Goal: Task Accomplishment & Management: Use online tool/utility

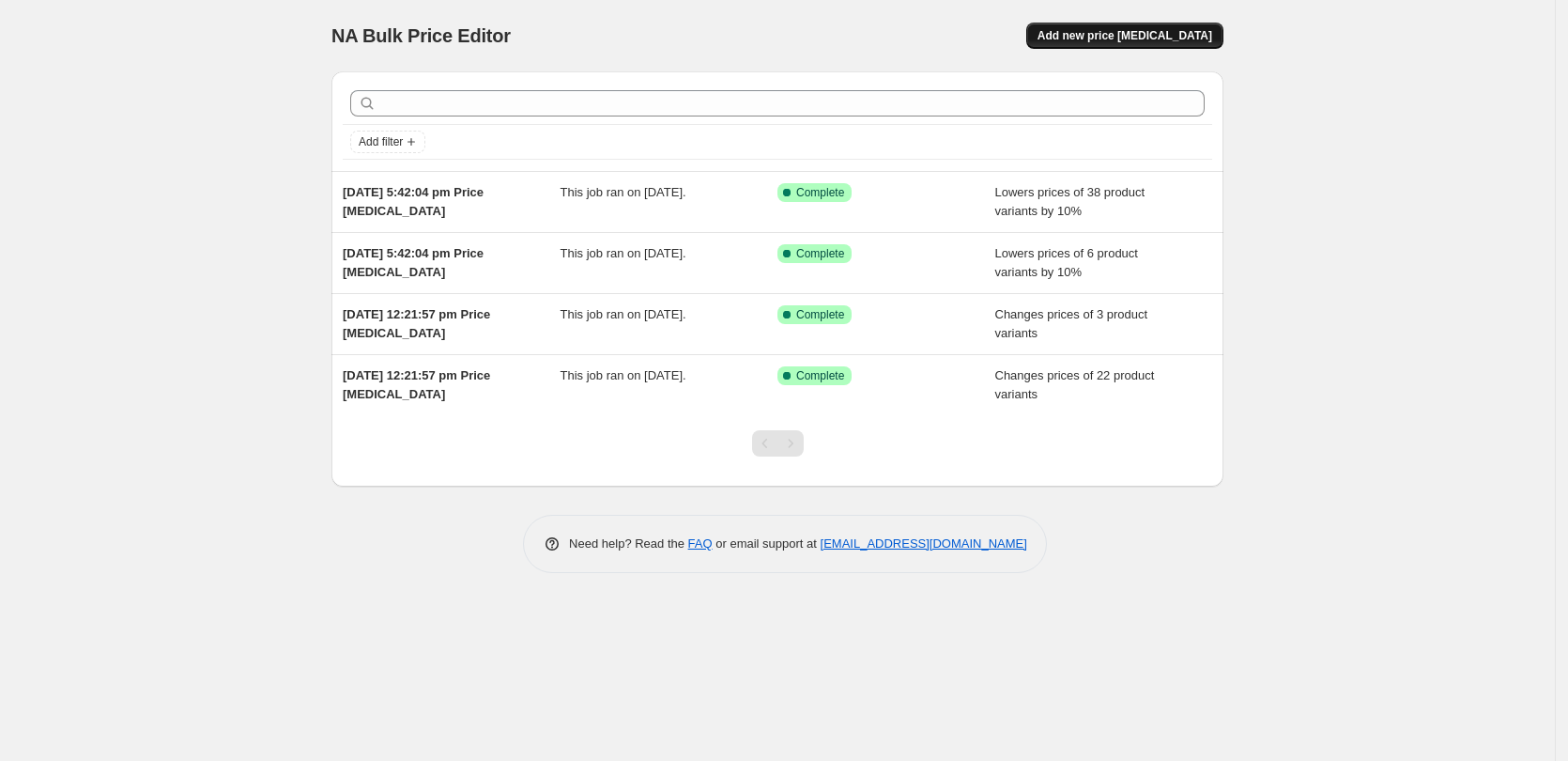
click at [1138, 31] on span "Add new price [MEDICAL_DATA]" at bounding box center [1125, 35] width 175 height 15
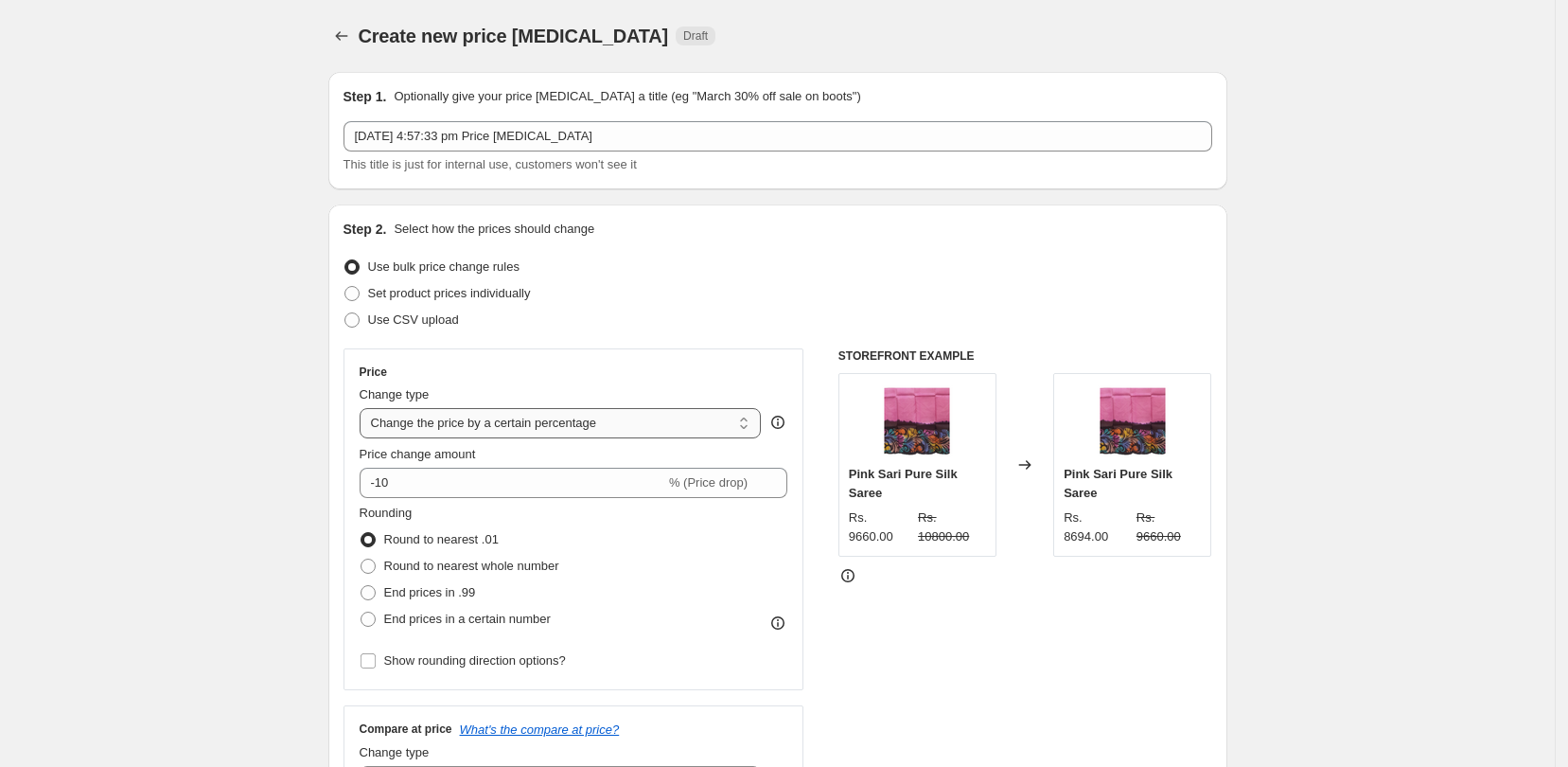
click at [734, 421] on select "Change the price to a certain amount Change the price by a certain amount Chang…" at bounding box center [561, 423] width 402 height 30
select select "by"
click at [365, 408] on select "Change the price to a certain amount Change the price by a certain amount Chang…" at bounding box center [561, 423] width 402 height 30
type input "-10.00"
click at [541, 476] on input "-10.00" at bounding box center [532, 483] width 296 height 30
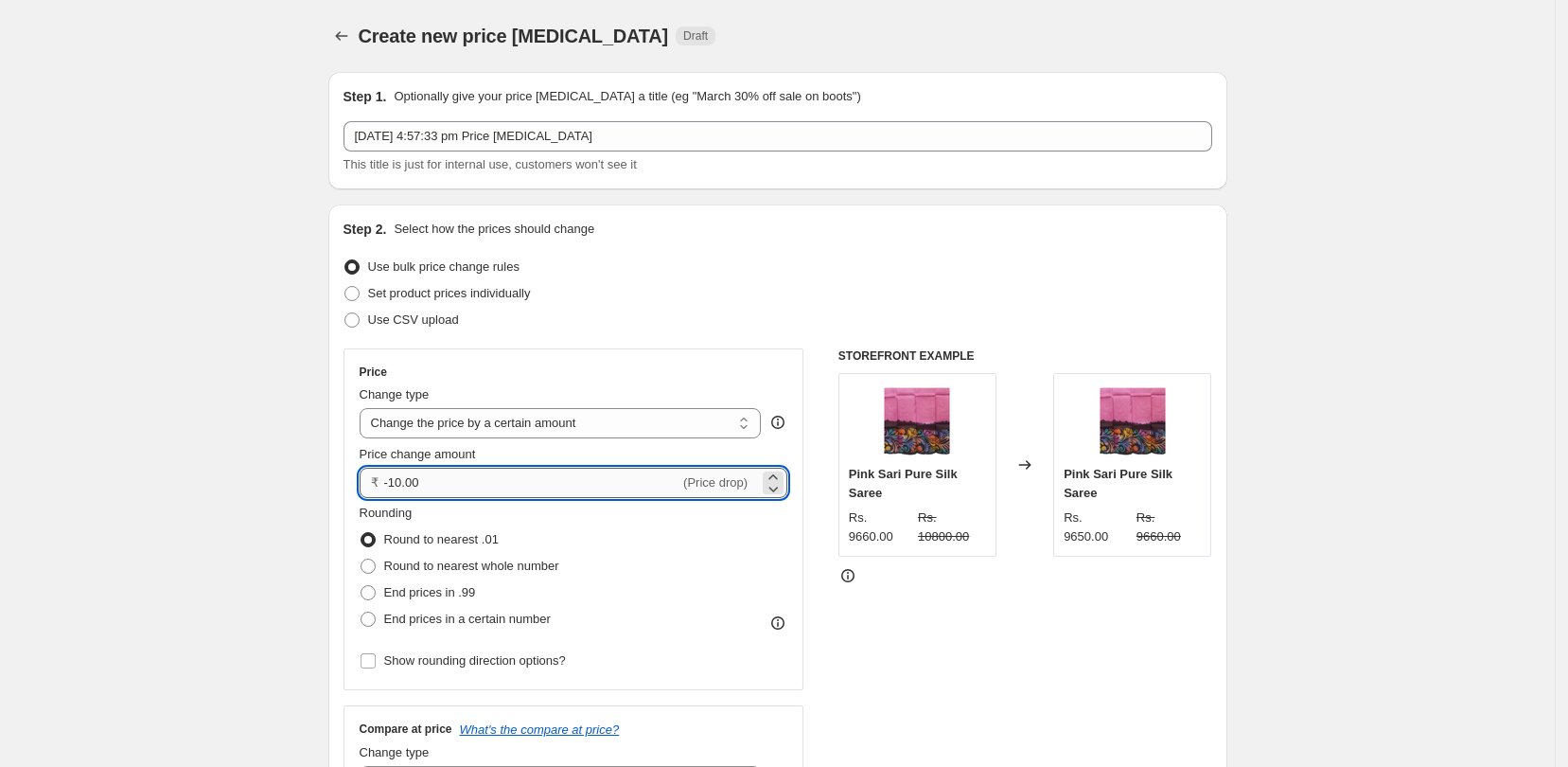
click at [541, 476] on input "-10.00" at bounding box center [532, 483] width 296 height 30
click at [744, 422] on select "Change the price to a certain amount Change the price by a certain amount Chang…" at bounding box center [561, 423] width 402 height 30
select select "to"
click at [365, 408] on select "Change the price to a certain amount Change the price by a certain amount Chang…" at bounding box center [561, 423] width 402 height 30
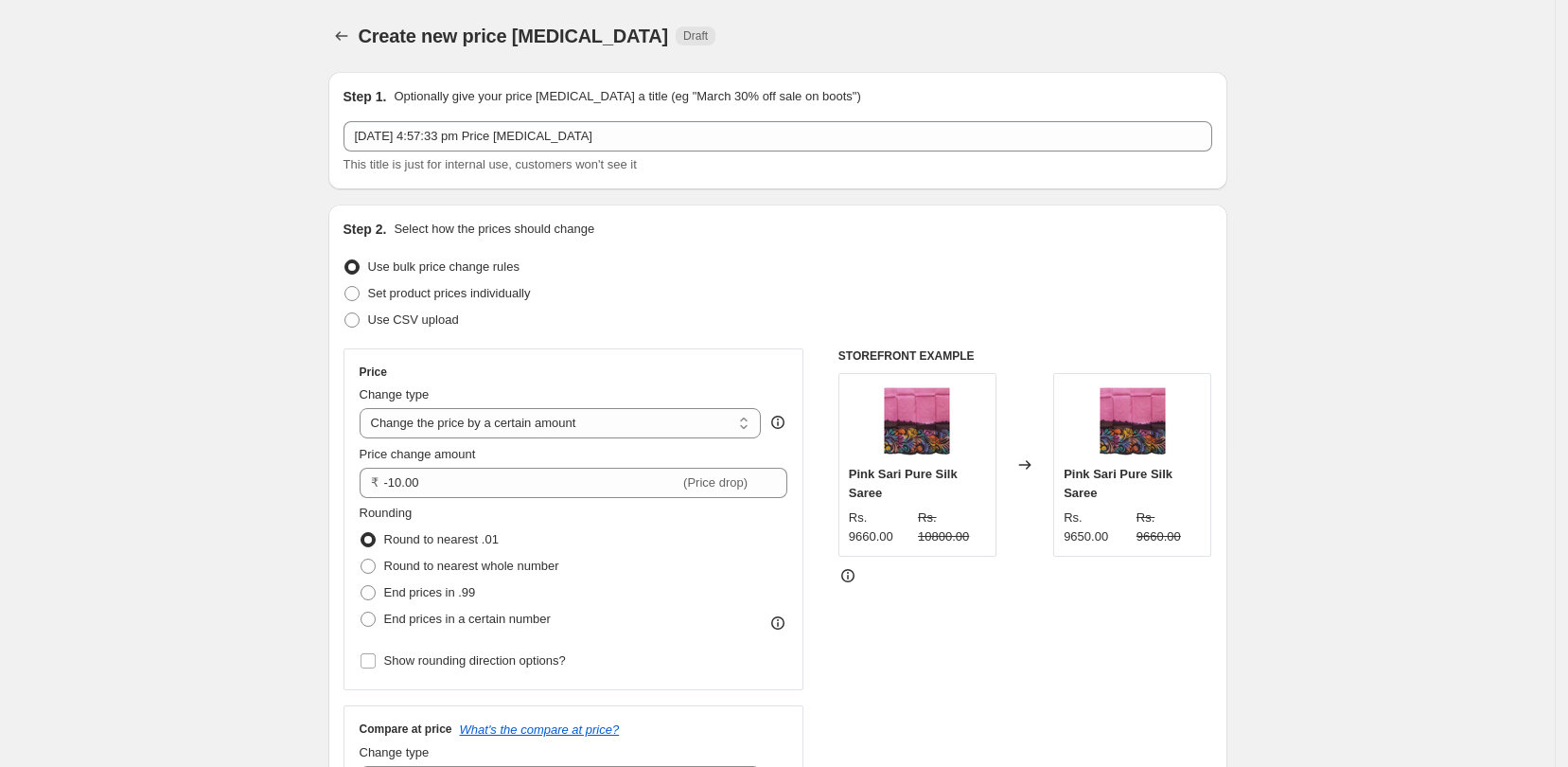
type input "80.00"
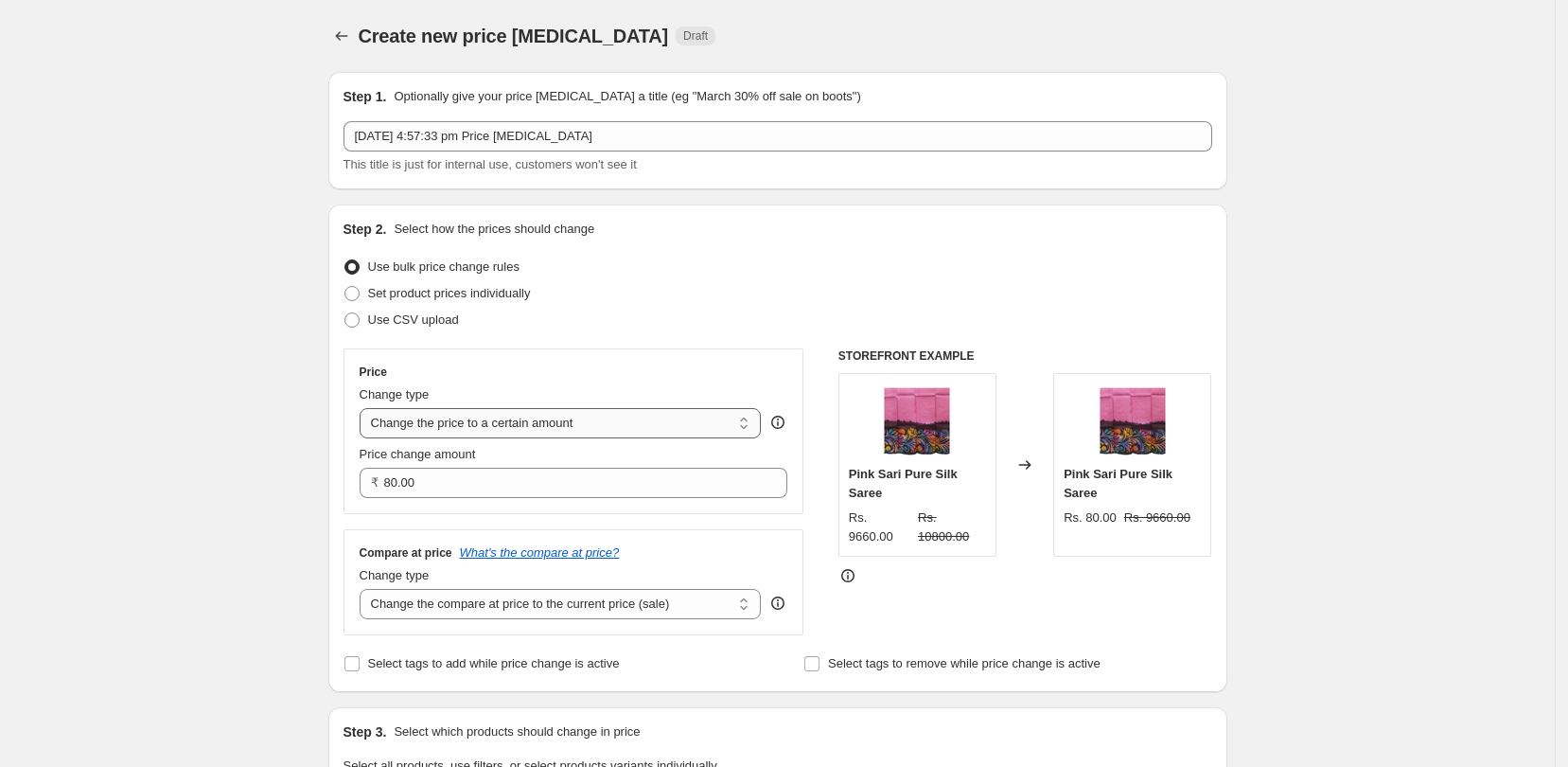
click at [740, 418] on select "Change the price to a certain amount Change the price by a certain amount Chang…" at bounding box center [561, 423] width 402 height 30
select select "by"
click at [365, 408] on select "Change the price to a certain amount Change the price by a certain amount Chang…" at bounding box center [561, 423] width 402 height 30
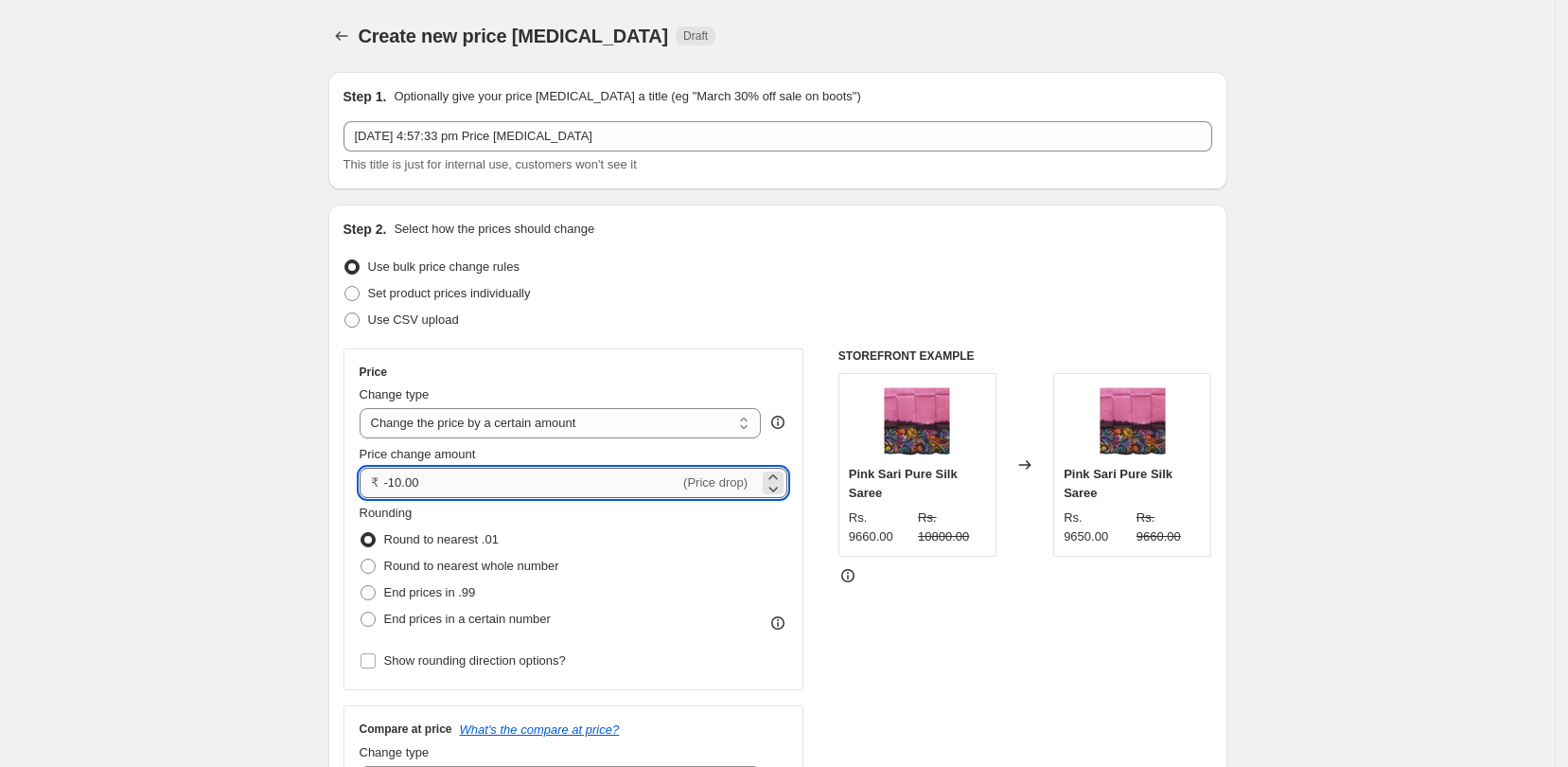
click at [584, 474] on input "-10.00" at bounding box center [532, 483] width 296 height 30
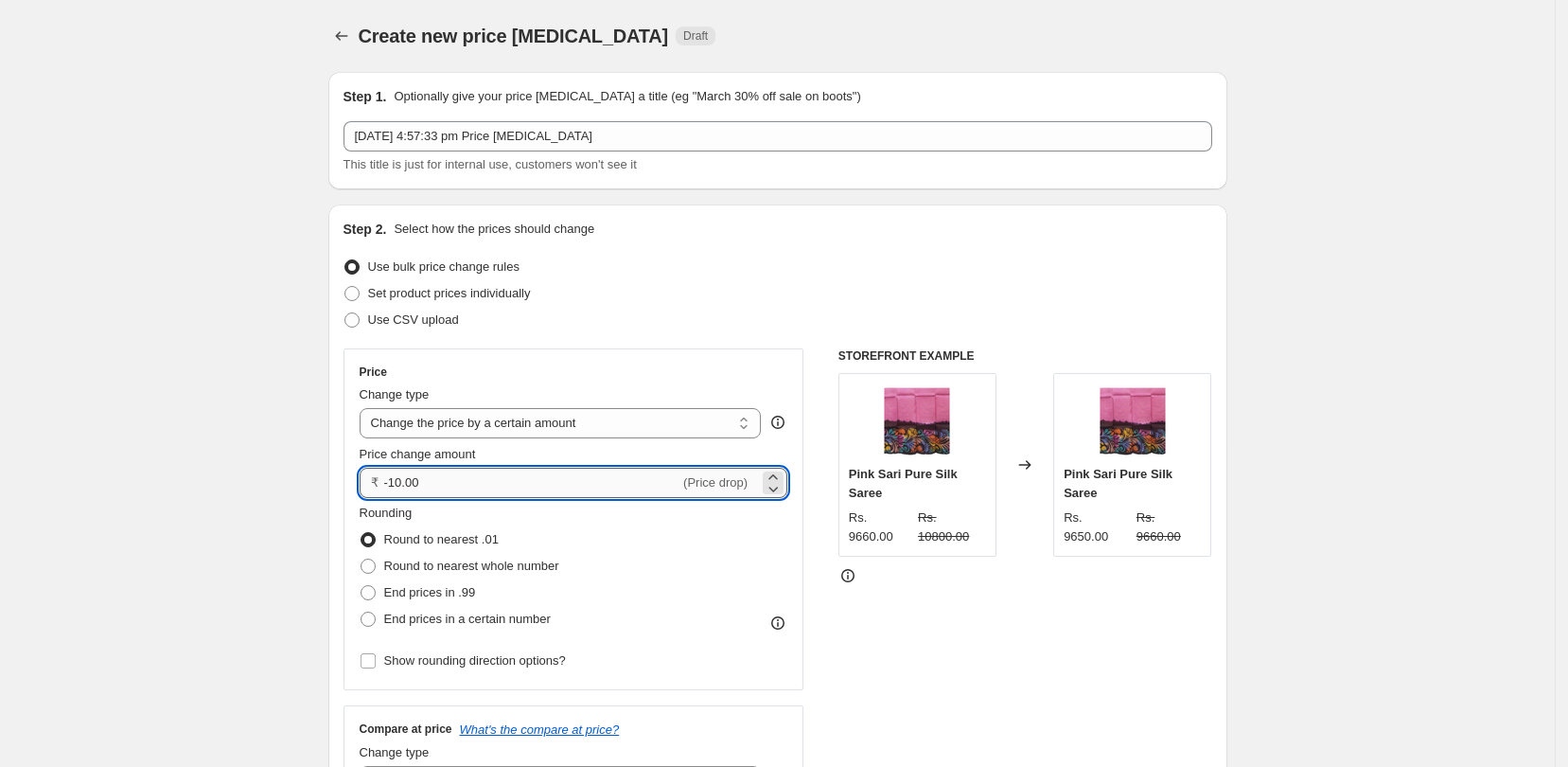
click at [584, 474] on input "-10.00" at bounding box center [532, 483] width 296 height 30
type input "500.00"
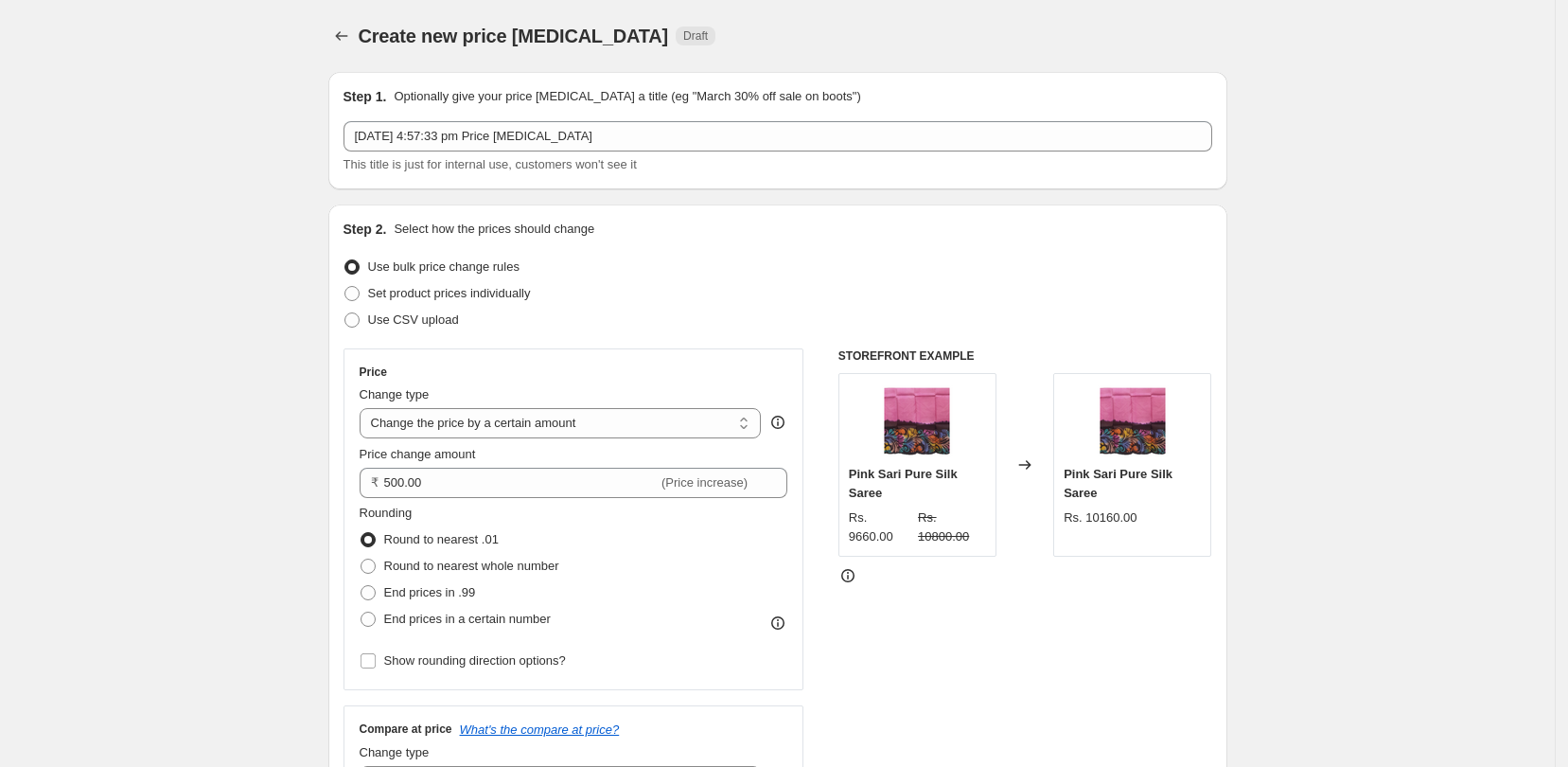
click at [1039, 671] on div "STOREFRONT EXAMPLE Pink Sari Pure Silk Saree Rs. 9660.00 Rs. 10800.00 Changed t…" at bounding box center [1026, 580] width 374 height 464
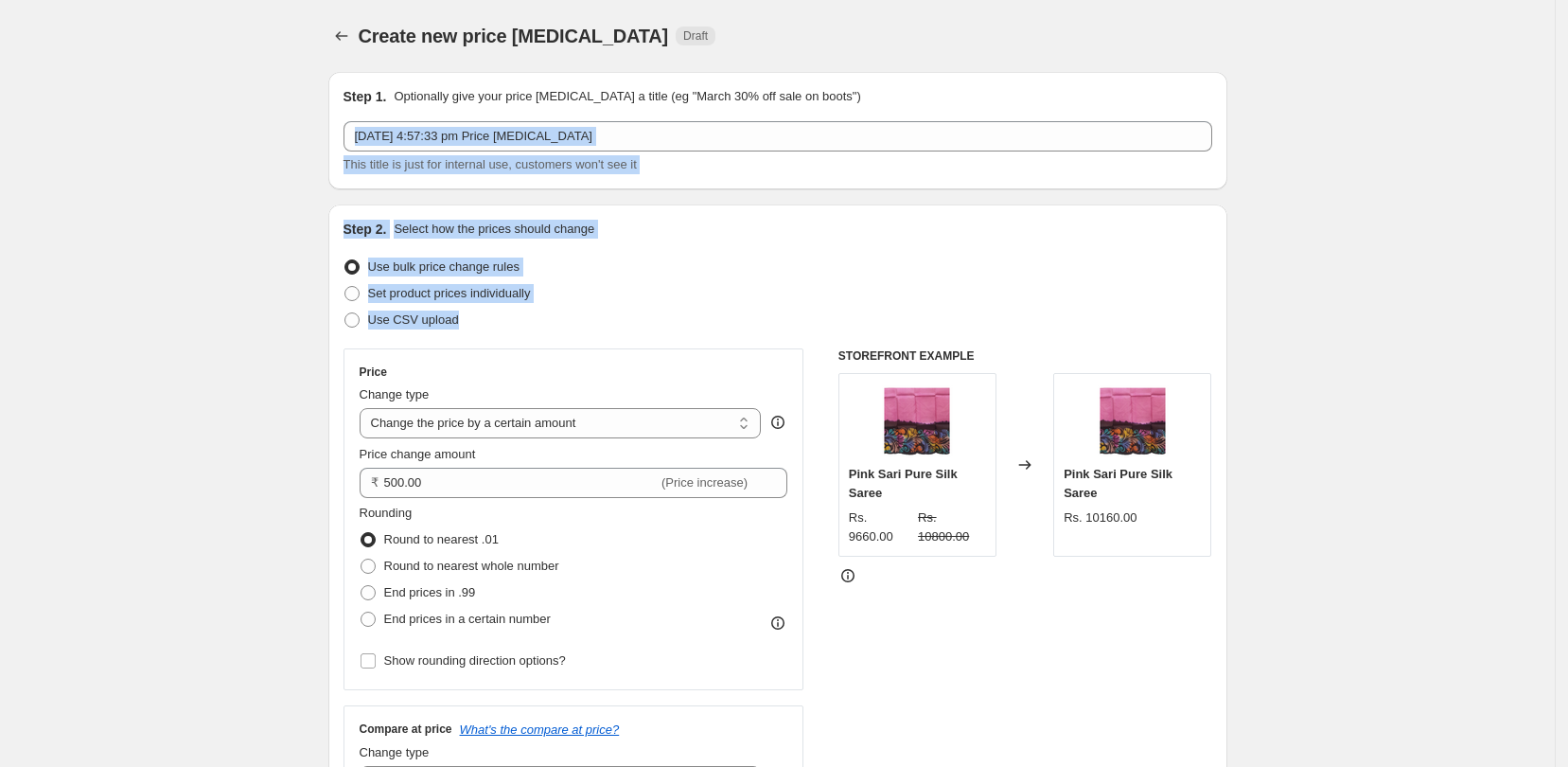
drag, startPoint x: 1567, startPoint y: 117, endPoint x: 1568, endPoint y: 309, distance: 191.2
click at [1568, 309] on html "Home Settings Plans Skip to content Create new price [MEDICAL_DATA]. This page …" at bounding box center [784, 383] width 1568 height 767
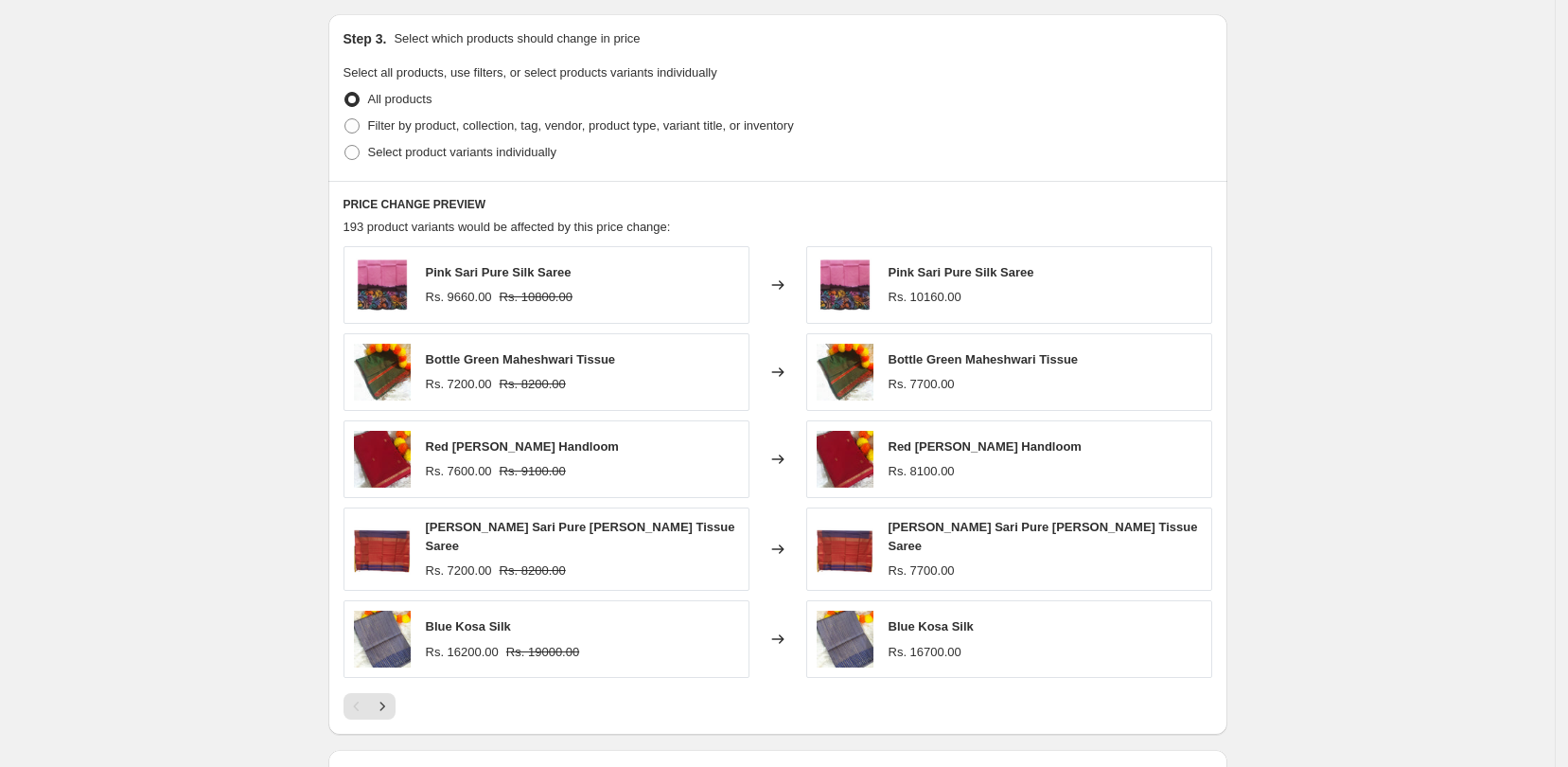
scroll to position [887, 0]
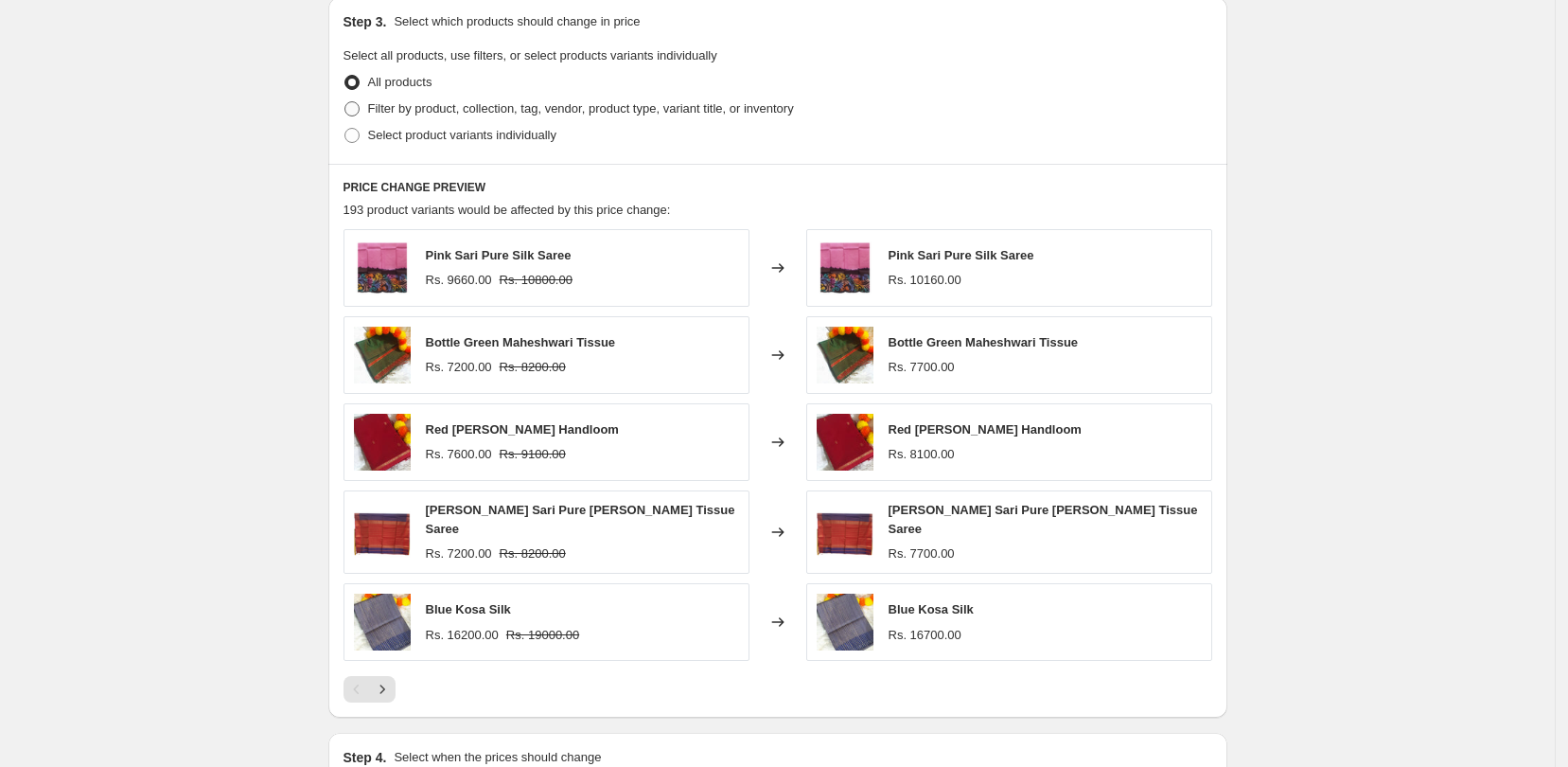
click at [357, 104] on span at bounding box center [352, 108] width 15 height 15
click at [345, 102] on input "Filter by product, collection, tag, vendor, product type, variant title, or inv…" at bounding box center [345, 101] width 1 height 1
radio input "true"
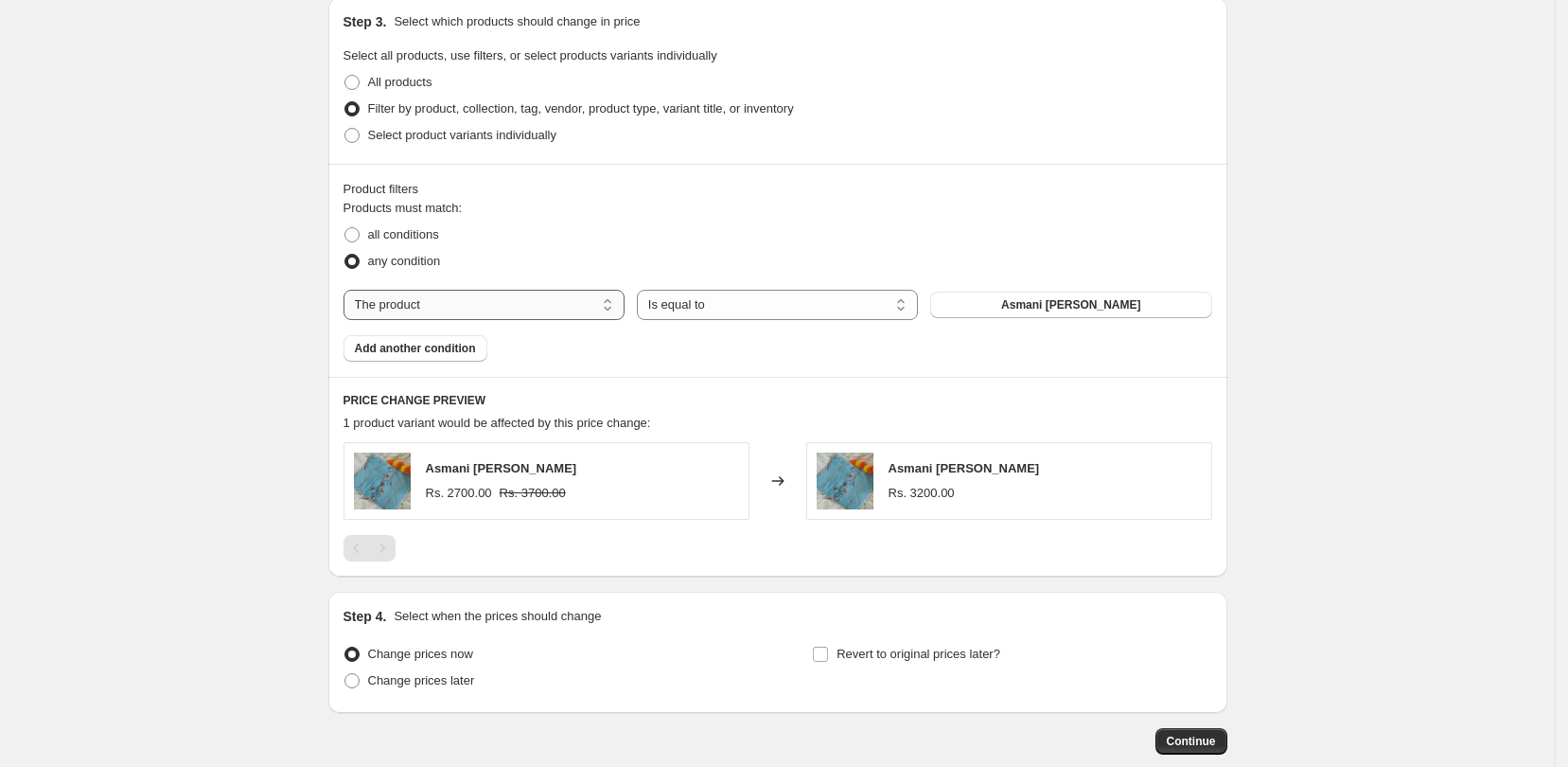
click at [555, 315] on select "The product The product's collection The product's tag The product's vendor The…" at bounding box center [484, 305] width 281 height 30
select select "collection"
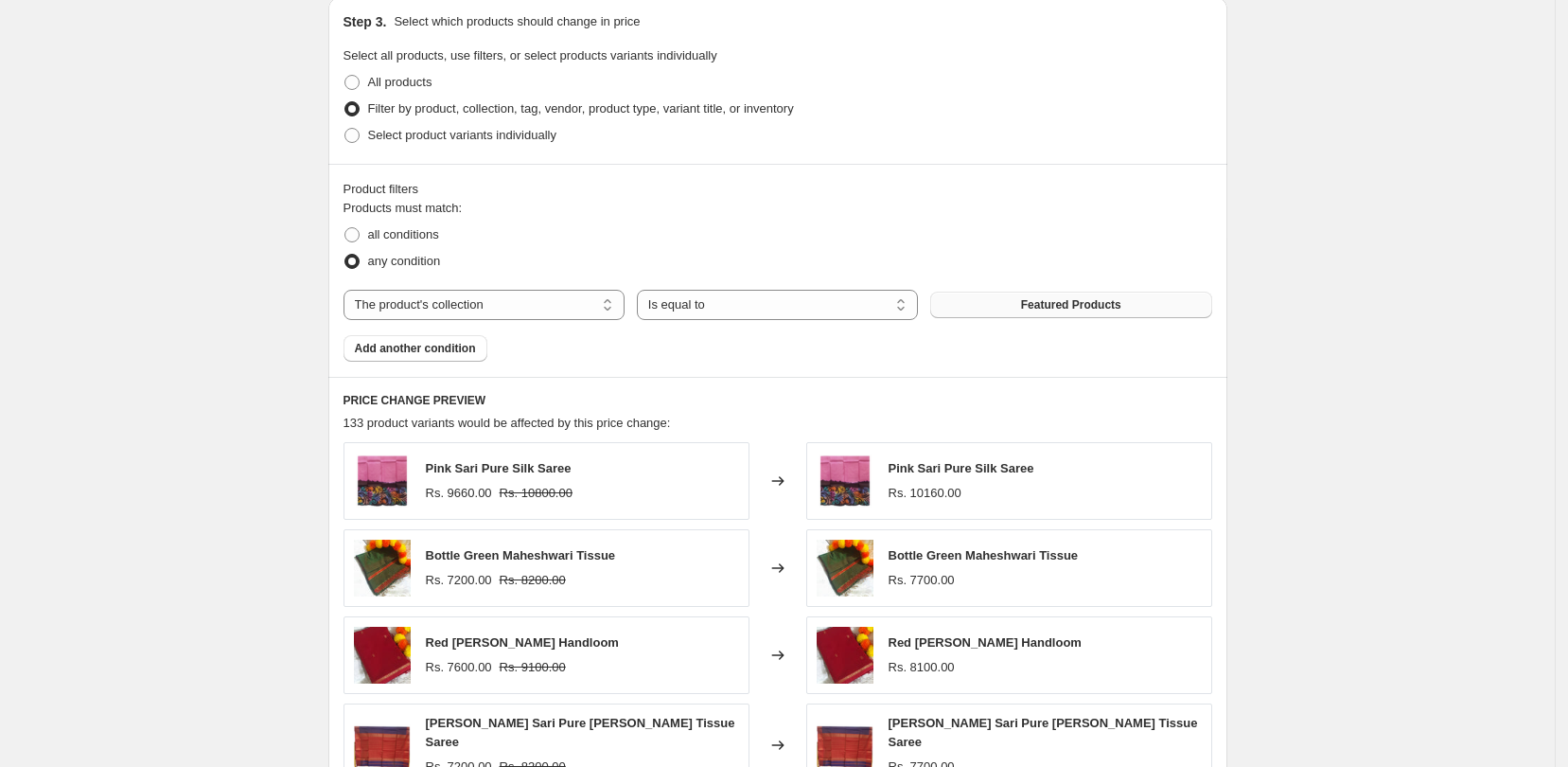
click at [1083, 313] on button "Featured Products" at bounding box center [1070, 305] width 281 height 27
click at [1115, 300] on span "Featured Products" at bounding box center [1071, 304] width 100 height 15
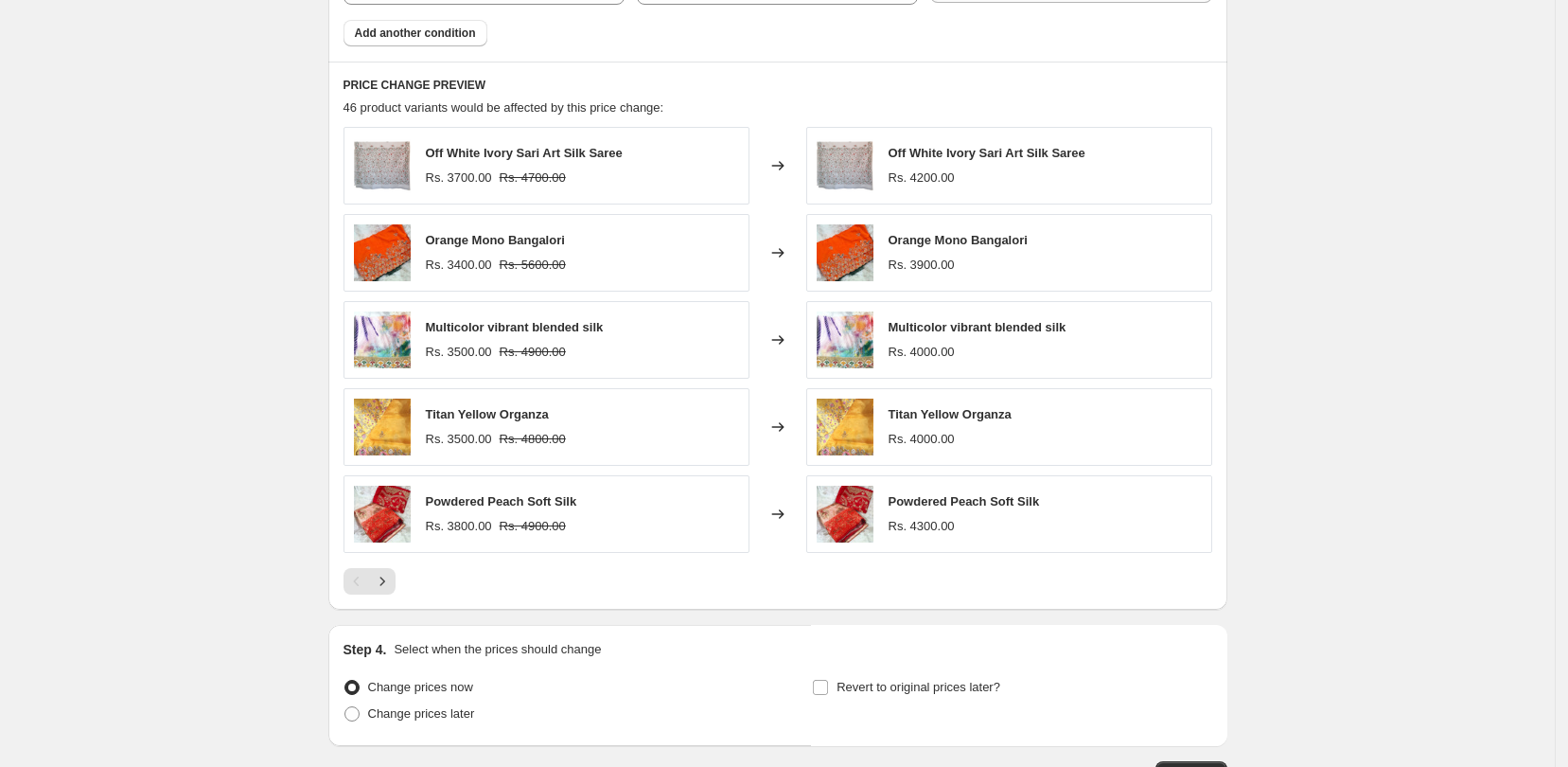
scroll to position [1339, 0]
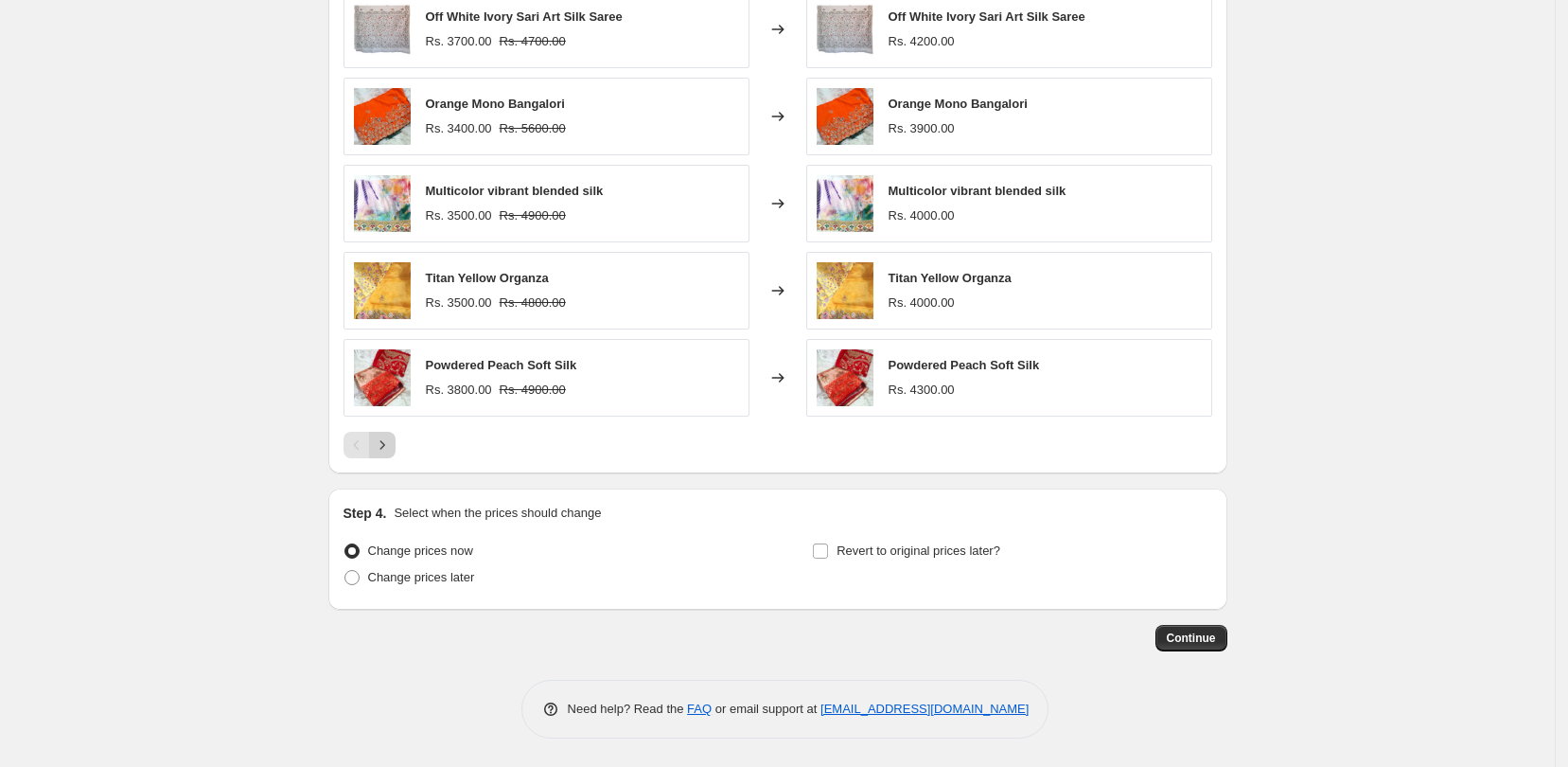
click at [395, 432] on button "Next" at bounding box center [382, 445] width 27 height 27
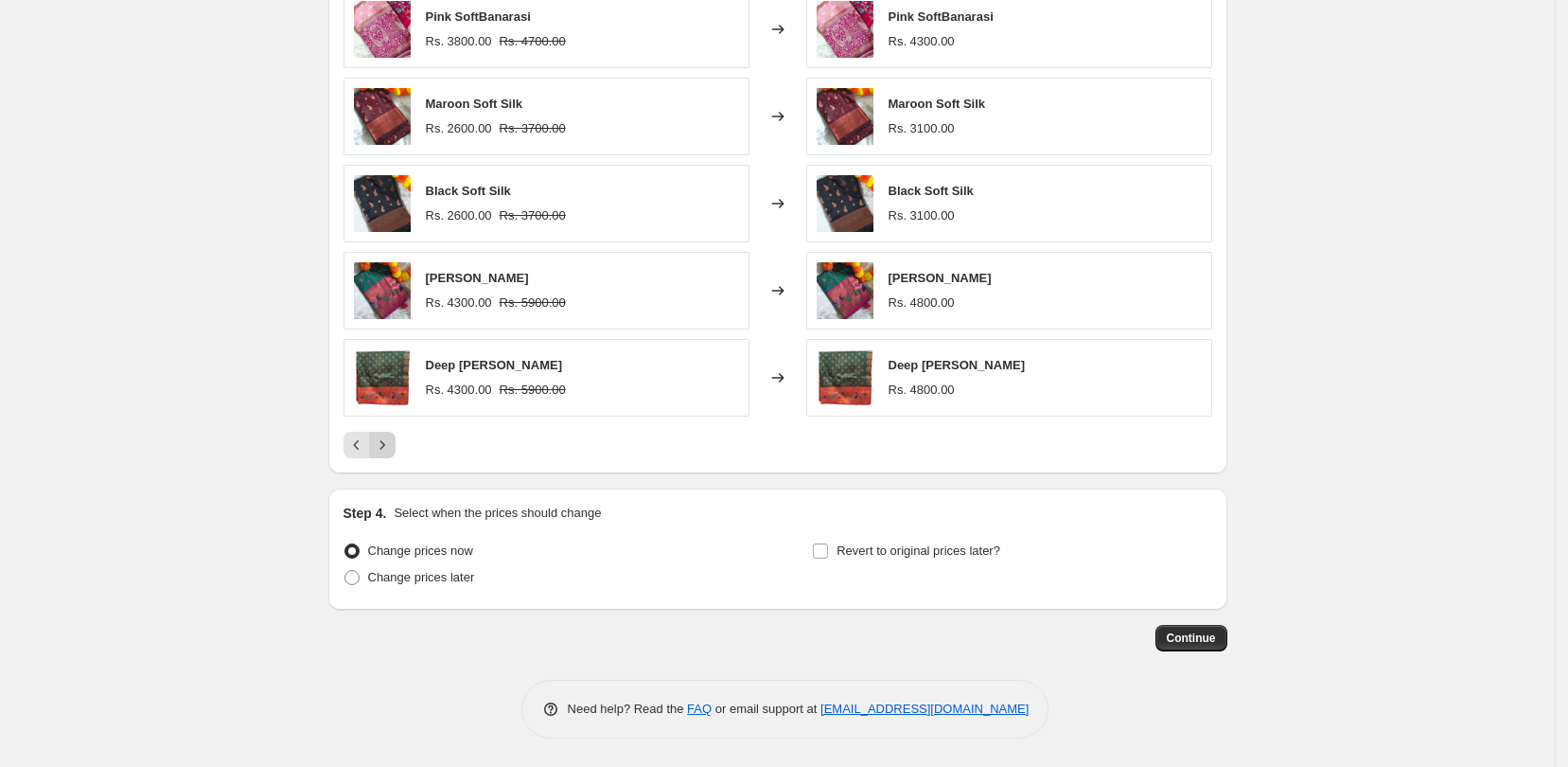
click at [392, 451] on icon "Next" at bounding box center [382, 444] width 19 height 19
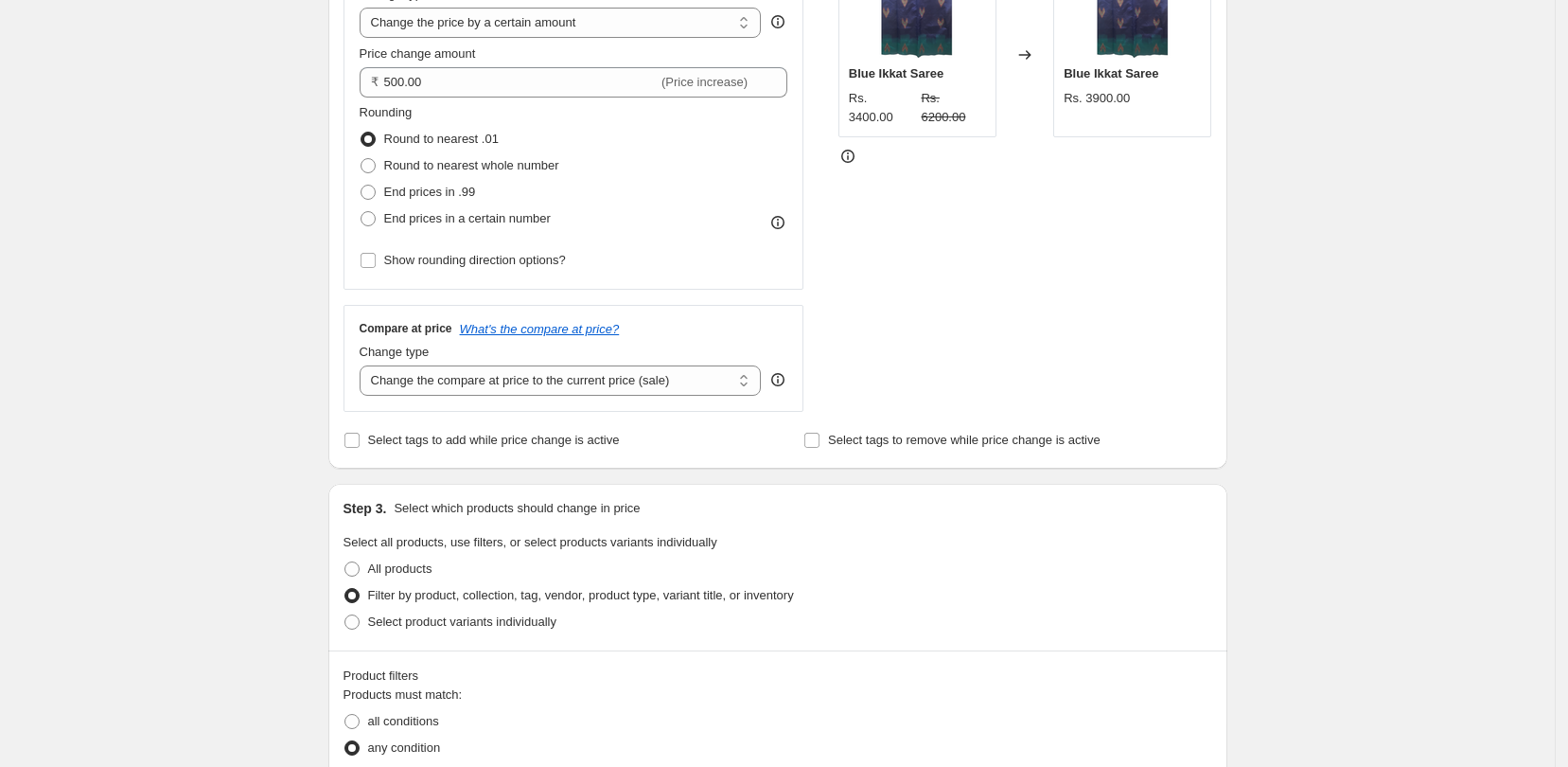
scroll to position [348, 0]
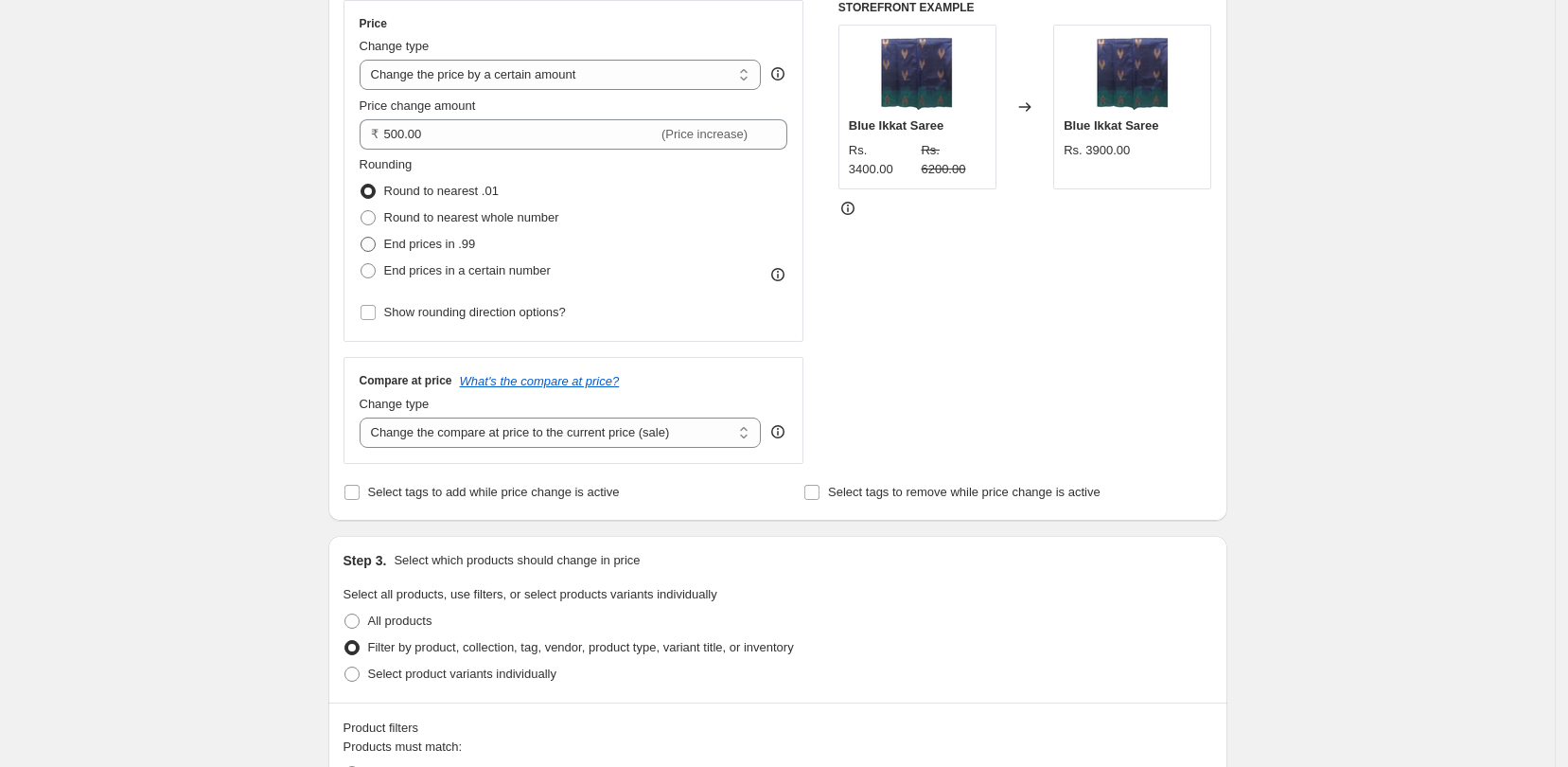
click at [369, 244] on span at bounding box center [368, 244] width 15 height 15
click at [362, 238] on input "End prices in .99" at bounding box center [361, 237] width 1 height 1
radio input "true"
click at [373, 194] on span at bounding box center [368, 191] width 15 height 15
click at [362, 185] on input "Round to nearest .01" at bounding box center [361, 184] width 1 height 1
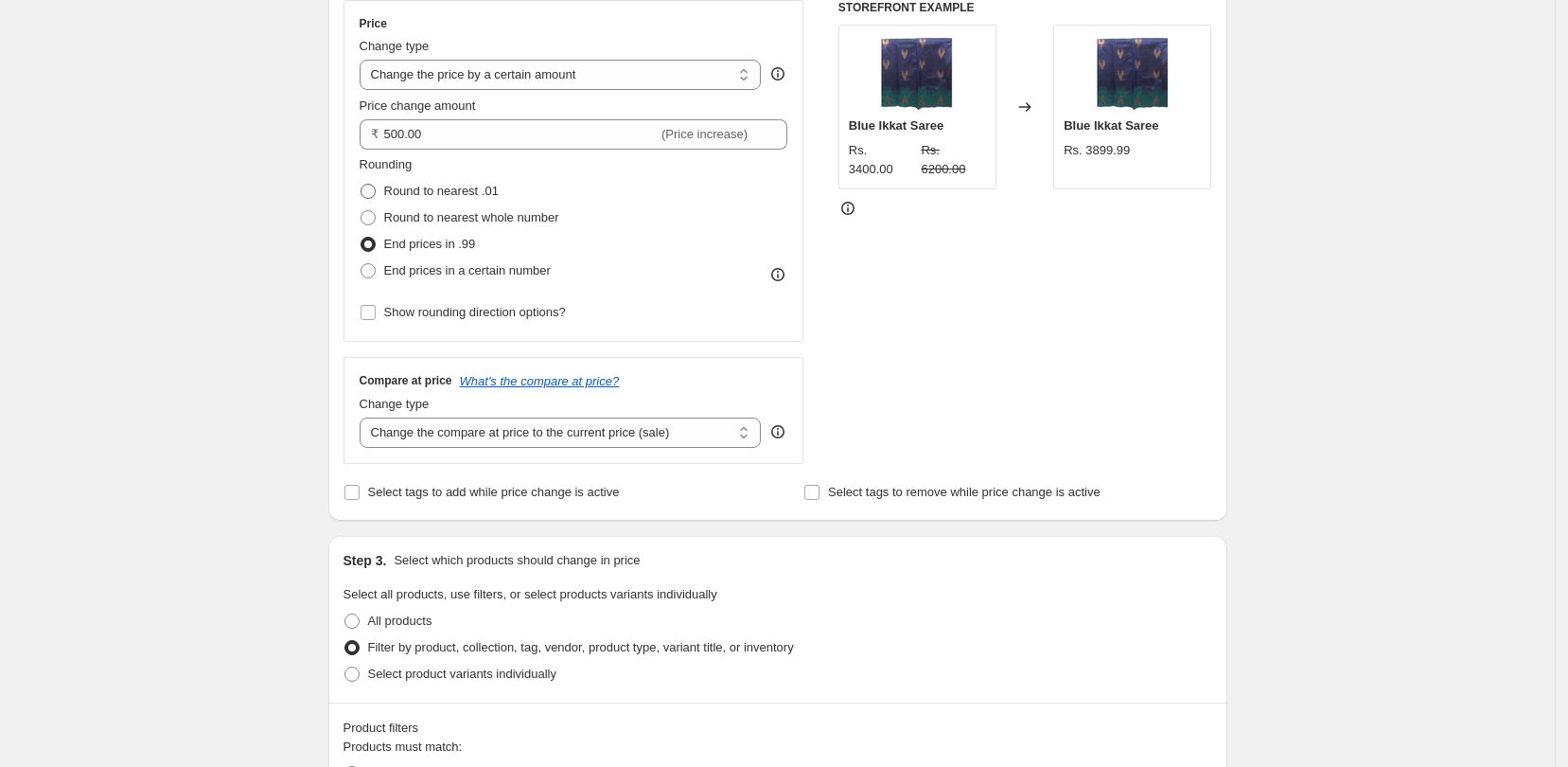
radio input "true"
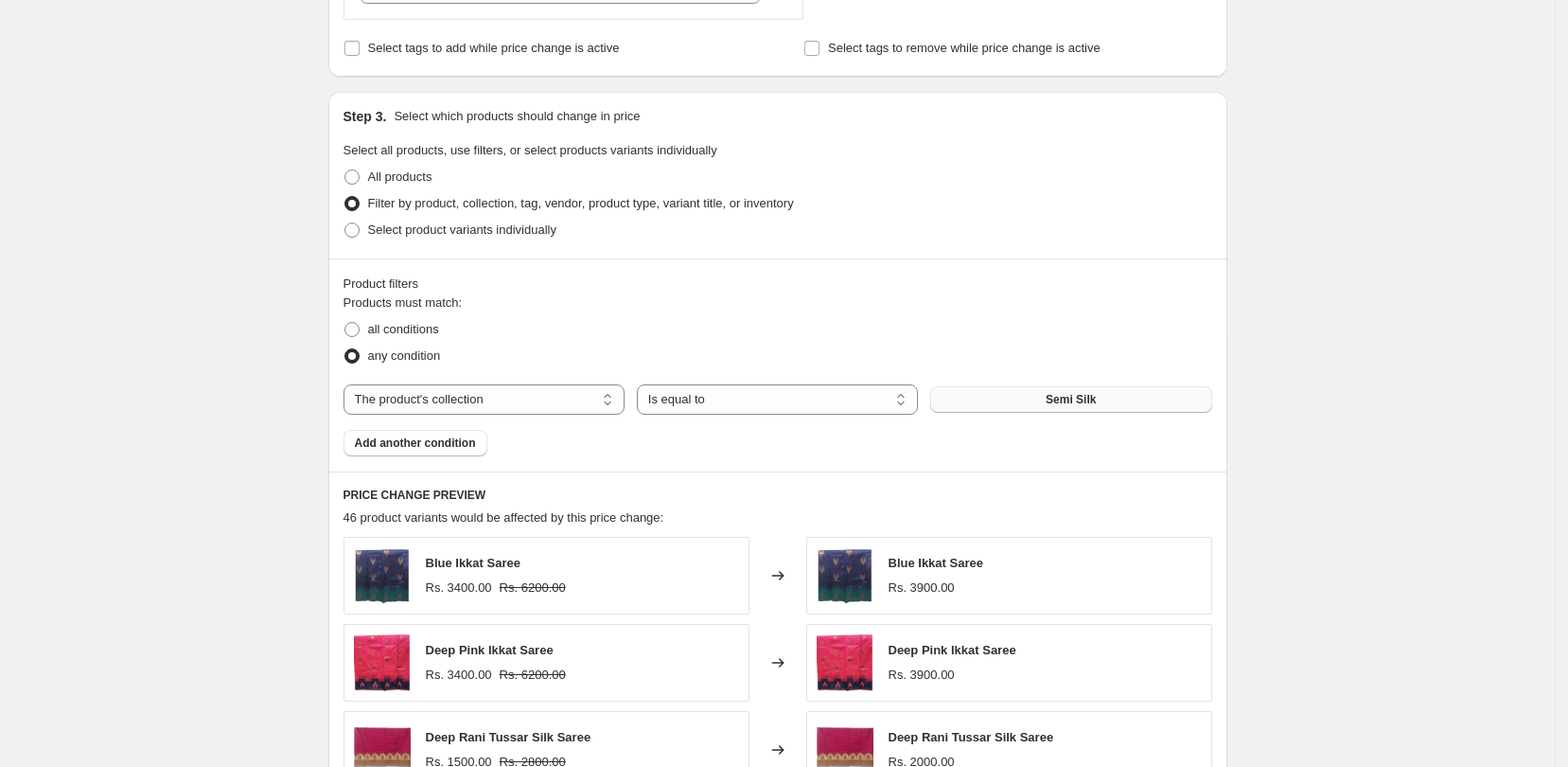
scroll to position [806, 0]
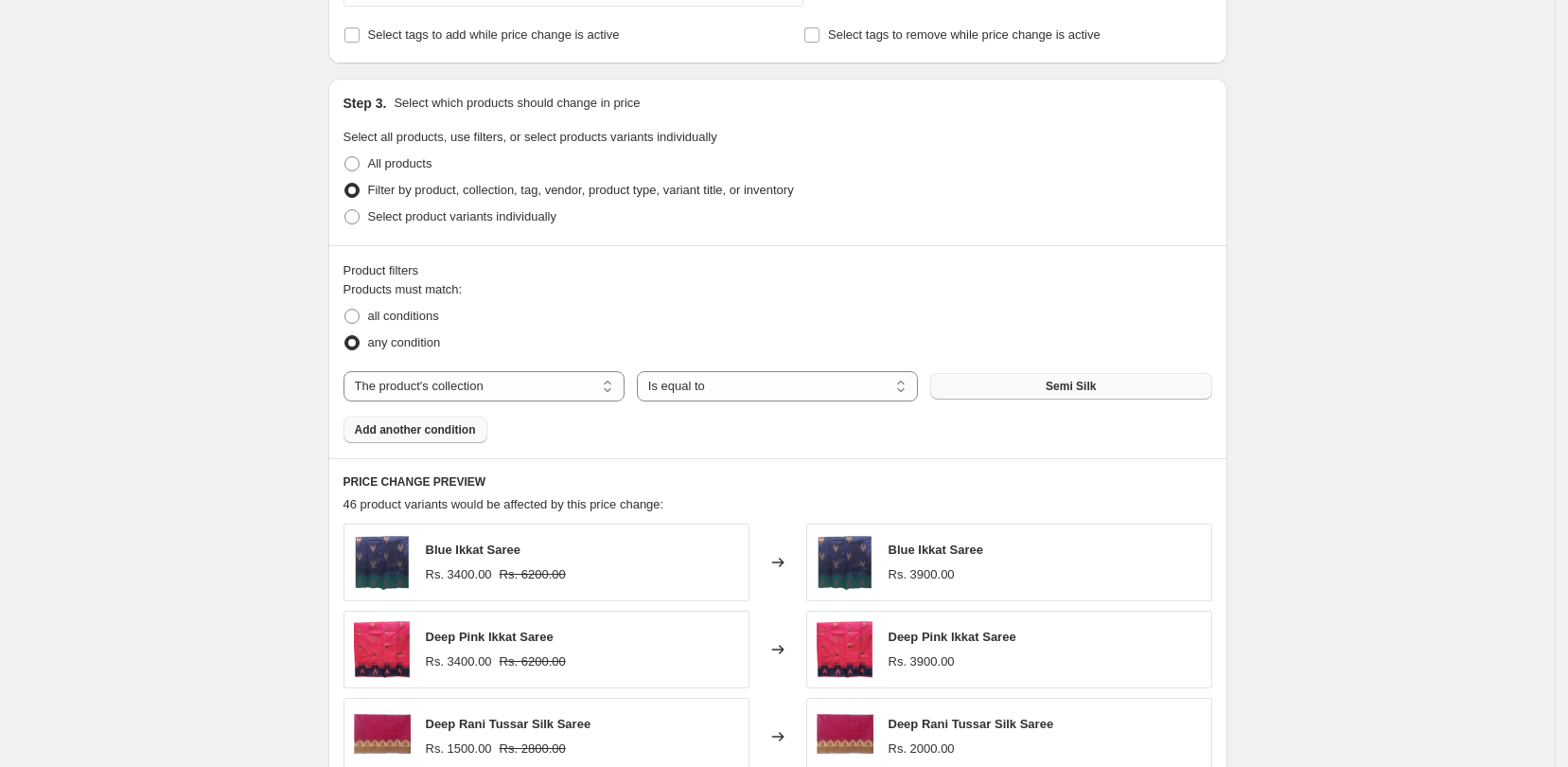
click at [435, 438] on button "Add another condition" at bounding box center [416, 429] width 144 height 27
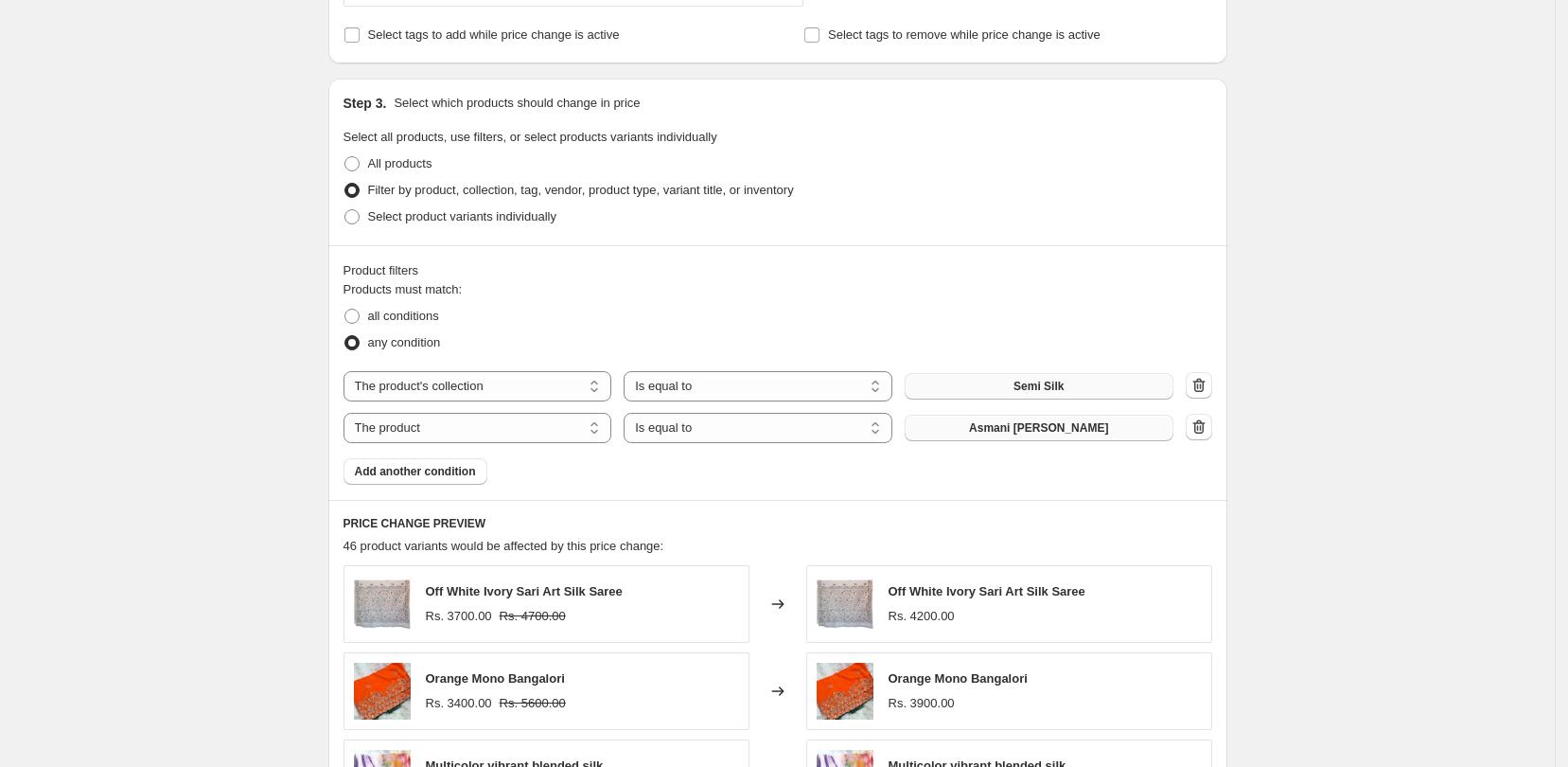
click at [983, 434] on button "Asmani [PERSON_NAME]" at bounding box center [1039, 428] width 269 height 27
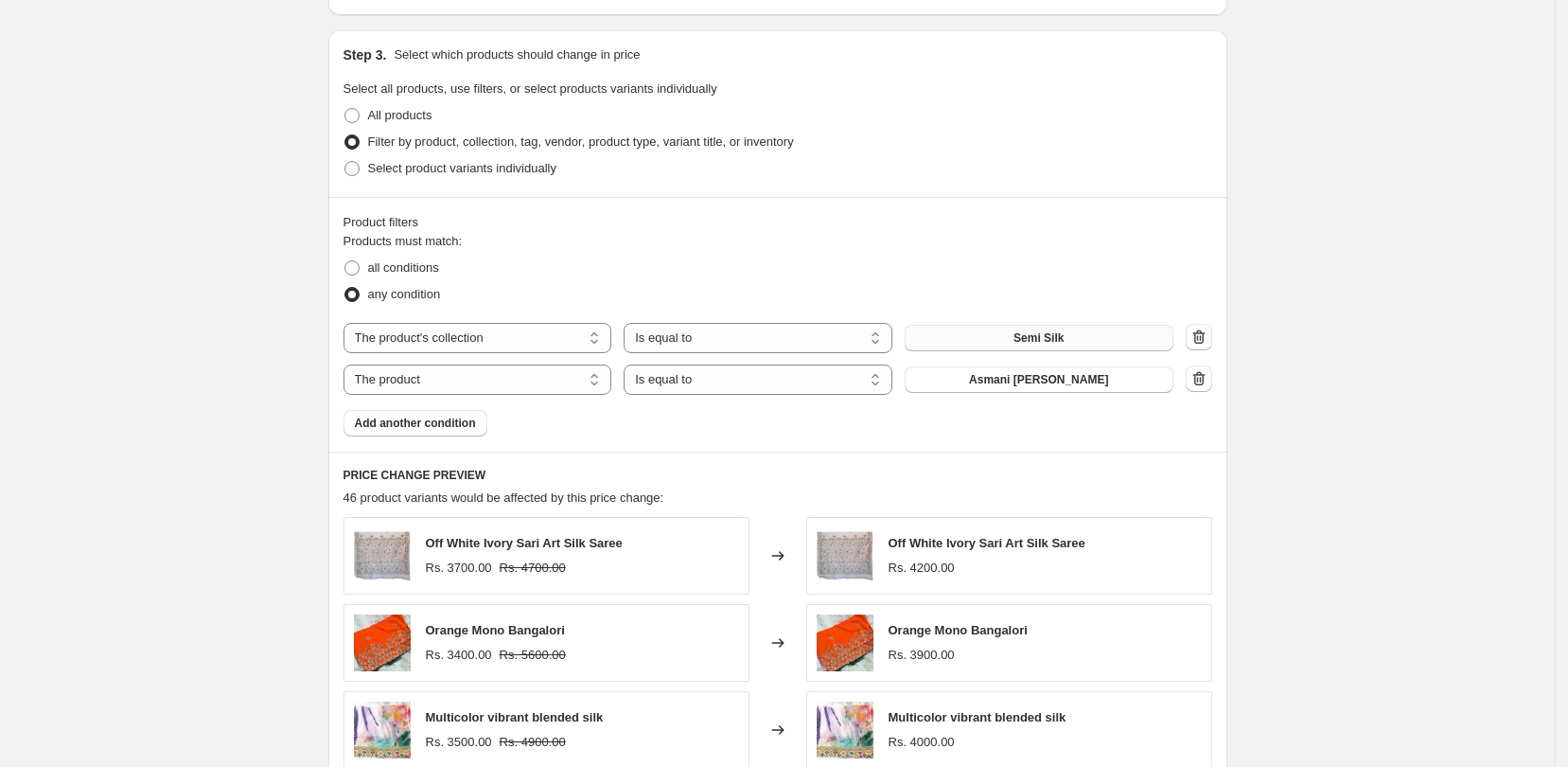
scroll to position [842, 0]
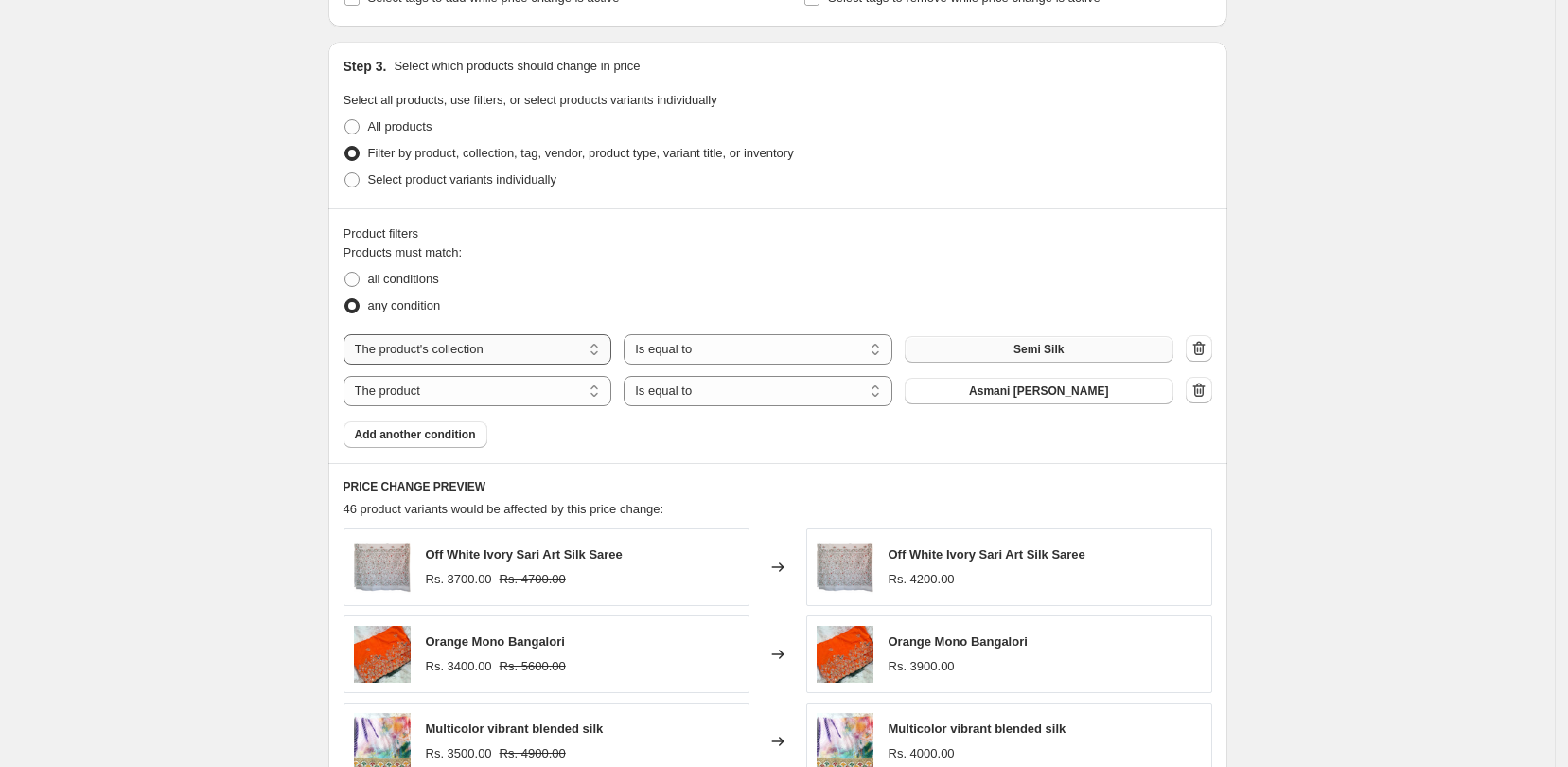
click at [608, 353] on select "The product The product's collection The product's tag The product's vendor The…" at bounding box center [478, 349] width 269 height 30
select select "product"
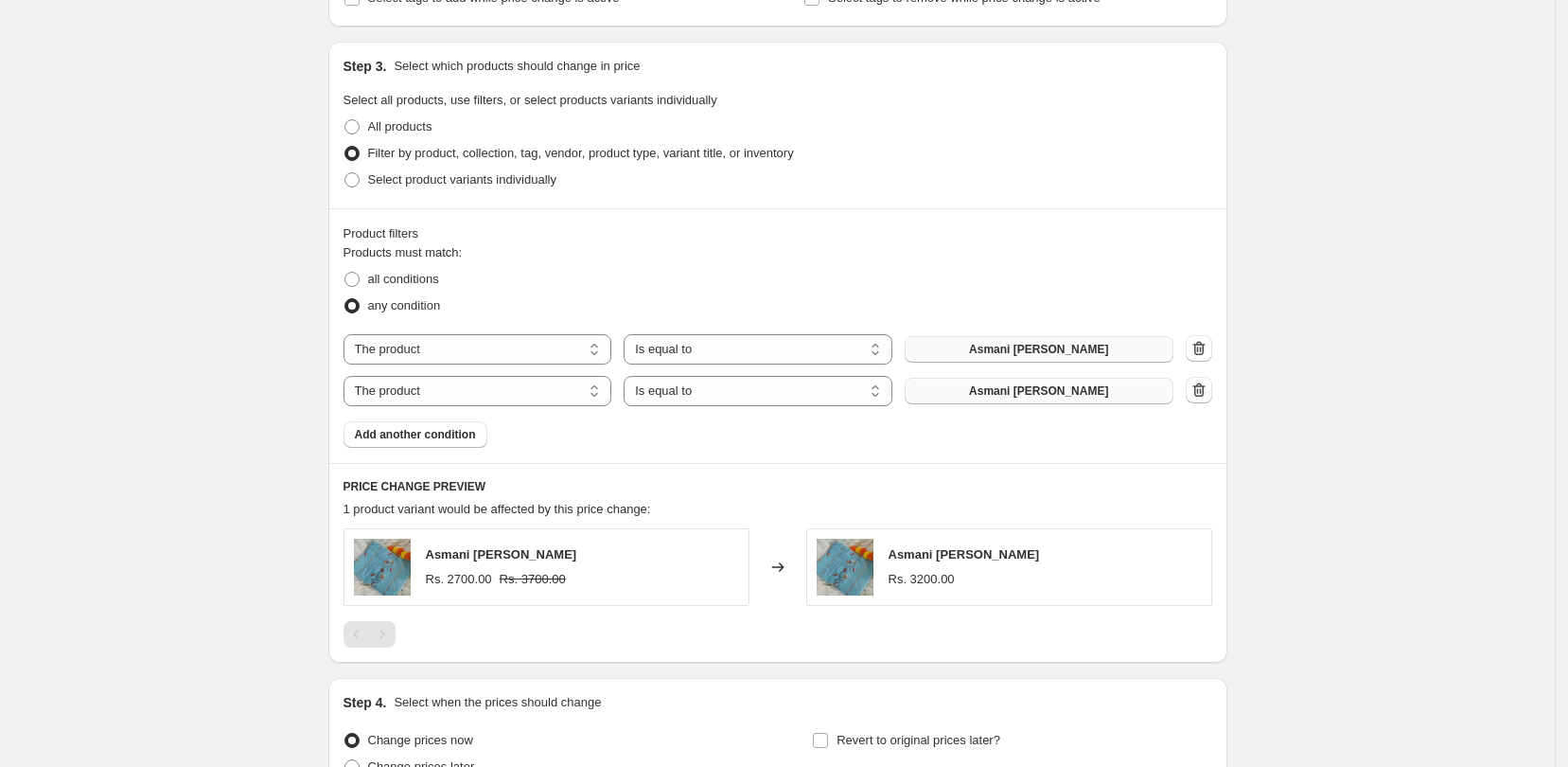
click at [1142, 381] on button "Asmani [PERSON_NAME]" at bounding box center [1039, 391] width 269 height 27
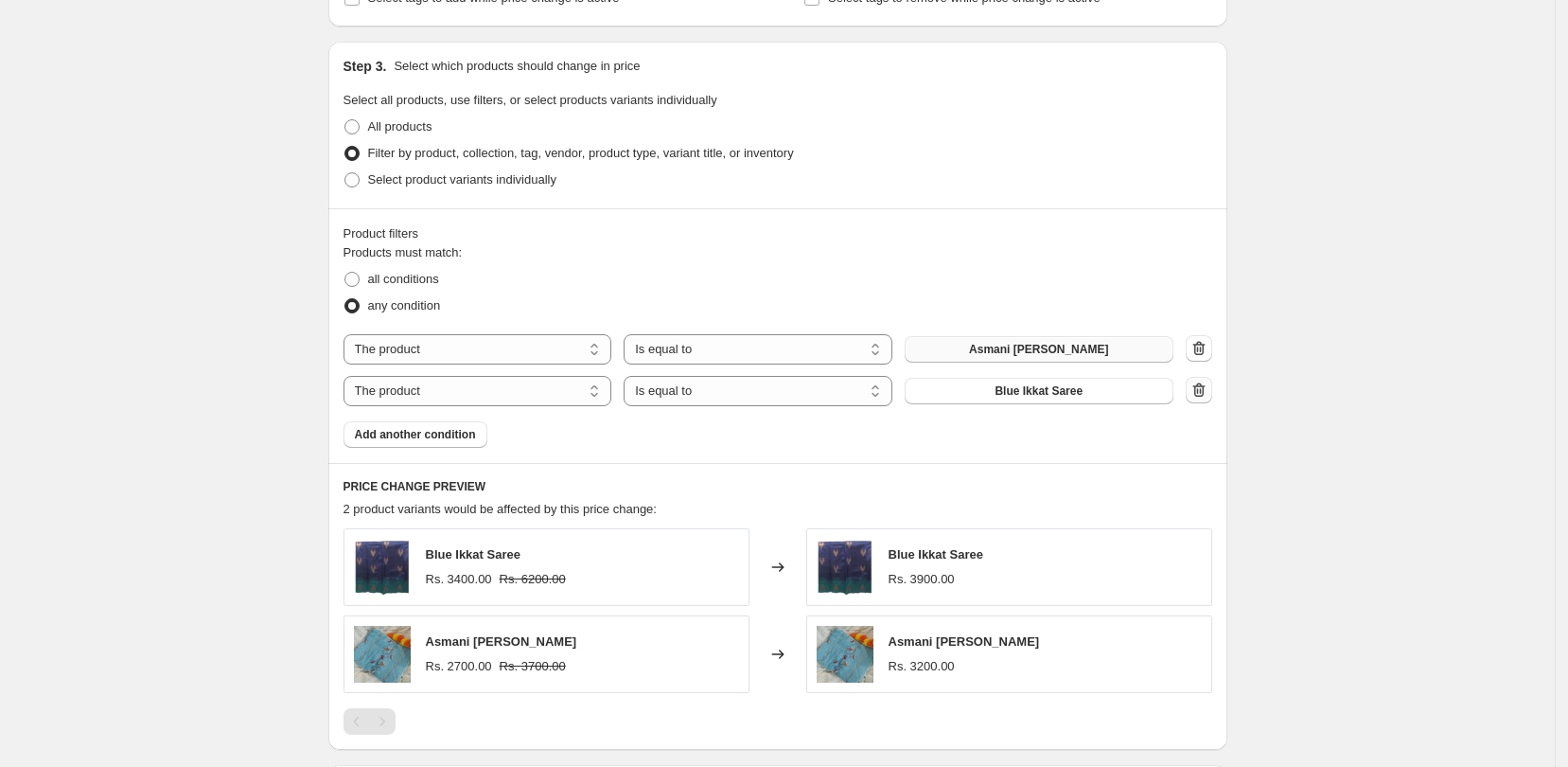
click at [1207, 402] on button "button" at bounding box center [1199, 390] width 27 height 27
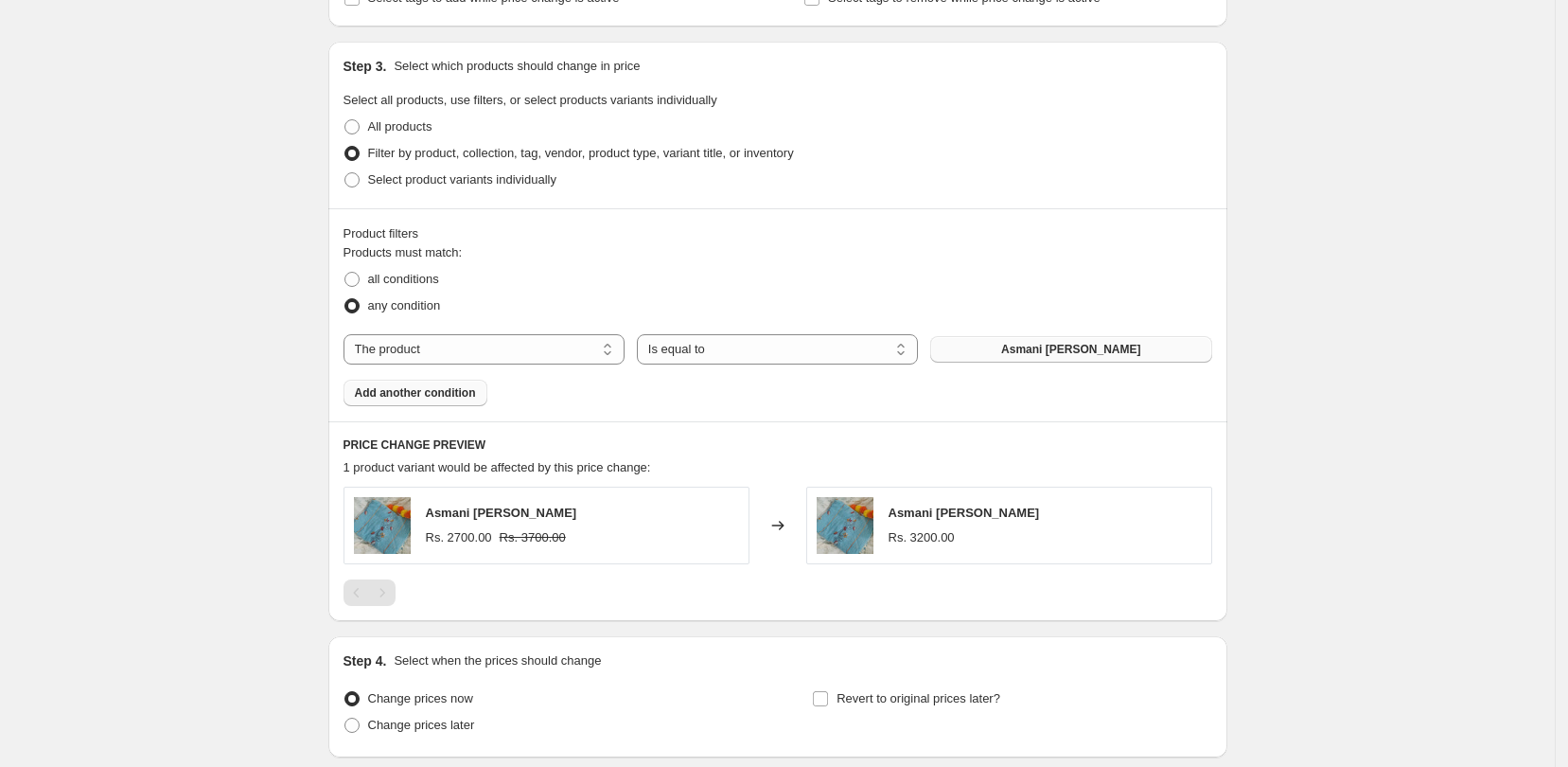
click at [423, 398] on span "Add another condition" at bounding box center [415, 392] width 121 height 15
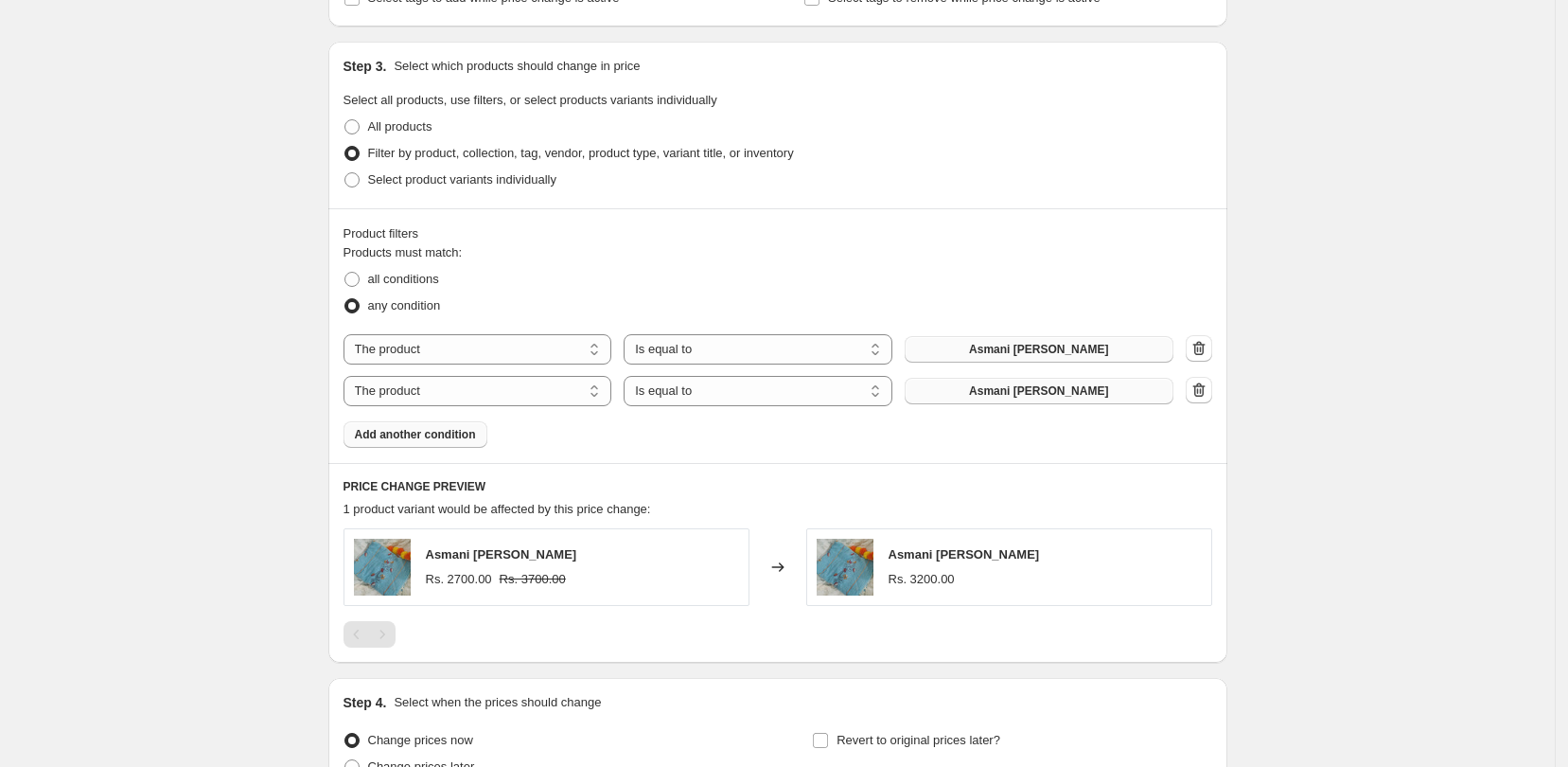
click at [1027, 401] on button "Asmani [PERSON_NAME]" at bounding box center [1039, 391] width 269 height 27
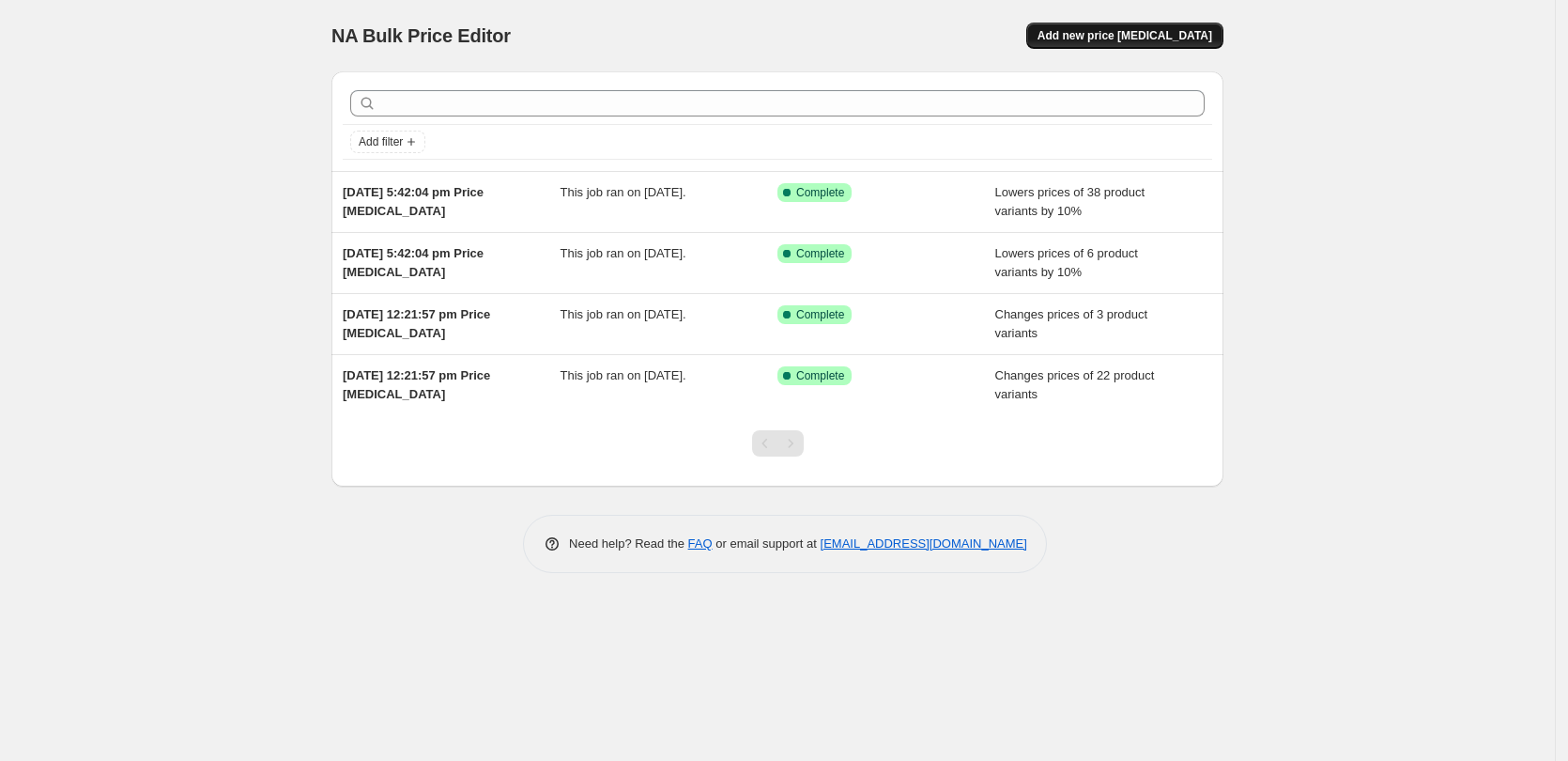
click at [1150, 36] on span "Add new price [MEDICAL_DATA]" at bounding box center [1125, 35] width 175 height 15
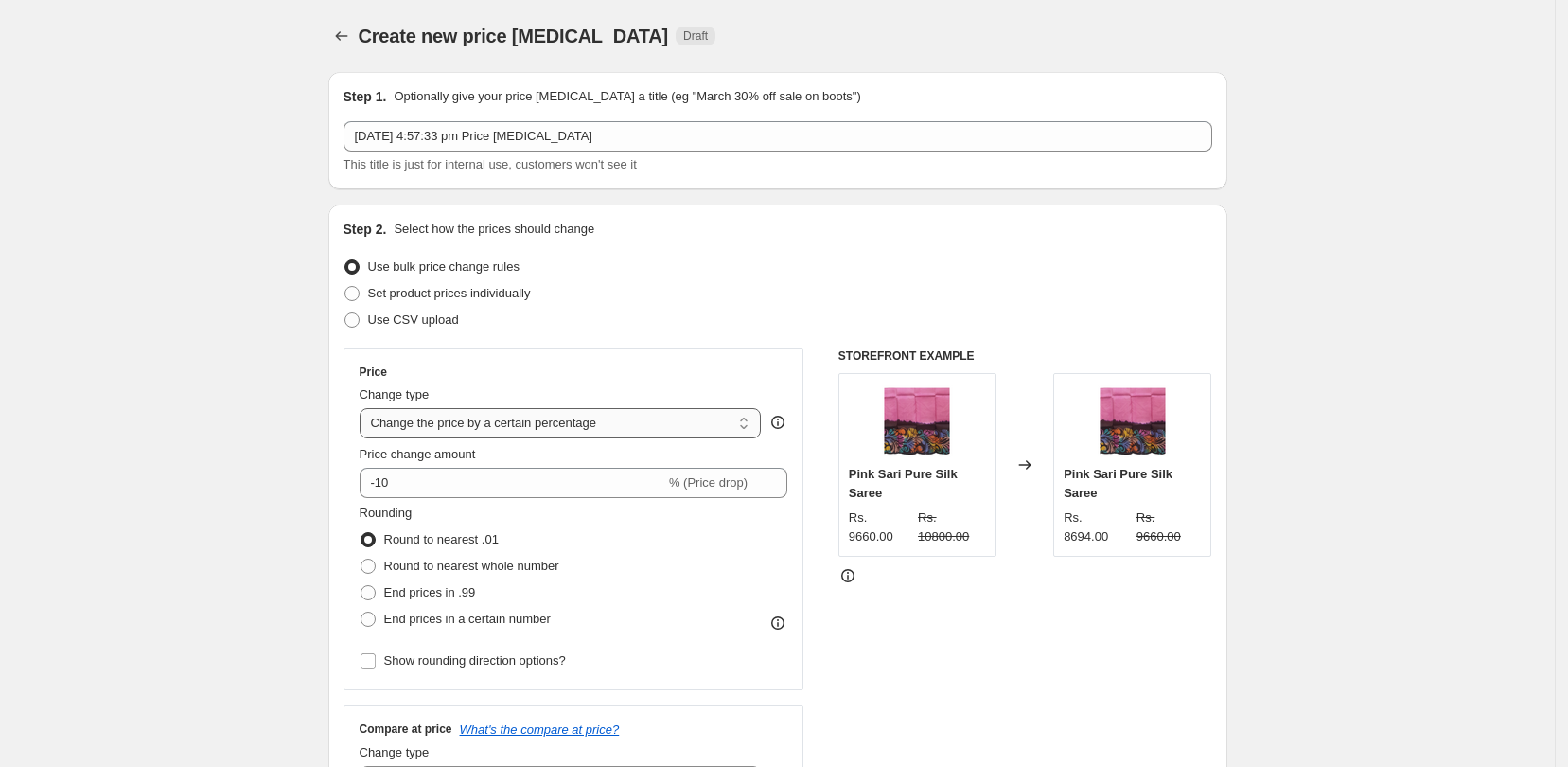
click at [734, 432] on select "Change the price to a certain amount Change the price by a certain amount Chang…" at bounding box center [561, 423] width 402 height 30
select select "by"
click at [365, 408] on select "Change the price to a certain amount Change the price by a certain amount Chang…" at bounding box center [561, 423] width 402 height 30
click at [695, 497] on div "₹ -10.00 (Price drop)" at bounding box center [574, 483] width 429 height 30
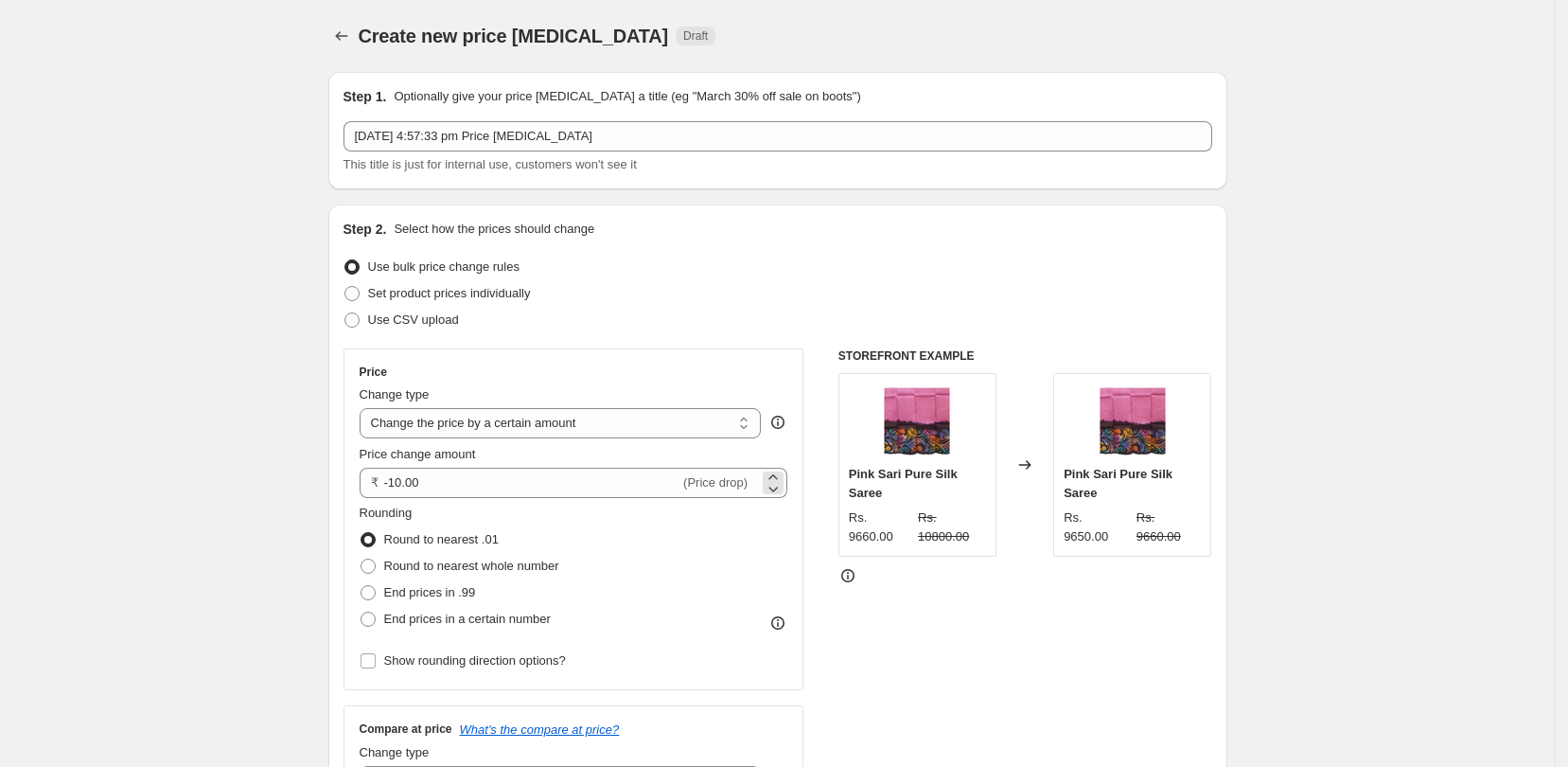
click at [695, 497] on div "₹ -10.00 (Price drop)" at bounding box center [574, 483] width 429 height 30
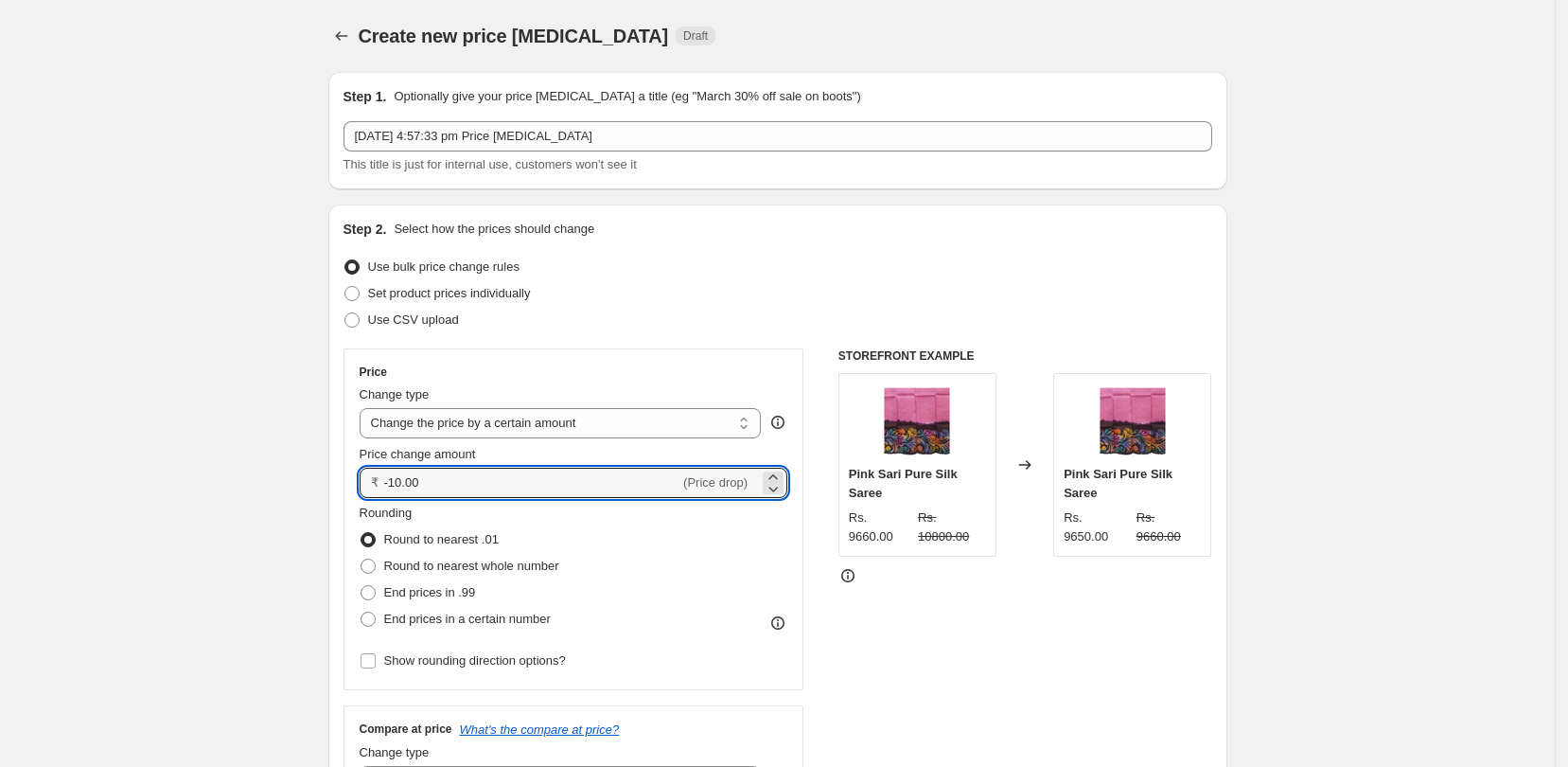
click at [695, 497] on div "₹ -10.00 (Price drop)" at bounding box center [574, 483] width 429 height 30
type input "-1"
type input "500.00"
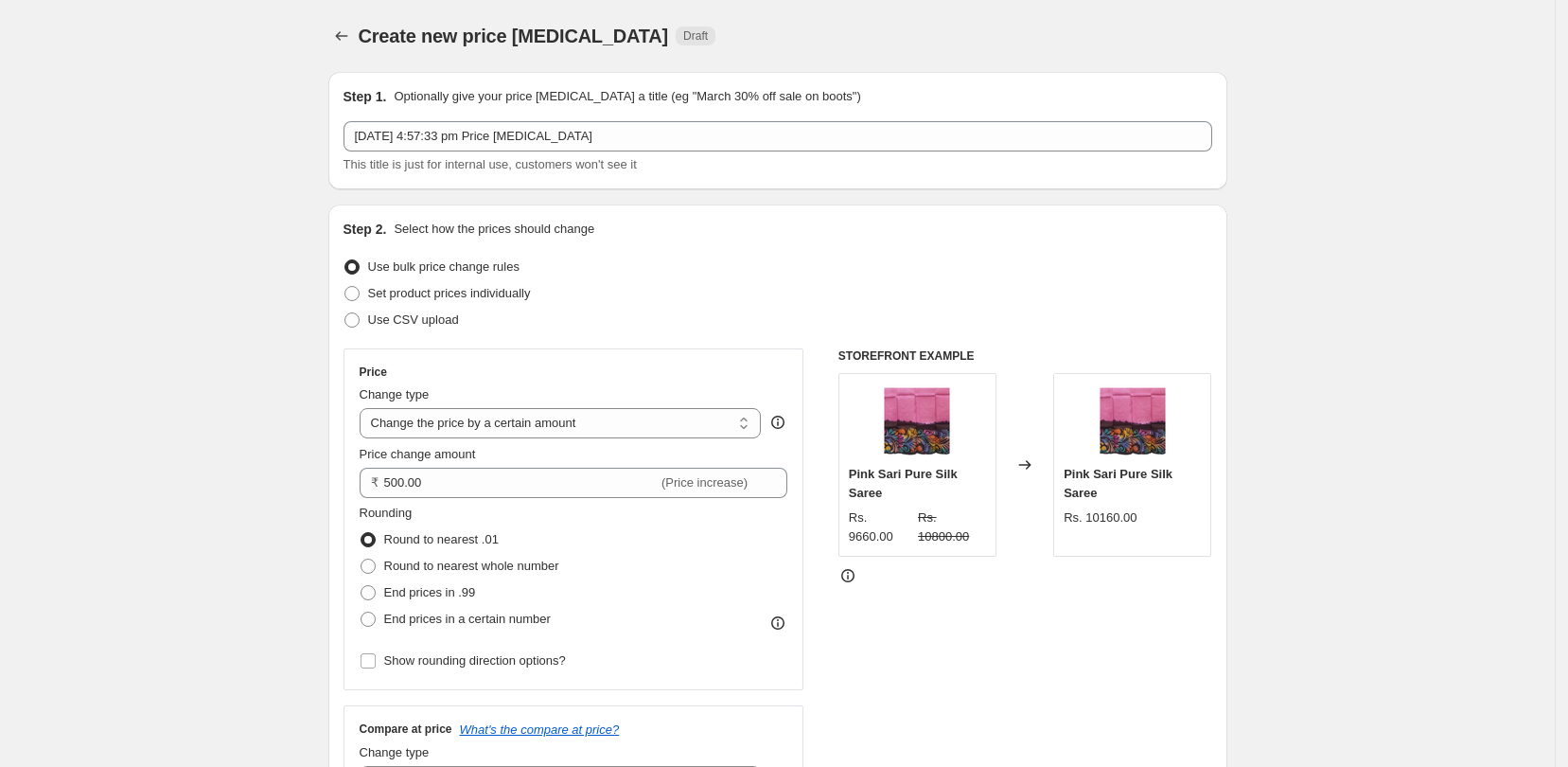
click at [1114, 711] on div "STOREFRONT EXAMPLE Pink Sari Pure Silk Saree Rs. 9660.00 Rs. 10800.00 Changed t…" at bounding box center [1026, 580] width 374 height 464
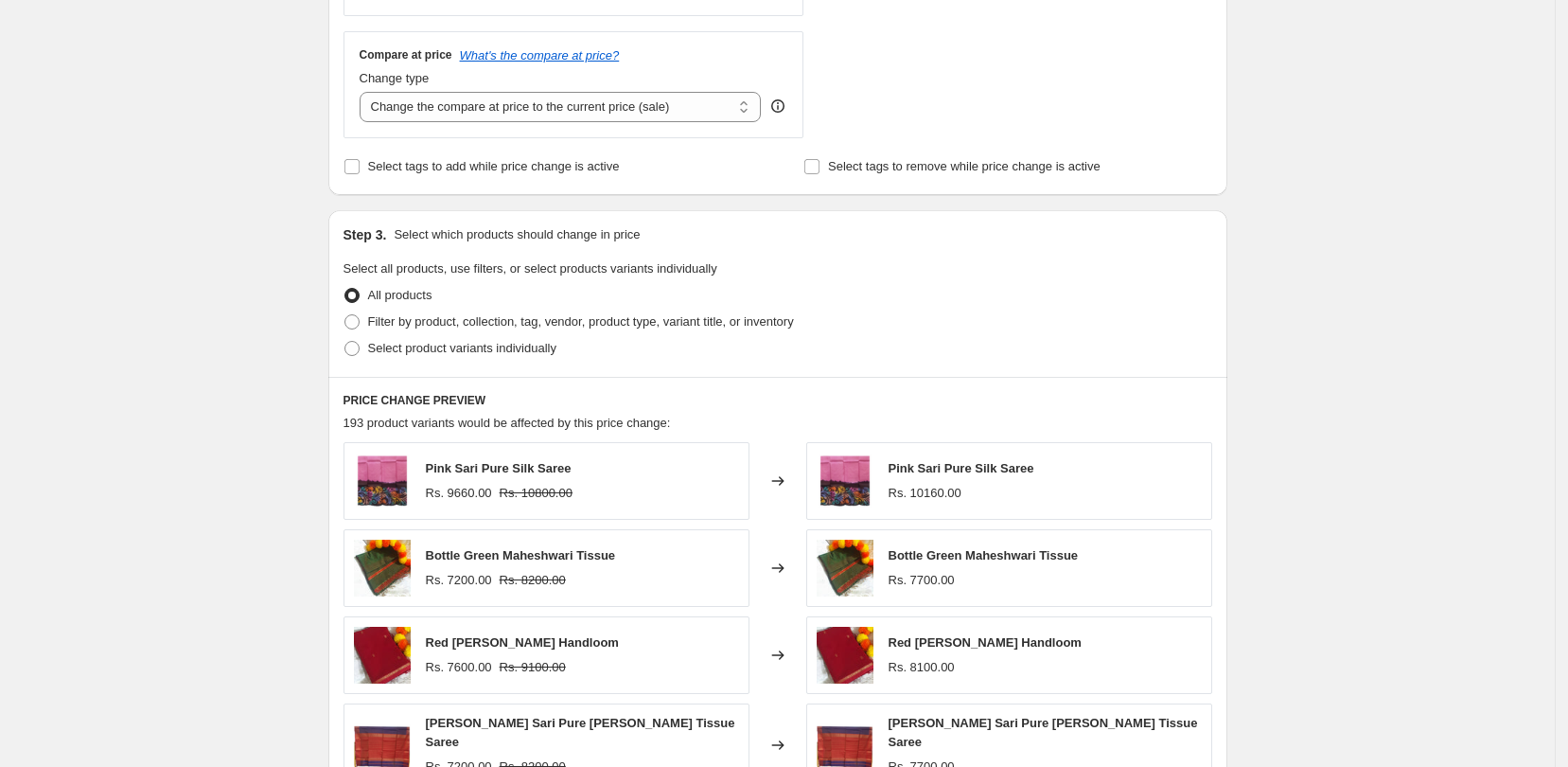
scroll to position [676, 0]
click at [358, 328] on span at bounding box center [352, 319] width 15 height 15
click at [345, 313] on input "Filter by product, collection, tag, vendor, product type, variant title, or inv…" at bounding box center [345, 312] width 1 height 1
radio input "true"
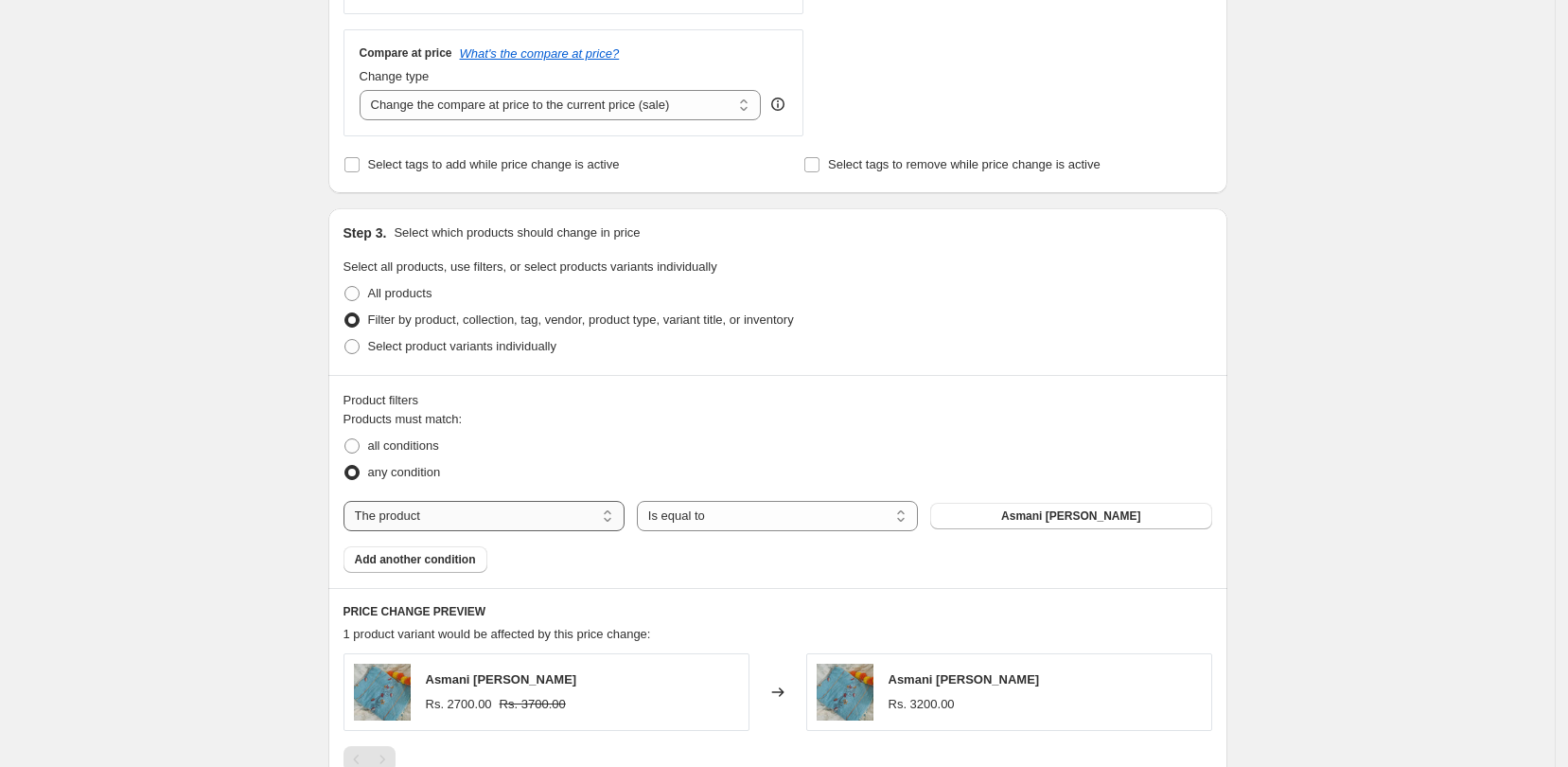
click at [583, 526] on select "The product The product's collection The product's tag The product's vendor The…" at bounding box center [484, 516] width 281 height 30
click at [721, 545] on div "Products must match: all conditions any condition The product The product's col…" at bounding box center [778, 491] width 869 height 163
click at [402, 569] on button "Add another condition" at bounding box center [416, 559] width 144 height 27
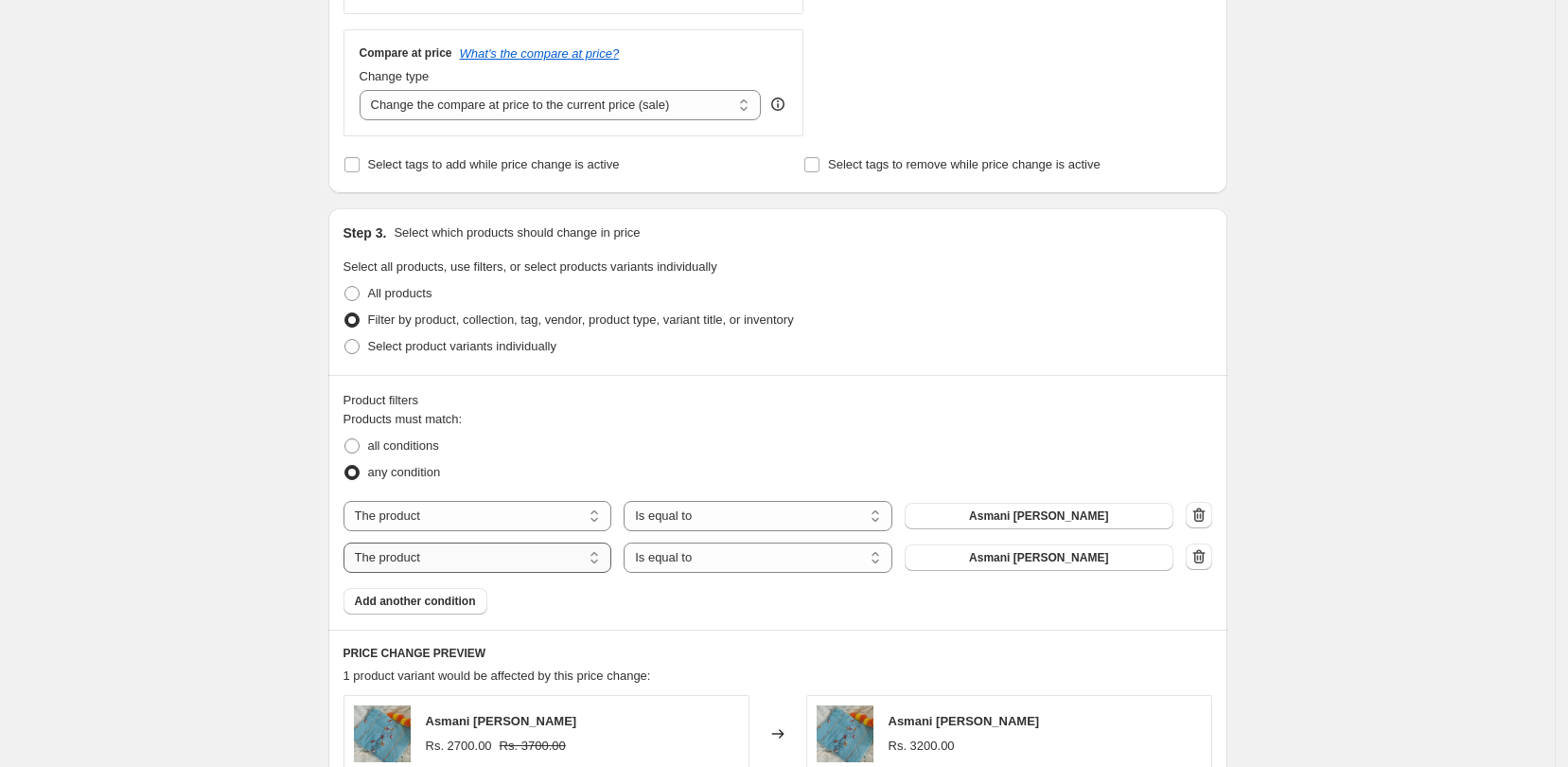
click at [598, 565] on select "The product The product's collection The product's tag The product's vendor The…" at bounding box center [478, 557] width 269 height 30
select select "collection"
click at [1000, 568] on button "Featured Products" at bounding box center [1039, 557] width 269 height 27
click at [476, 606] on span "Add another condition" at bounding box center [415, 600] width 121 height 15
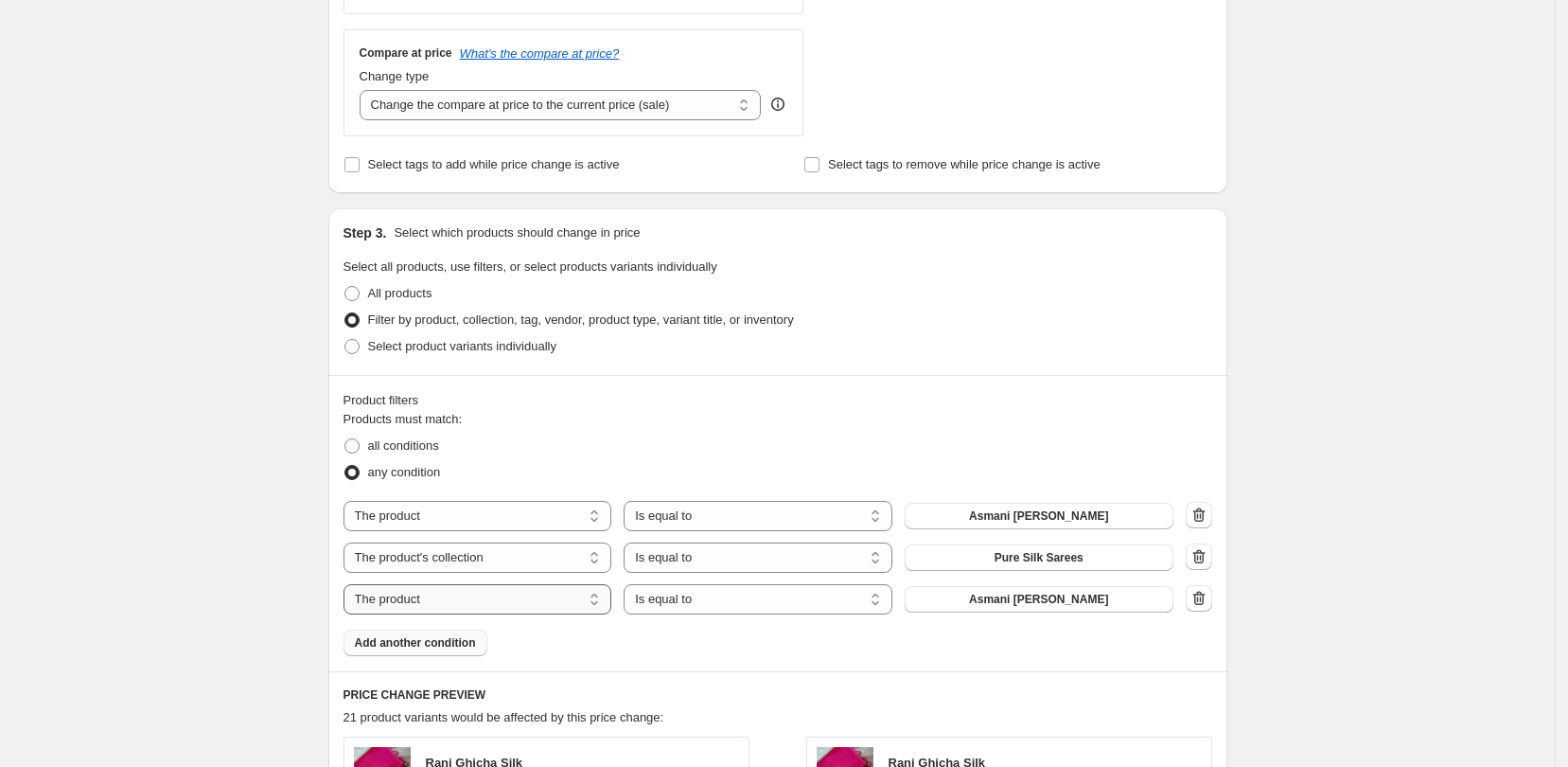
click at [571, 597] on select "The product The product's collection The product's tag The product's vendor The…" at bounding box center [478, 599] width 269 height 30
click at [349, 584] on select "The product The product's collection The product's tag The product's vendor The…" at bounding box center [478, 599] width 269 height 30
click at [1075, 609] on button "Asmani [PERSON_NAME]" at bounding box center [1039, 599] width 269 height 27
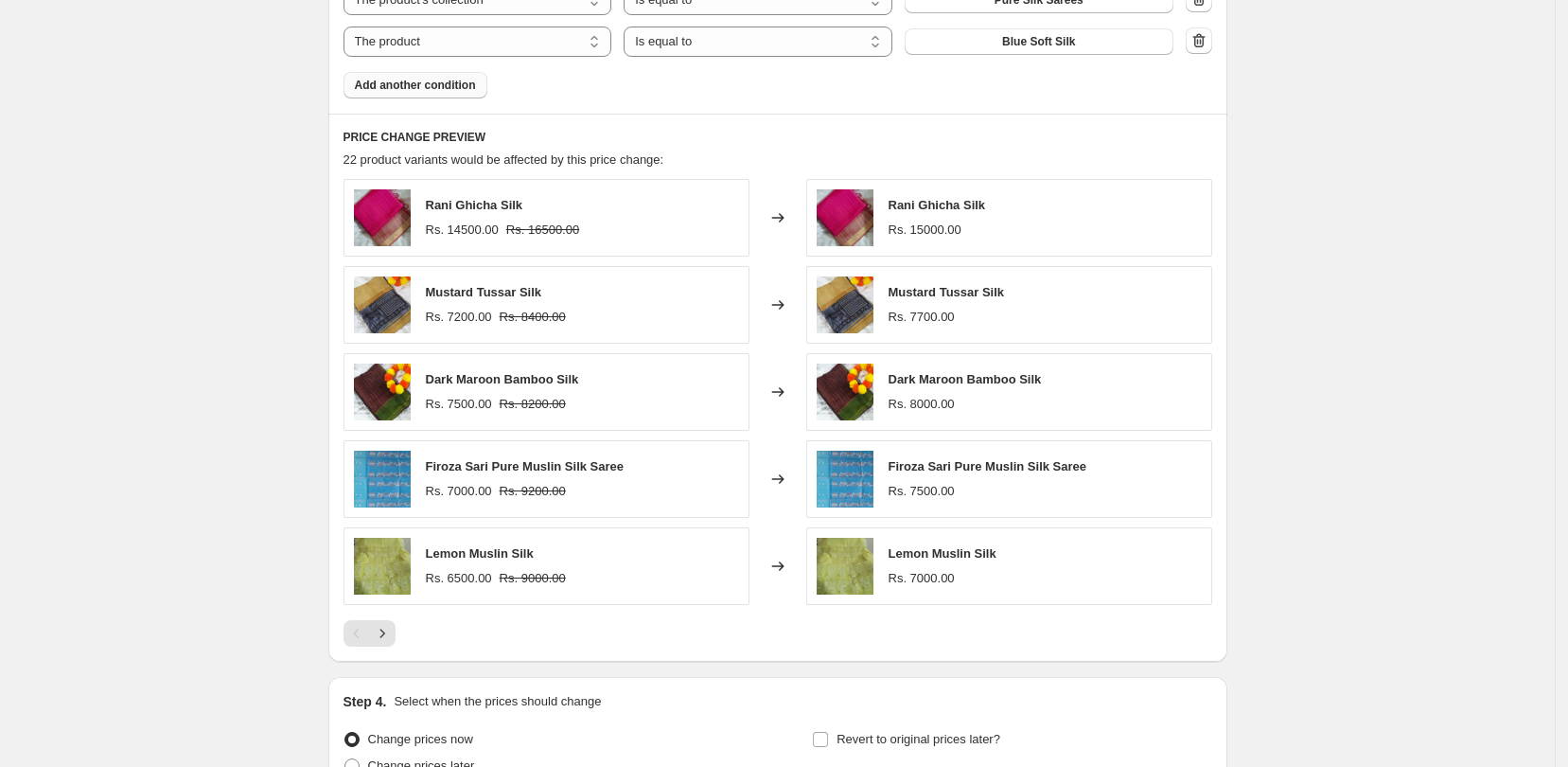
scroll to position [1289, 0]
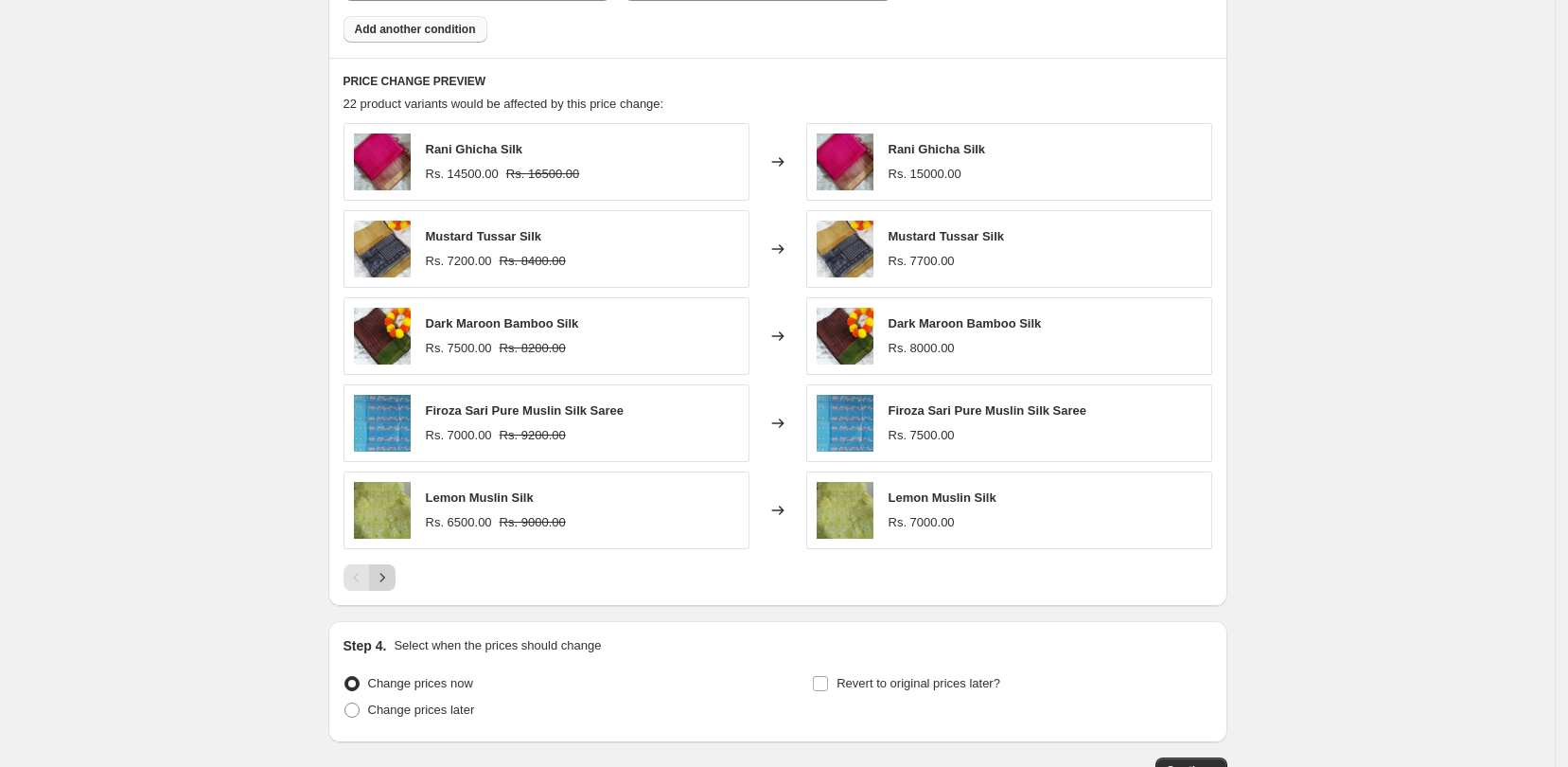
click at [396, 587] on button "Next" at bounding box center [382, 577] width 27 height 27
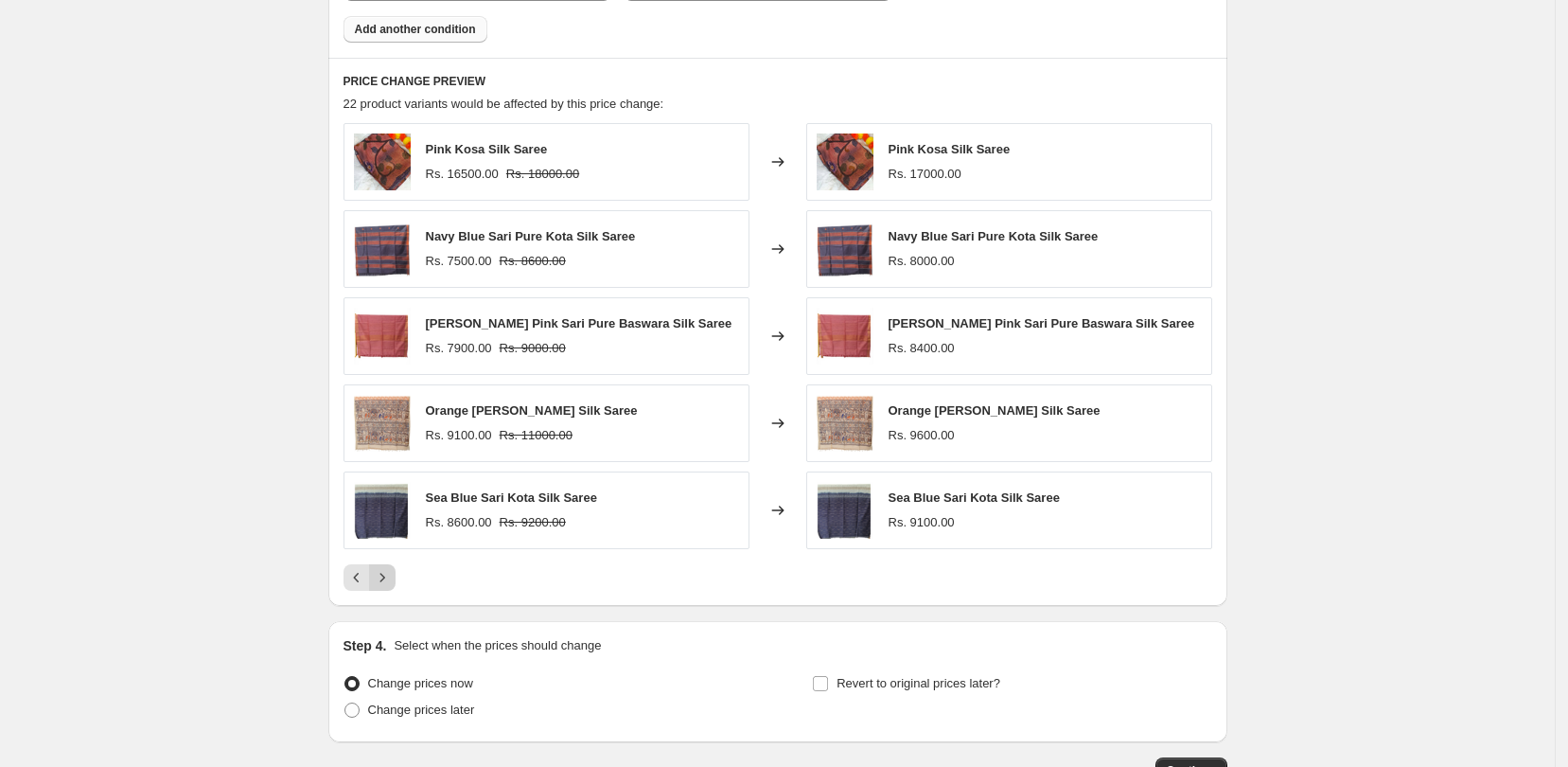
click at [396, 587] on button "Next" at bounding box center [382, 577] width 27 height 27
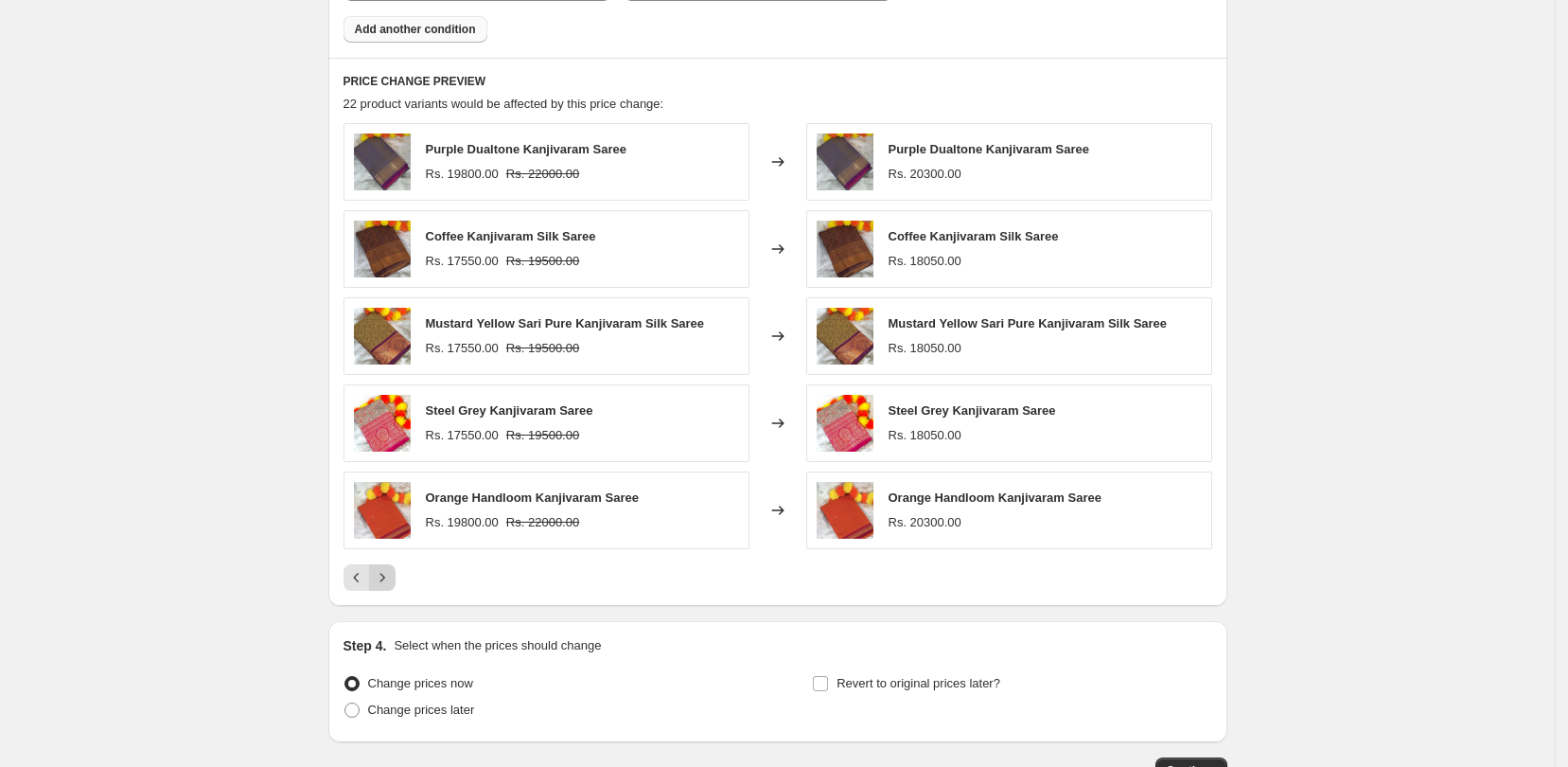
click at [396, 587] on button "Next" at bounding box center [382, 577] width 27 height 27
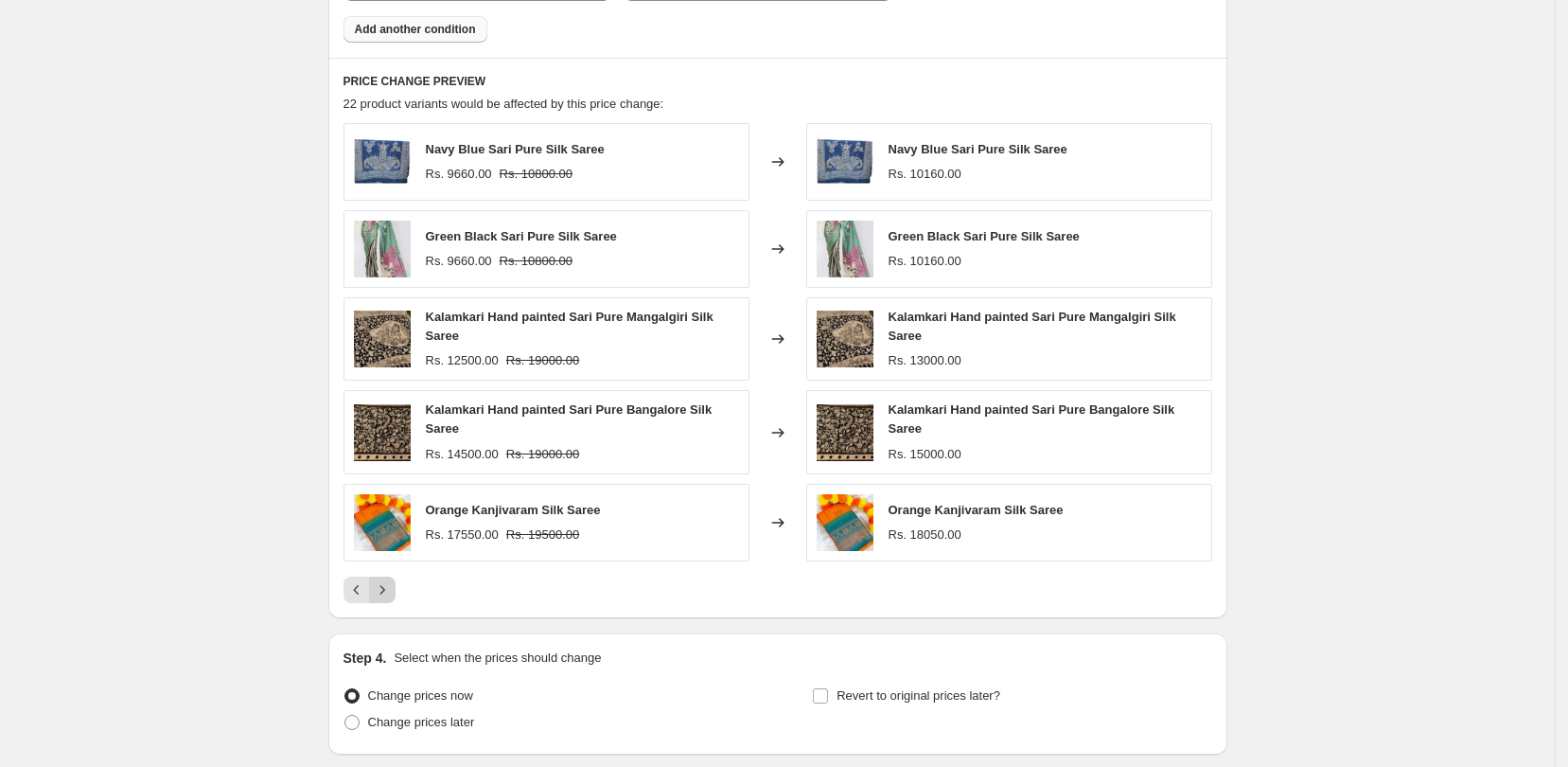
click at [396, 587] on button "Next" at bounding box center [382, 589] width 27 height 27
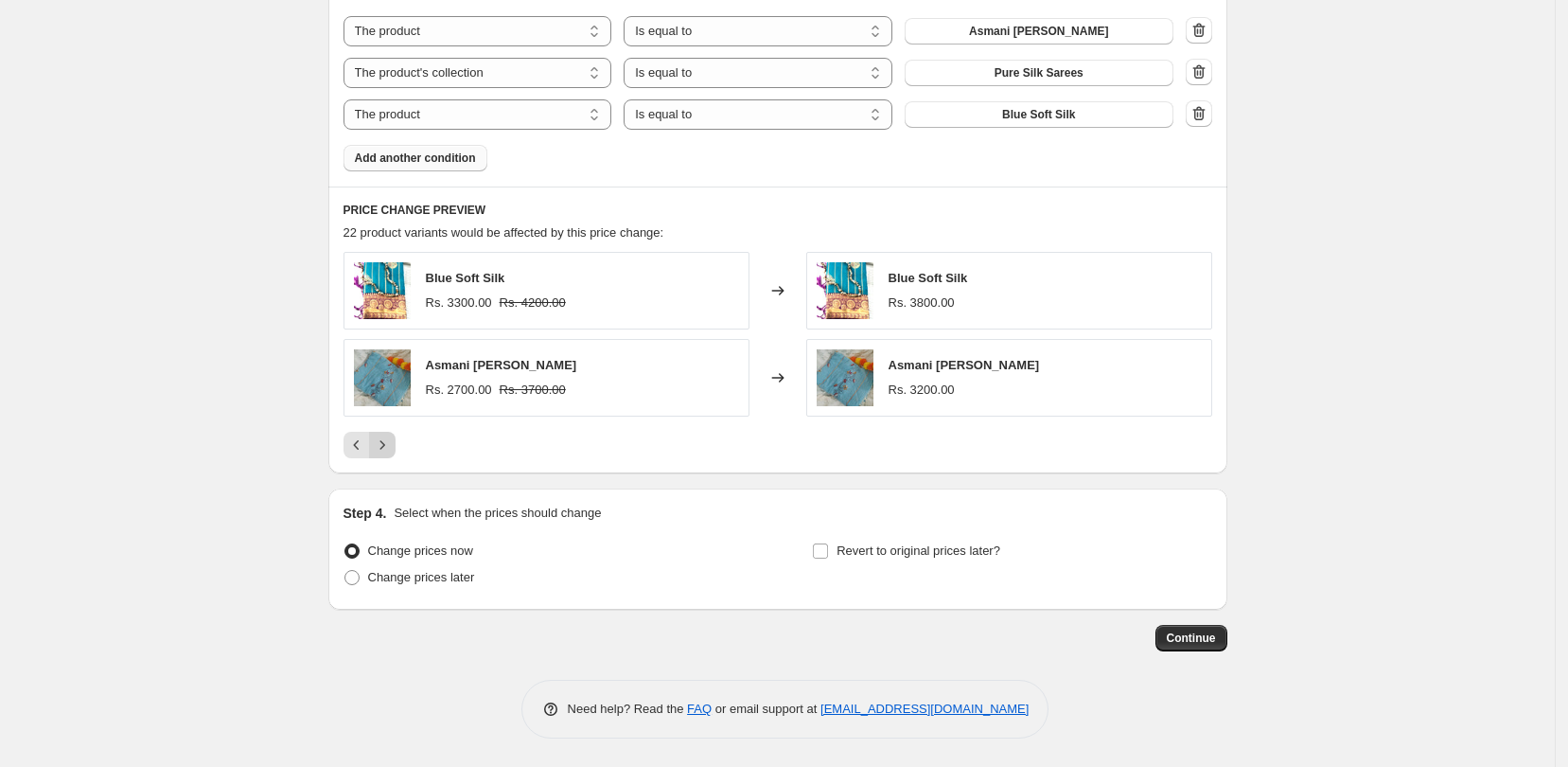
scroll to position [1161, 0]
click at [450, 152] on span "Add another condition" at bounding box center [415, 157] width 121 height 15
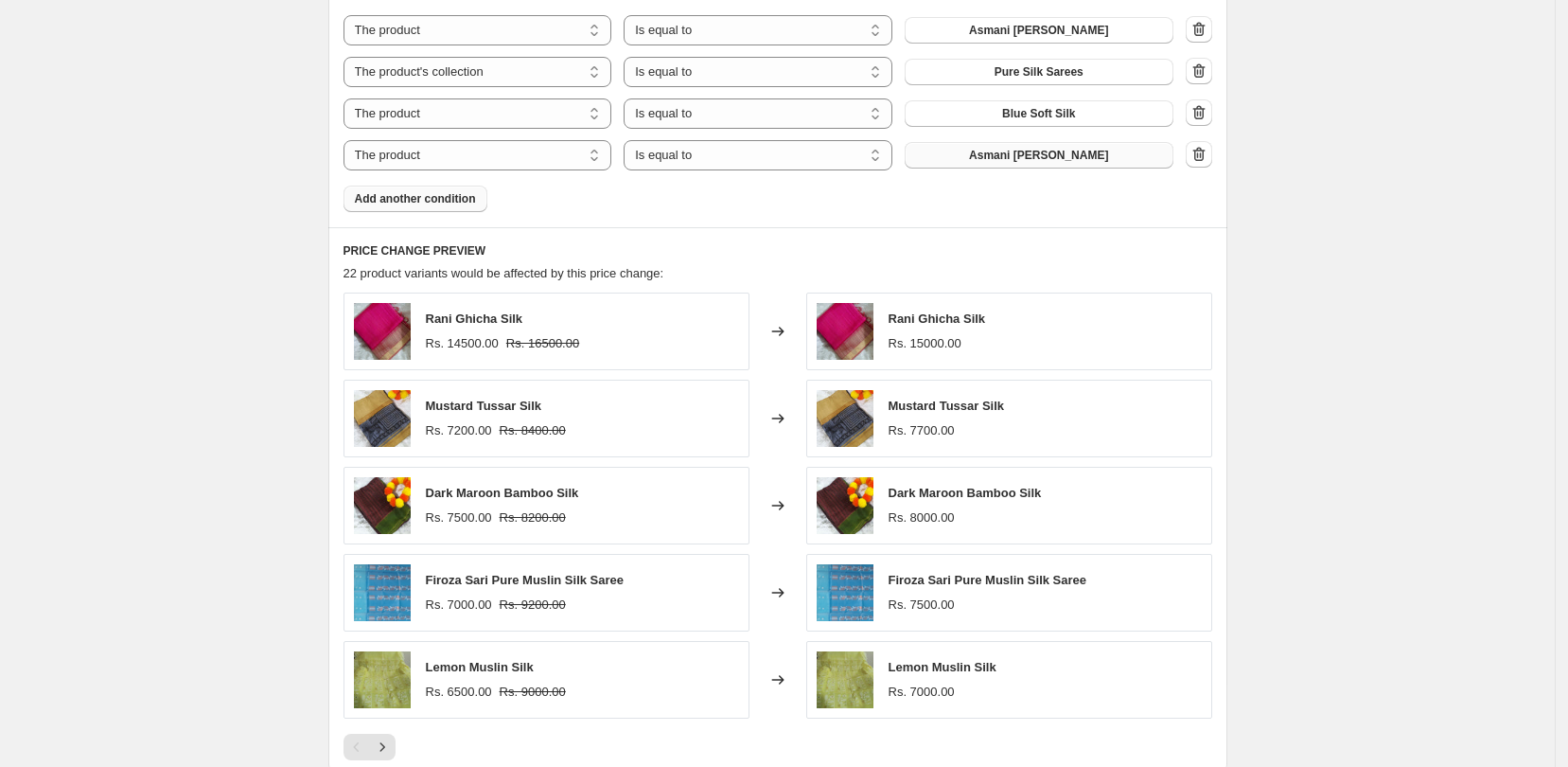
click at [1030, 156] on span "Asmani [PERSON_NAME]" at bounding box center [1038, 155] width 139 height 15
click at [418, 211] on button "Add another condition" at bounding box center [416, 199] width 144 height 27
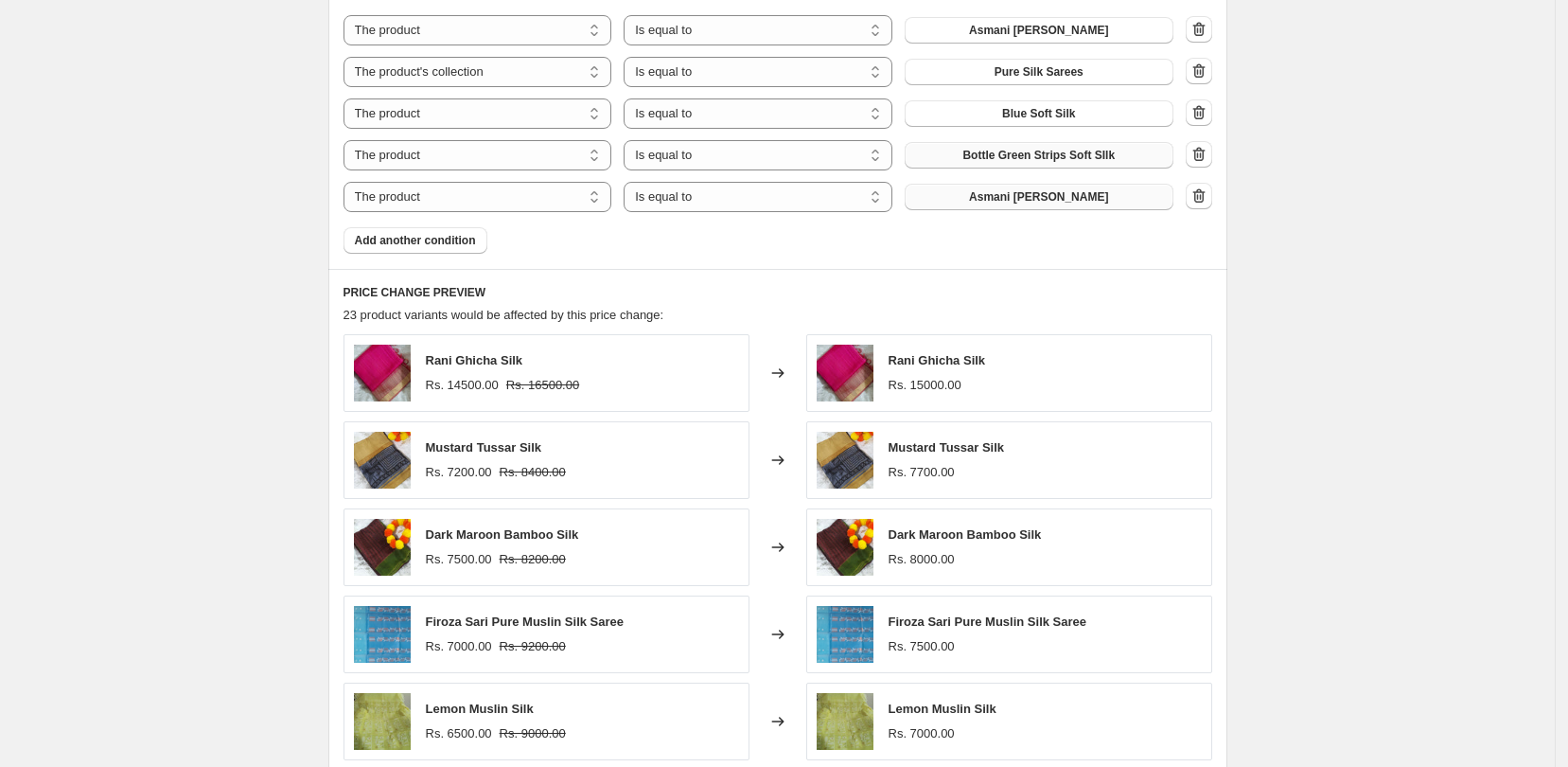
click at [987, 206] on button "Asmani [PERSON_NAME]" at bounding box center [1039, 197] width 269 height 27
click at [466, 236] on span "Add another condition" at bounding box center [415, 240] width 121 height 15
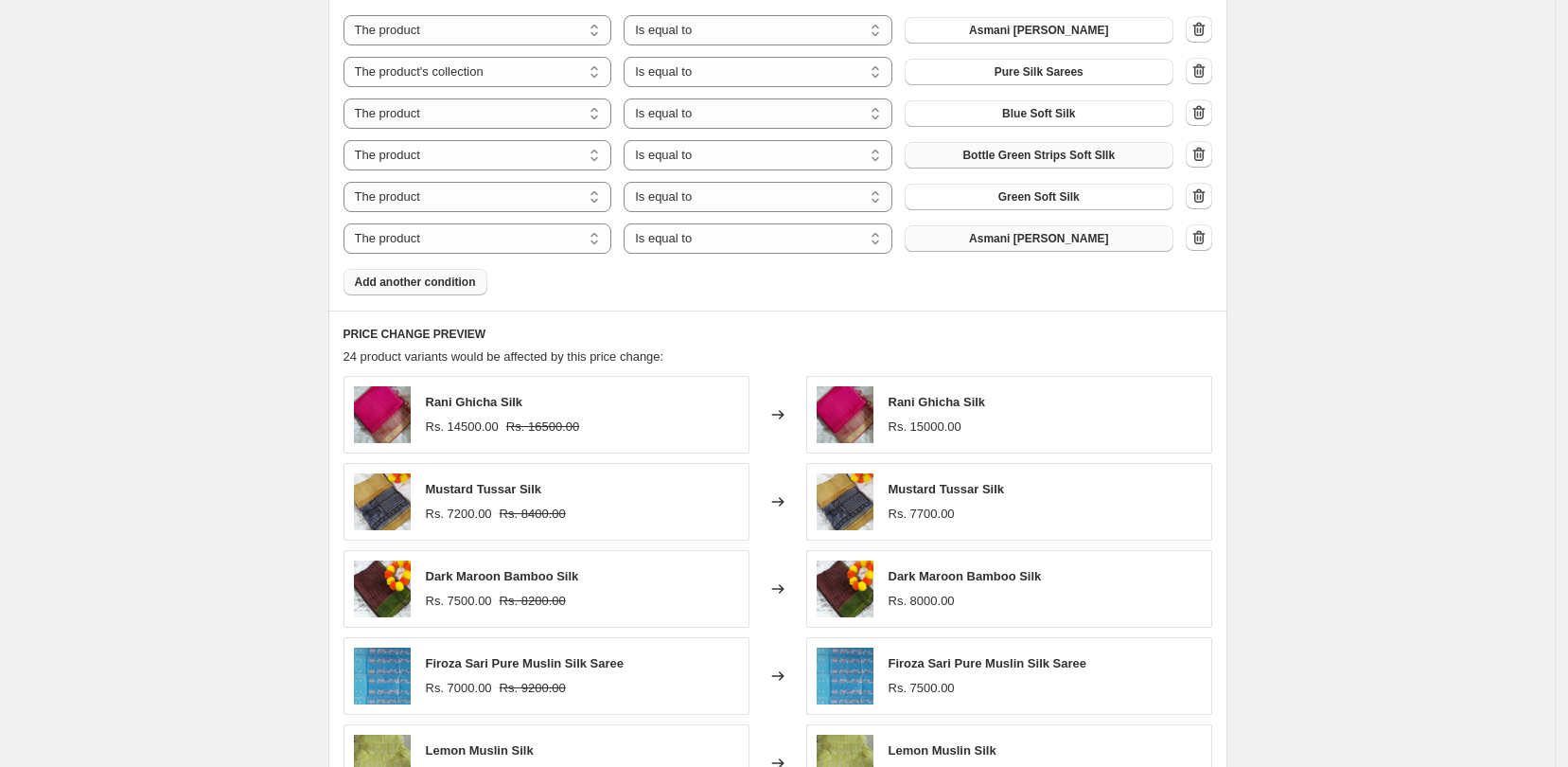
click at [990, 242] on button "Asmani [PERSON_NAME]" at bounding box center [1039, 238] width 269 height 27
click at [421, 290] on span "Add another condition" at bounding box center [415, 281] width 121 height 15
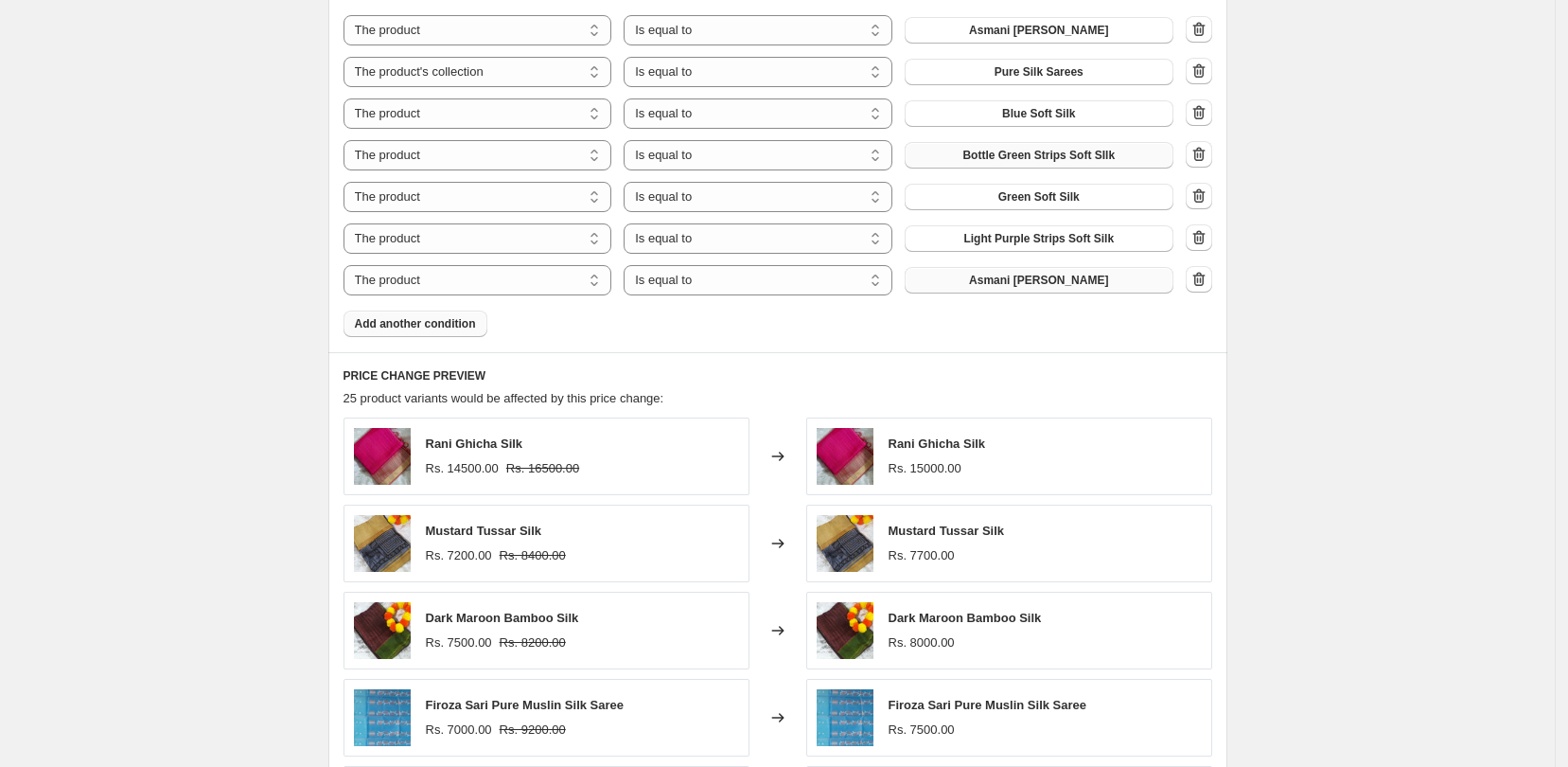
click at [1008, 272] on button "Asmani [PERSON_NAME]" at bounding box center [1039, 280] width 269 height 27
click at [445, 323] on span "Add another condition" at bounding box center [415, 323] width 121 height 15
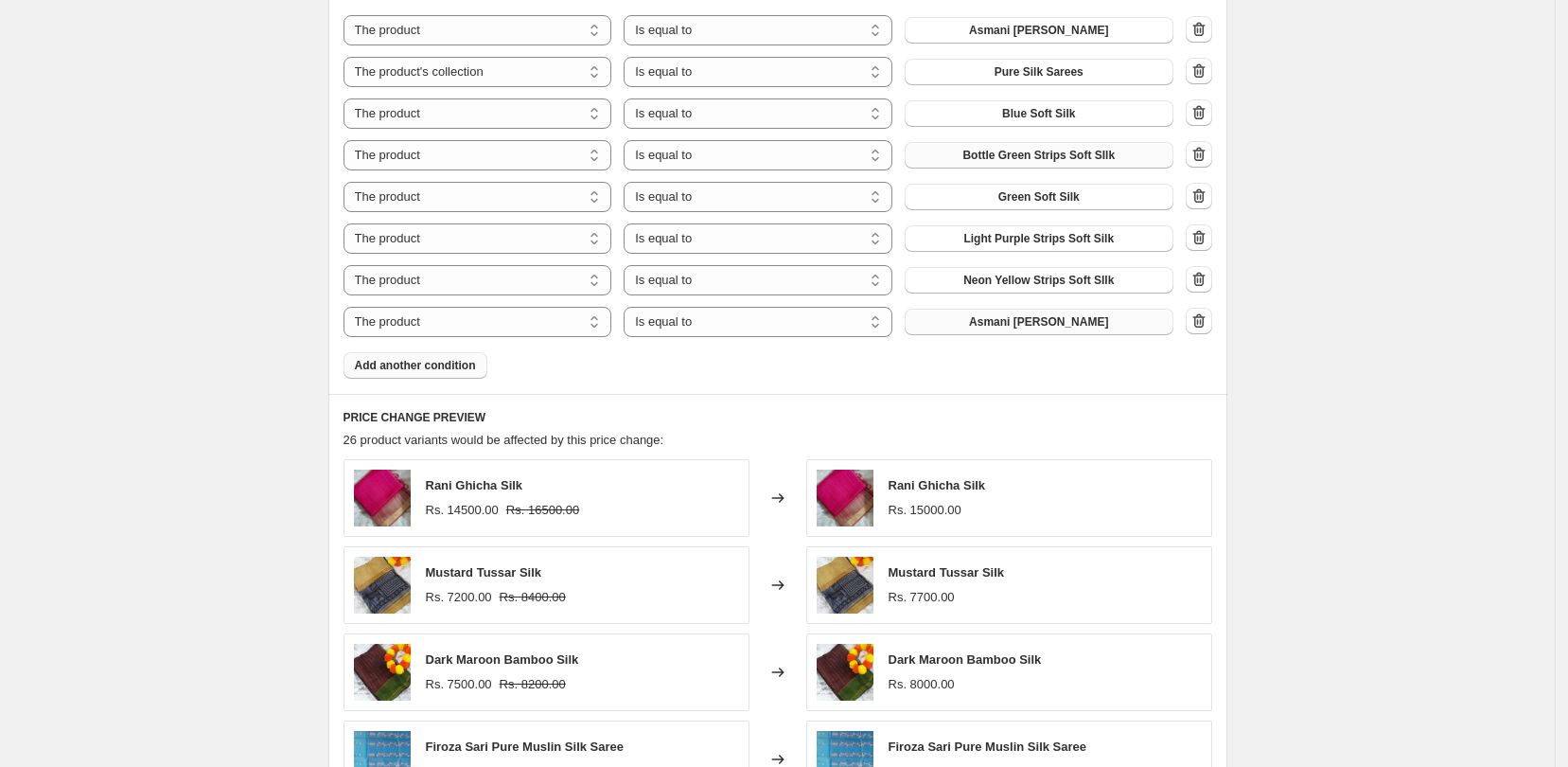
click at [1043, 331] on button "Asmani [PERSON_NAME]" at bounding box center [1039, 322] width 269 height 27
click at [458, 367] on span "Add another condition" at bounding box center [415, 365] width 121 height 15
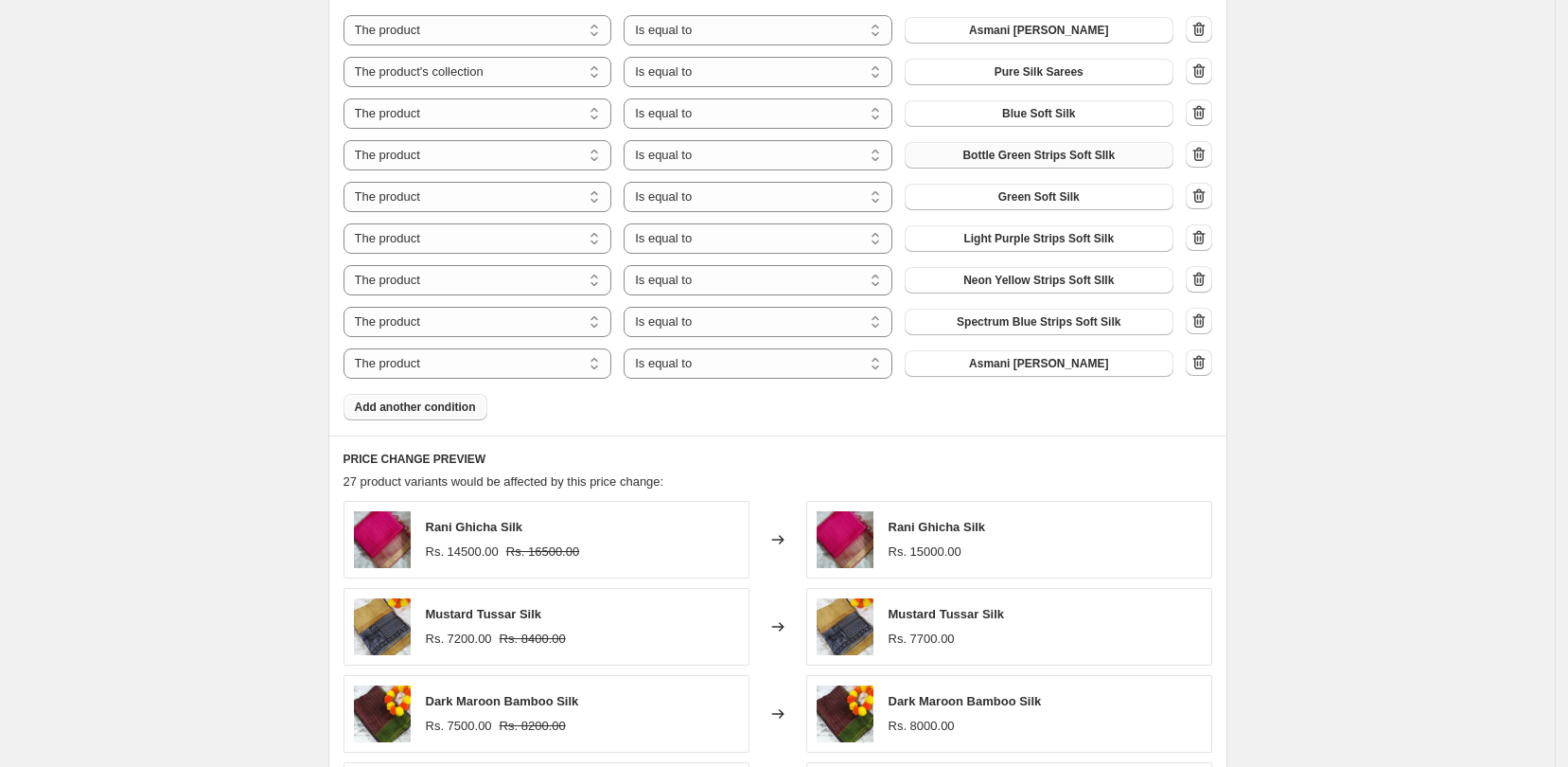
click at [449, 404] on span "Add another condition" at bounding box center [415, 406] width 121 height 15
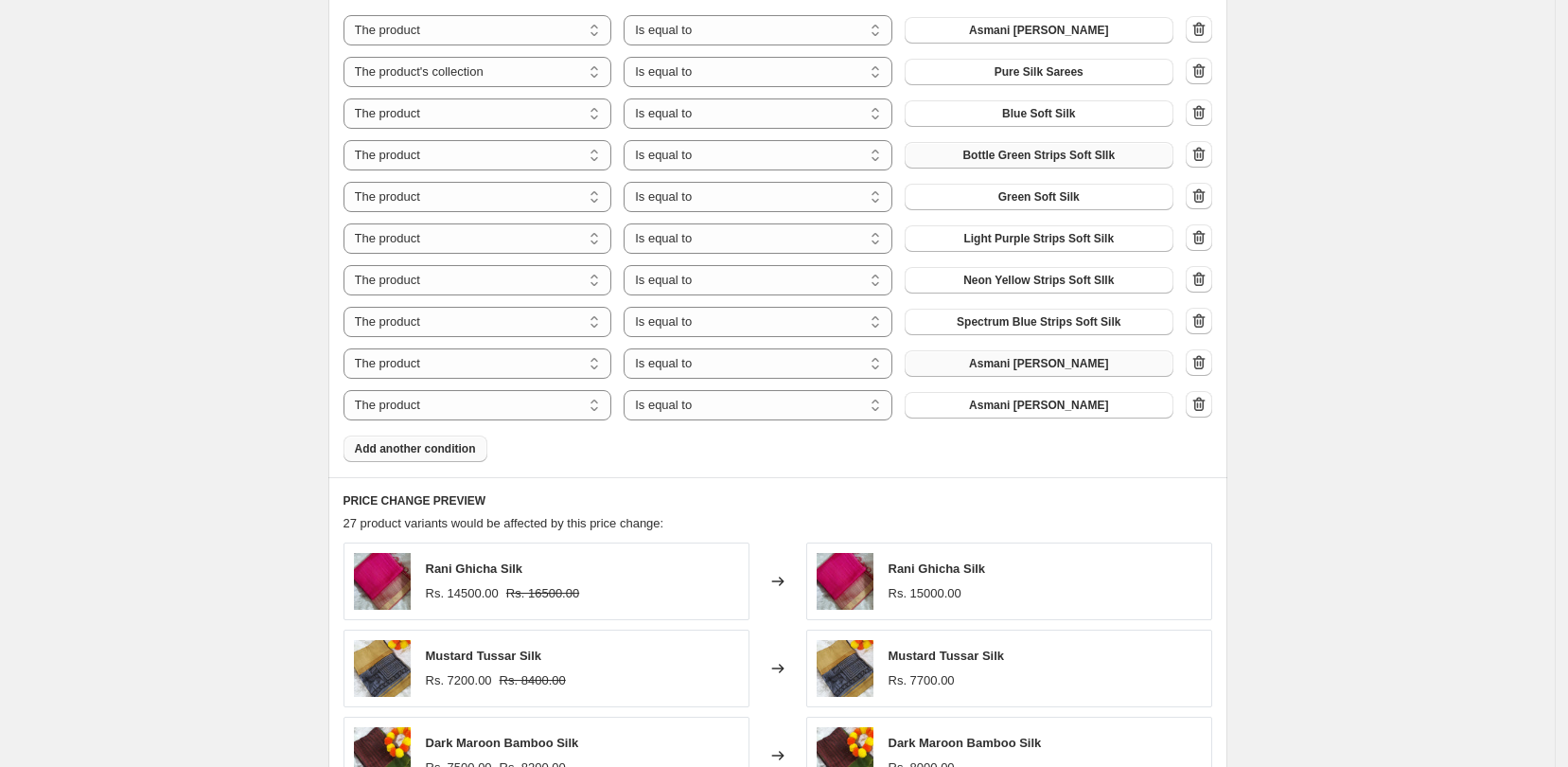
click at [1101, 363] on button "Asmani [PERSON_NAME]" at bounding box center [1039, 363] width 269 height 27
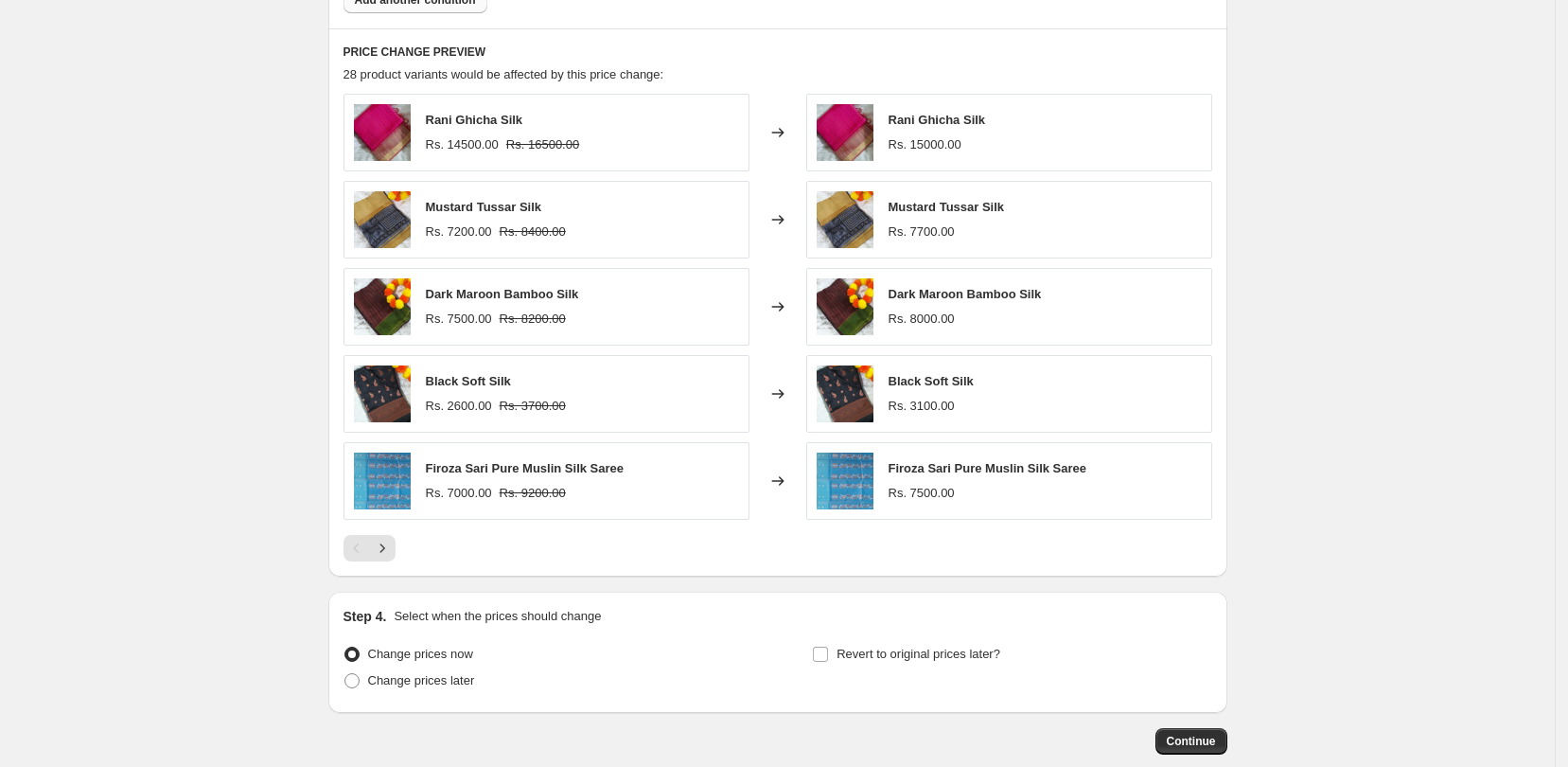
scroll to position [1714, 0]
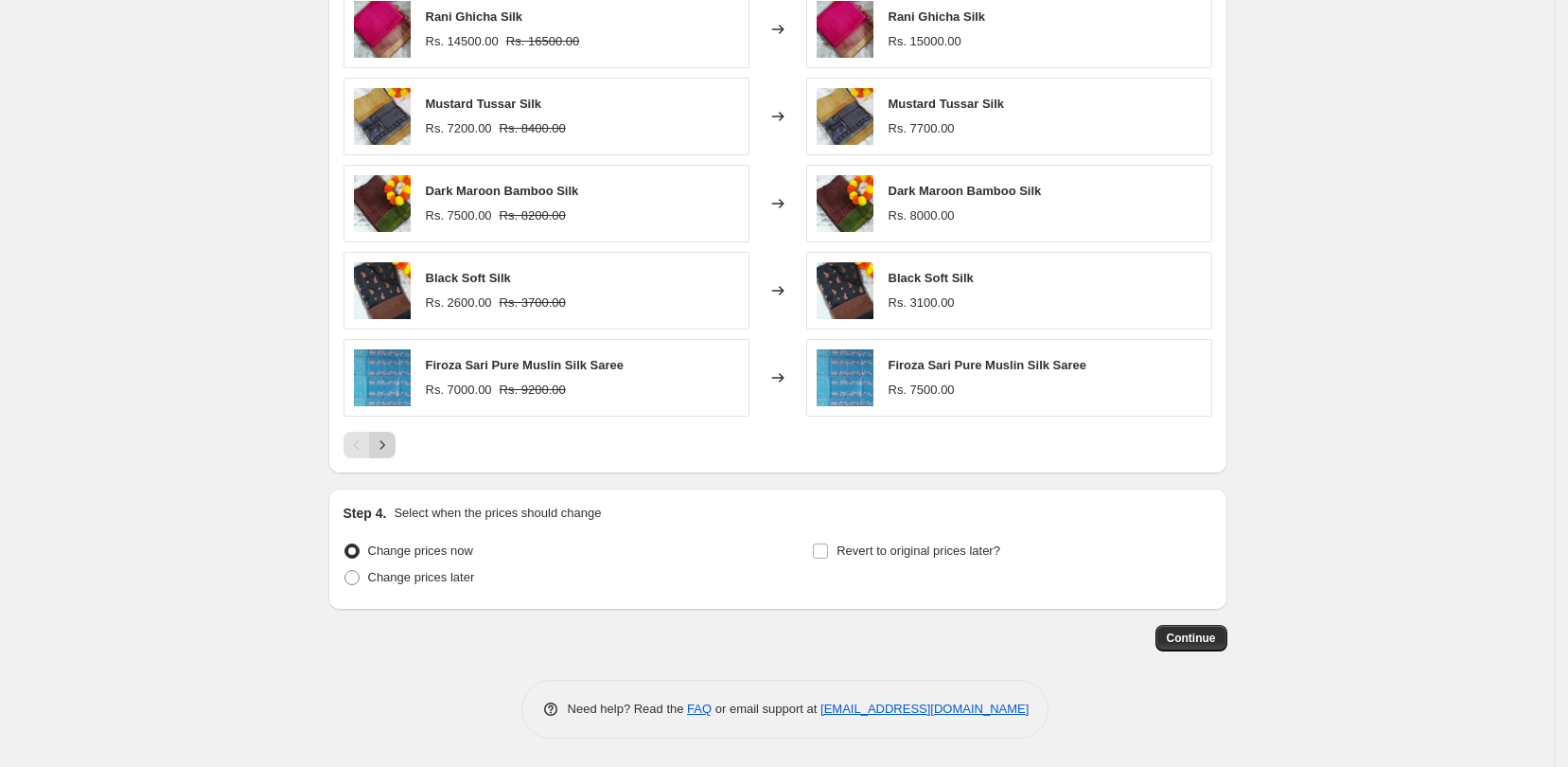
click at [396, 445] on button "Next" at bounding box center [382, 445] width 27 height 27
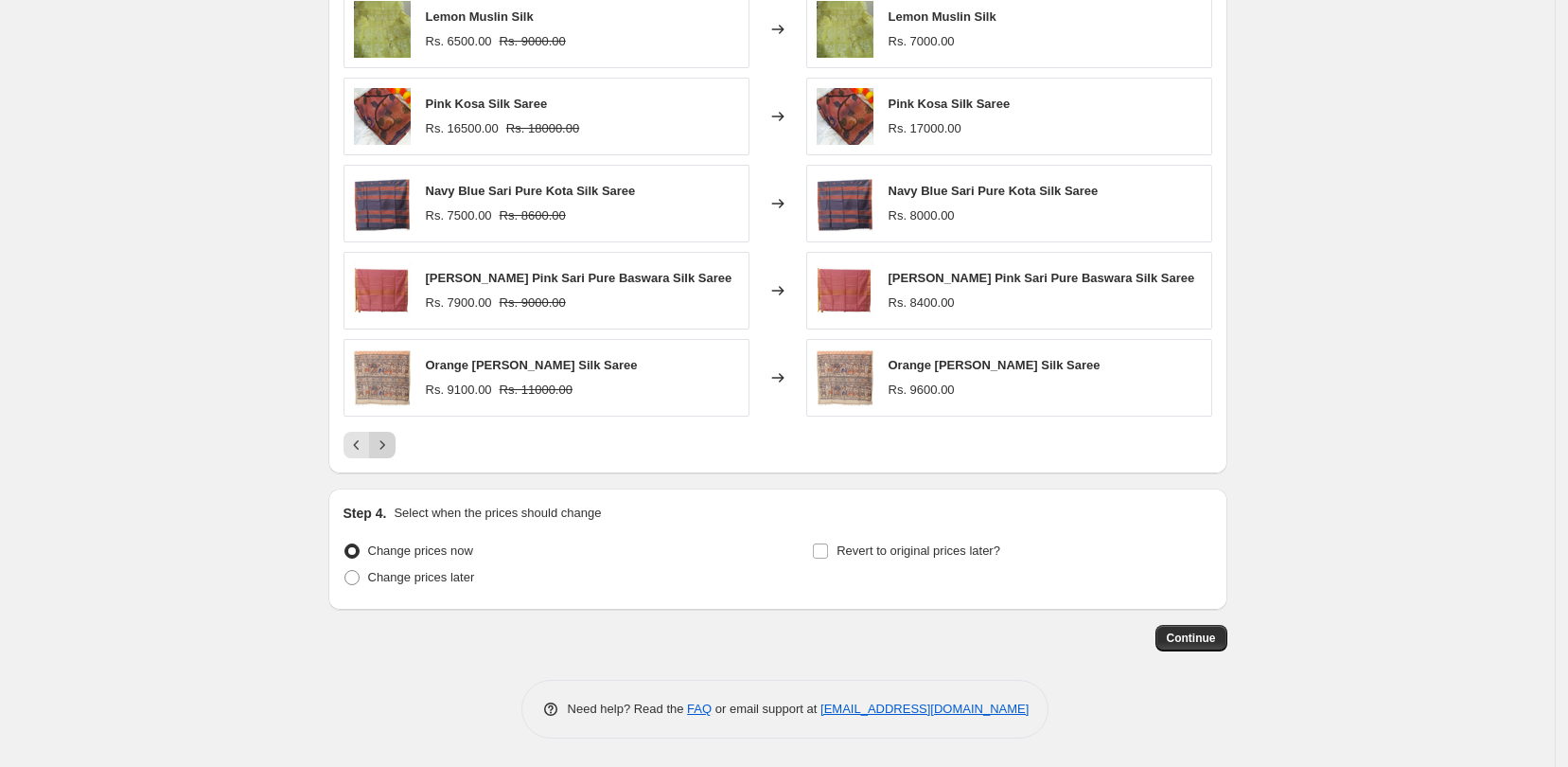
click at [396, 445] on button "Next" at bounding box center [382, 445] width 27 height 27
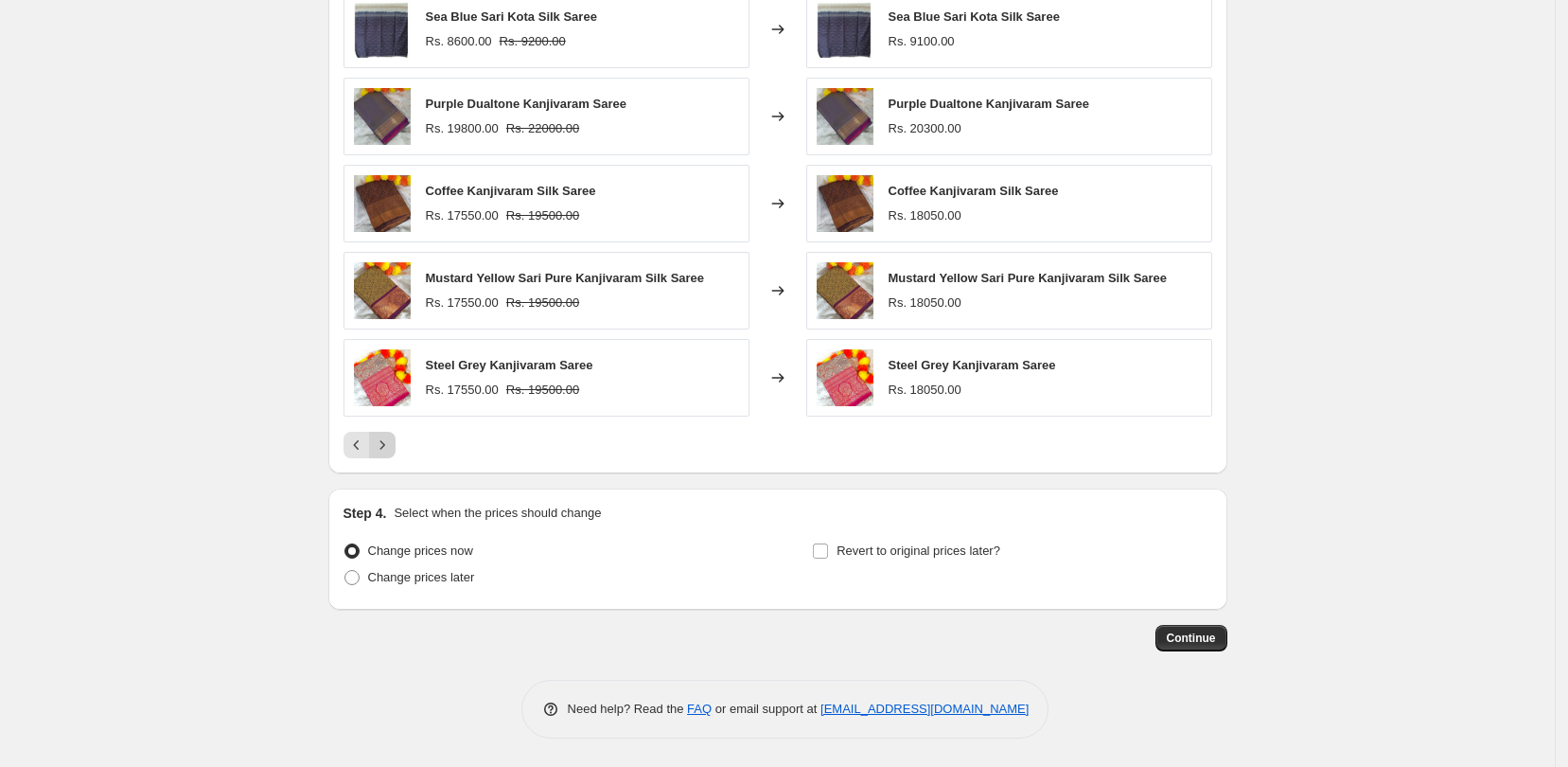
click at [396, 445] on button "Next" at bounding box center [382, 445] width 27 height 27
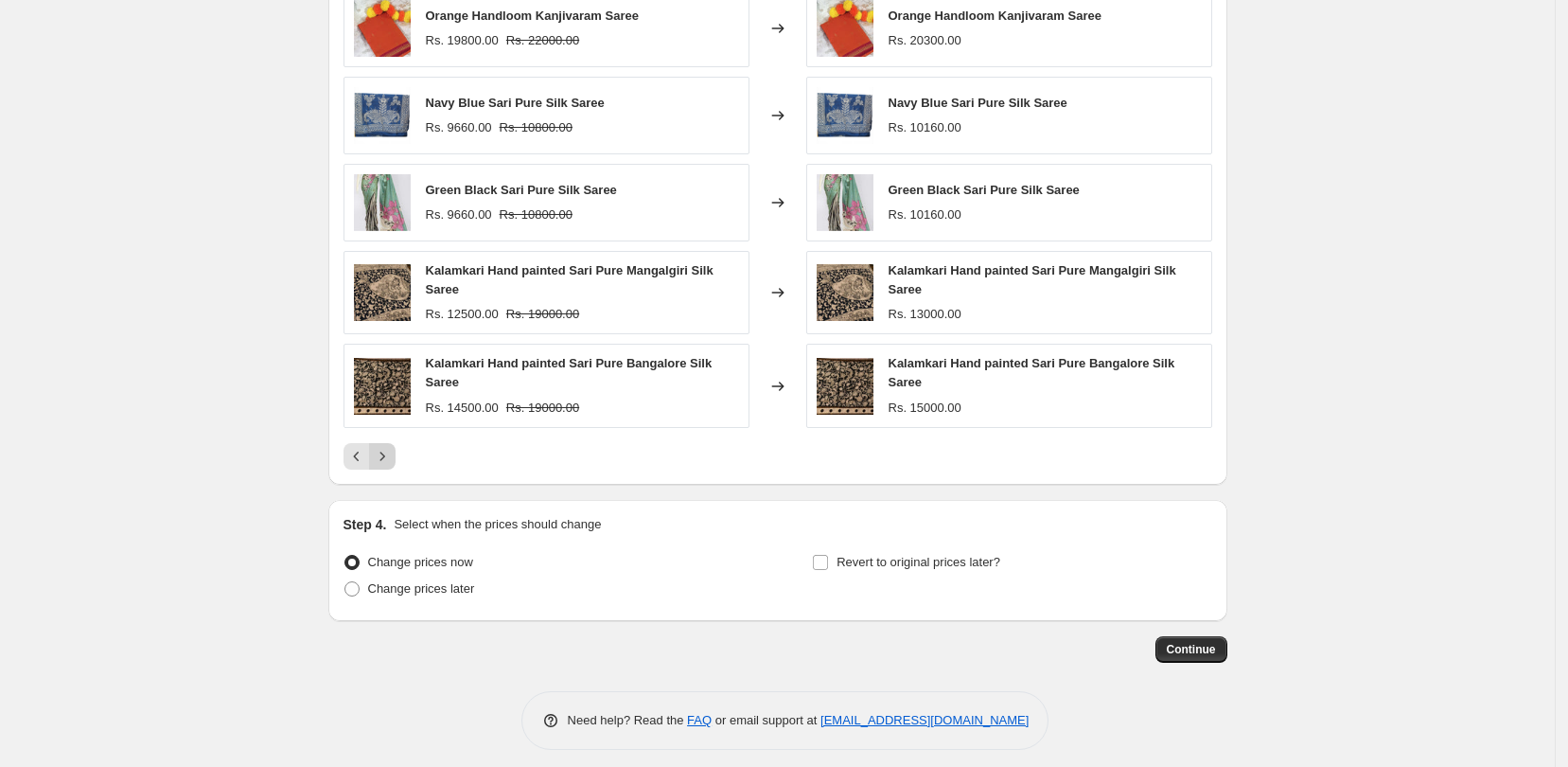
click at [396, 445] on div "Pagination" at bounding box center [382, 456] width 27 height 27
click at [383, 451] on icon "Next" at bounding box center [382, 456] width 19 height 19
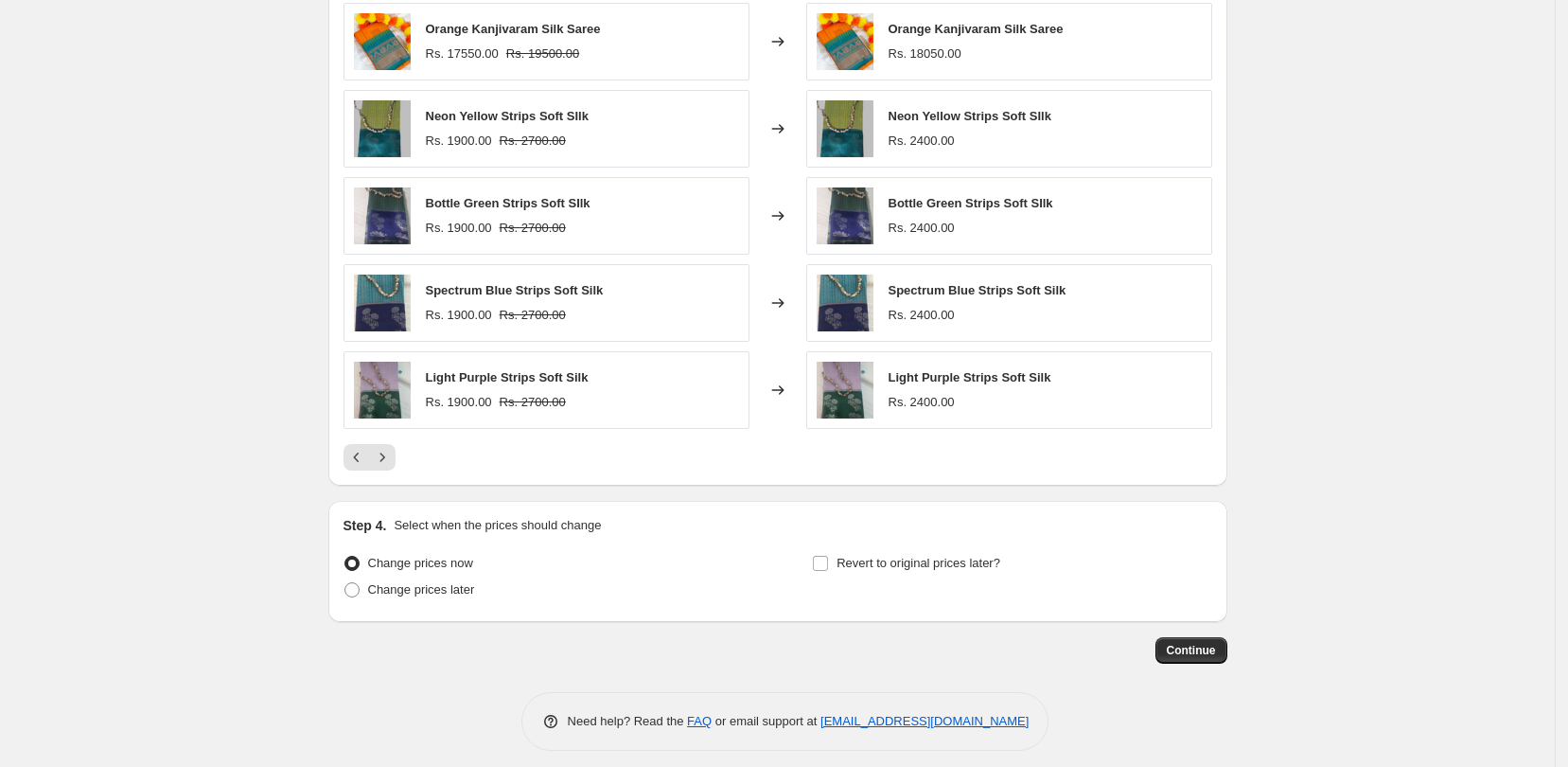
scroll to position [1696, 0]
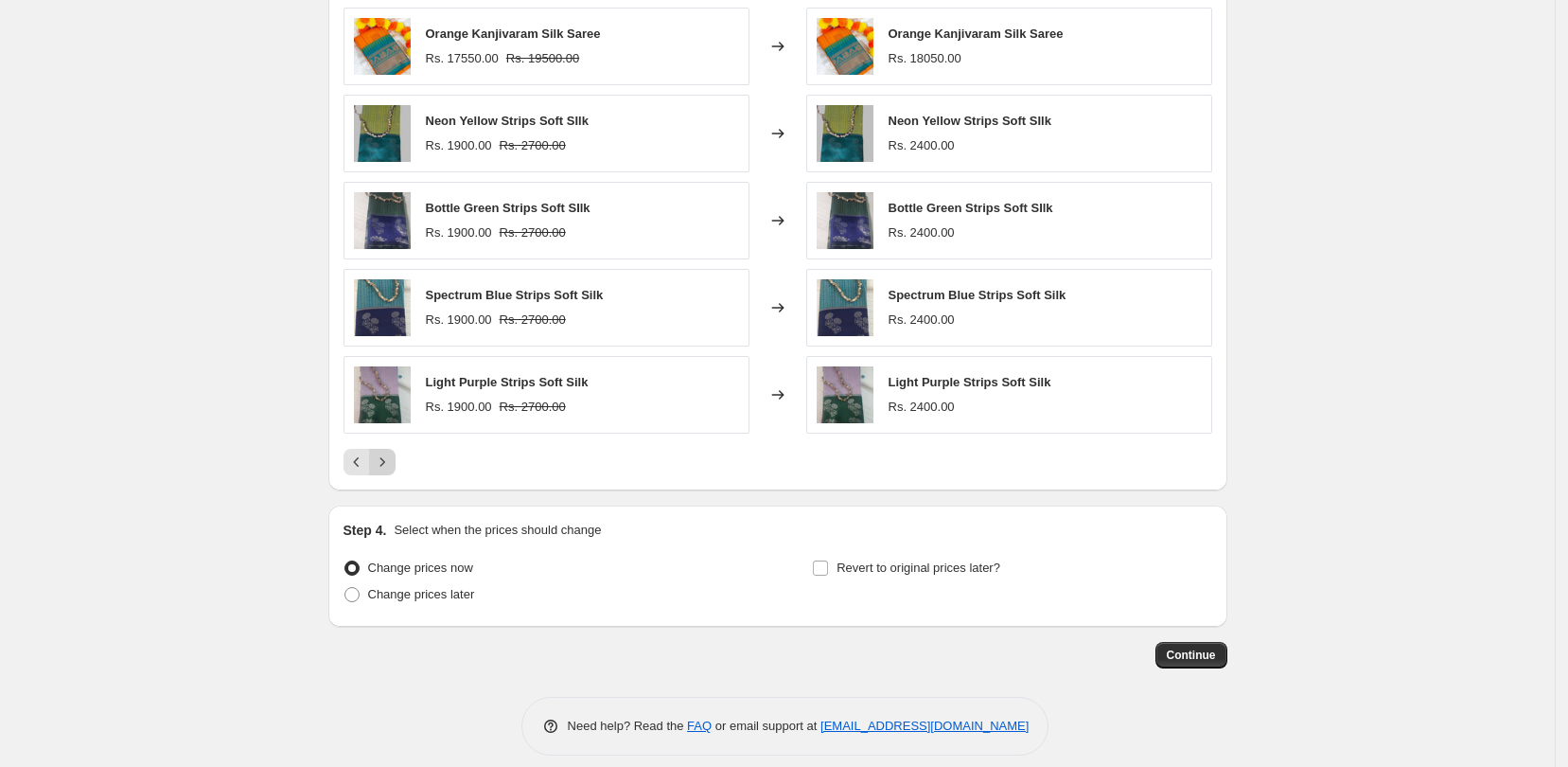
click at [391, 464] on icon "Next" at bounding box center [382, 461] width 19 height 19
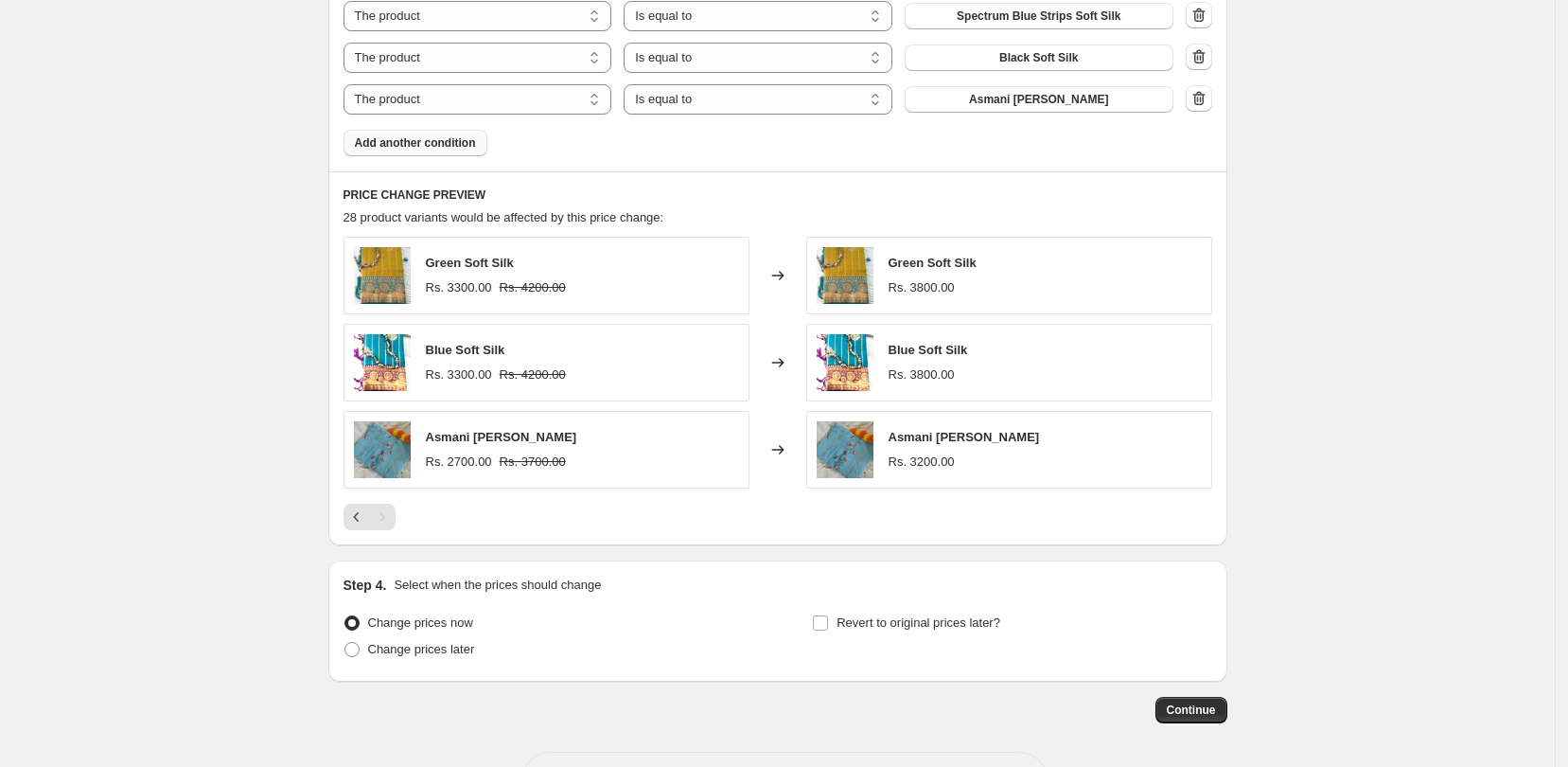
scroll to position [1464, 0]
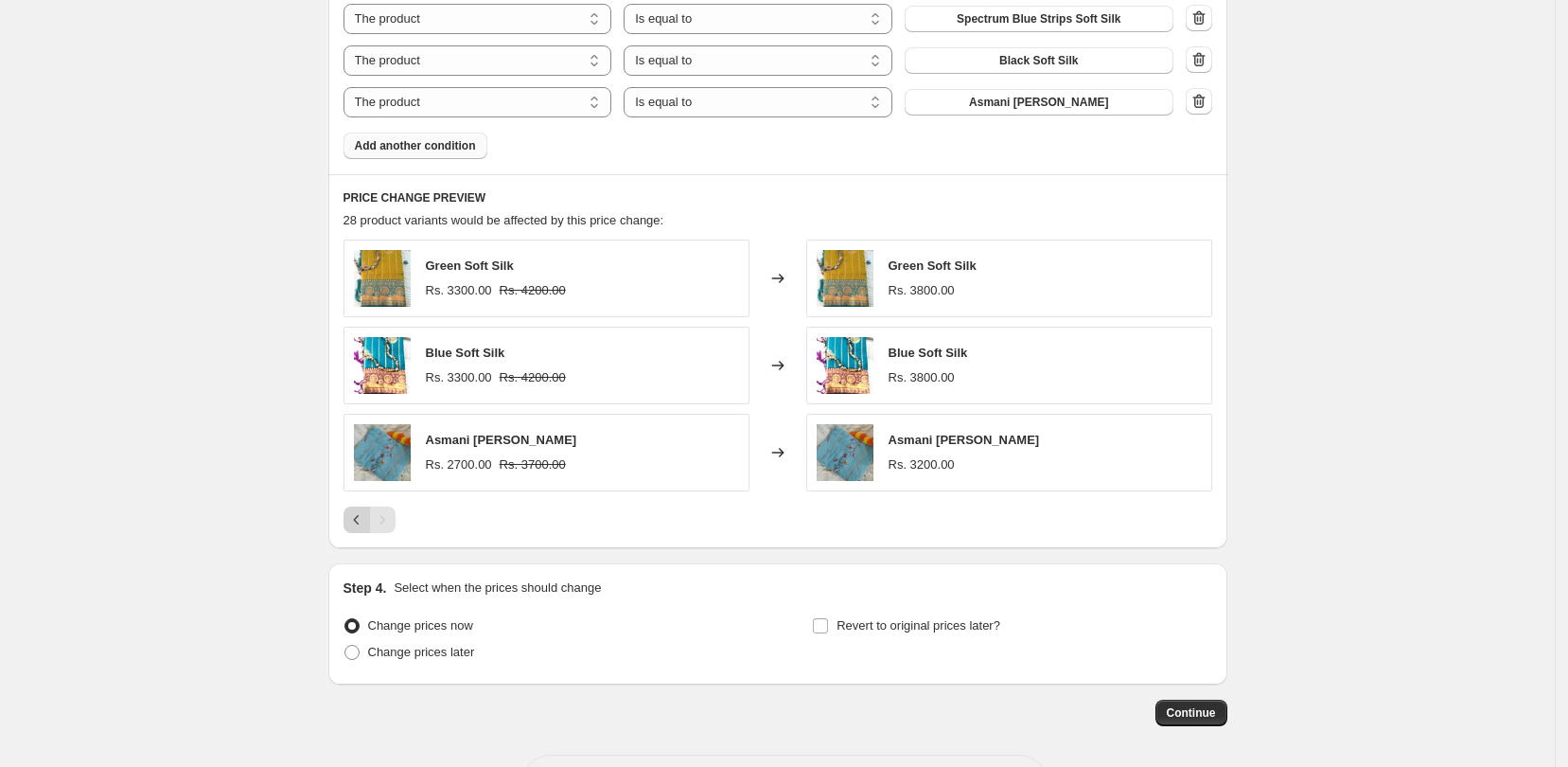
click at [361, 526] on icon "Previous" at bounding box center [356, 519] width 19 height 19
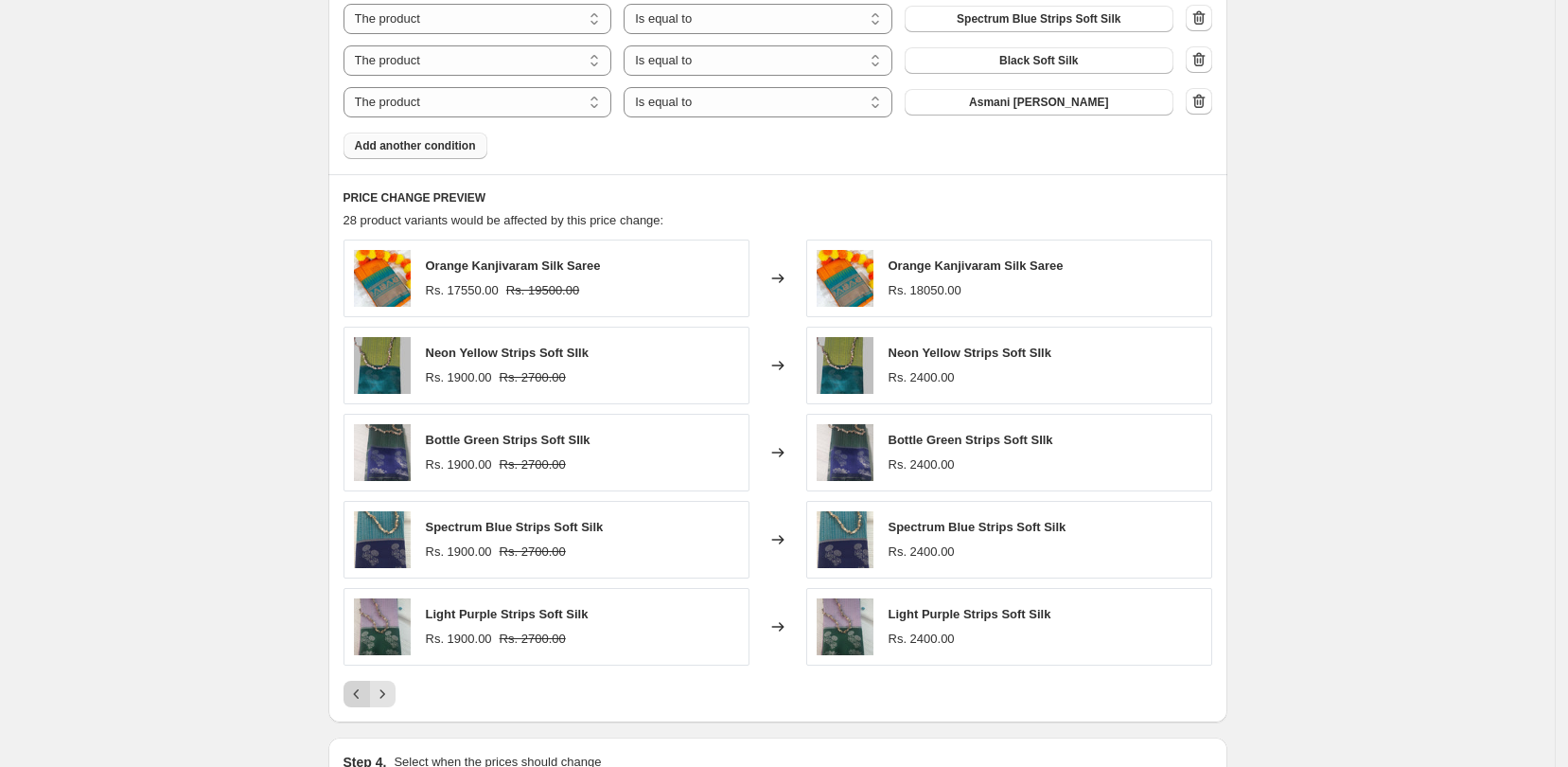
click at [353, 696] on icon "Previous" at bounding box center [356, 693] width 19 height 19
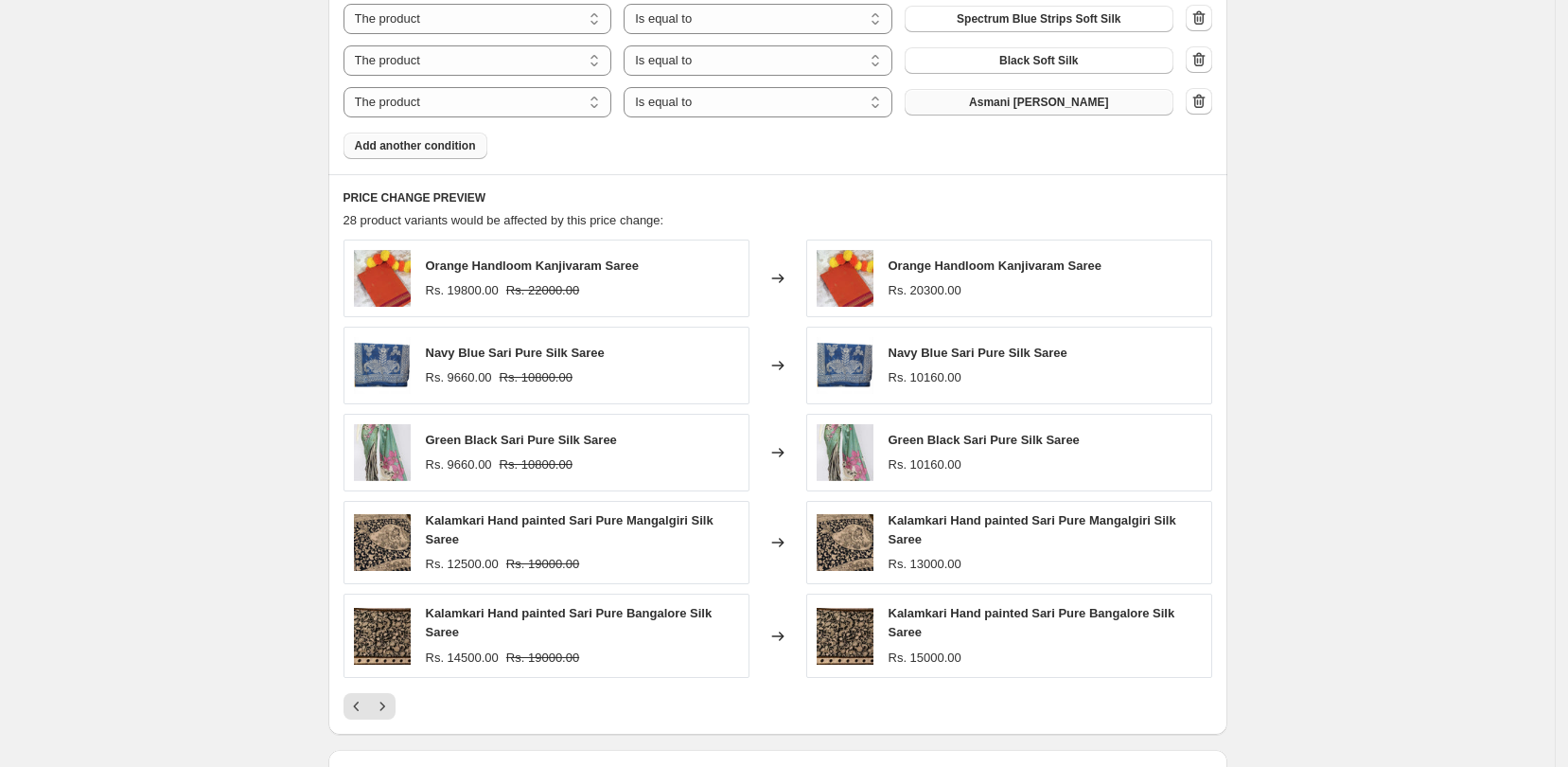
click at [1082, 110] on span "Asmani [PERSON_NAME]" at bounding box center [1038, 102] width 139 height 15
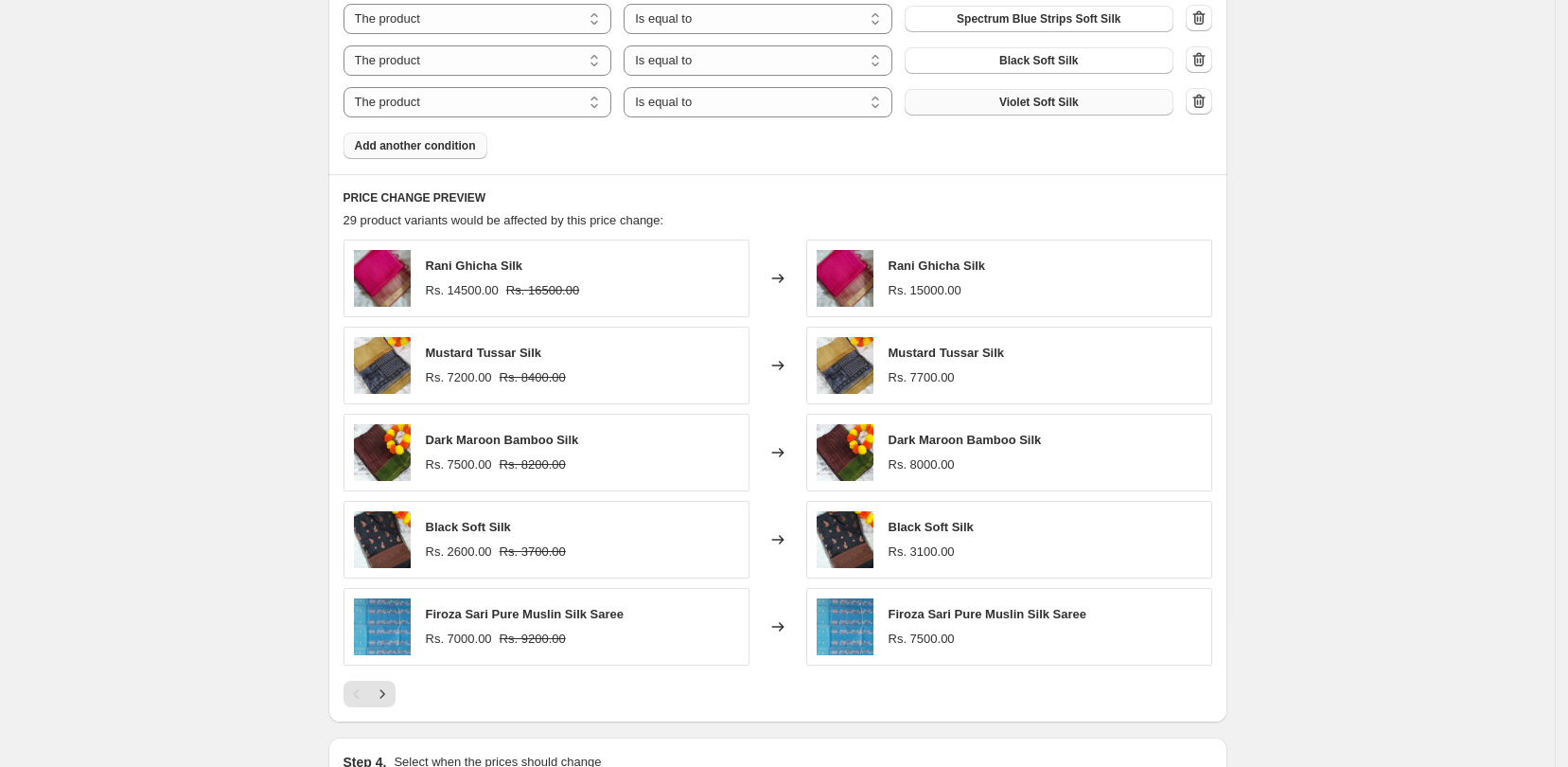
click at [471, 149] on span "Add another condition" at bounding box center [415, 145] width 121 height 15
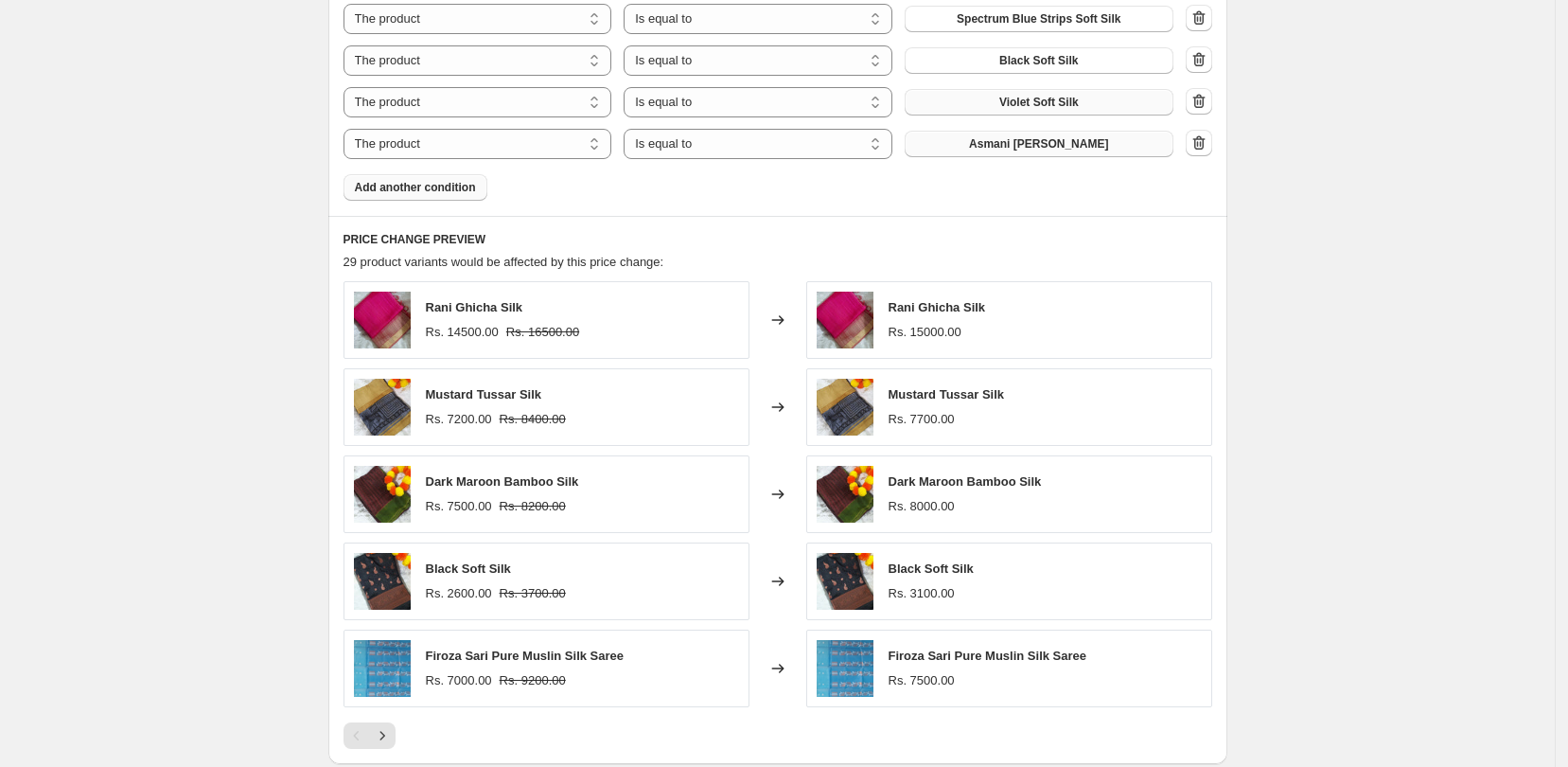
click at [1004, 145] on span "Asmani [PERSON_NAME]" at bounding box center [1038, 143] width 139 height 15
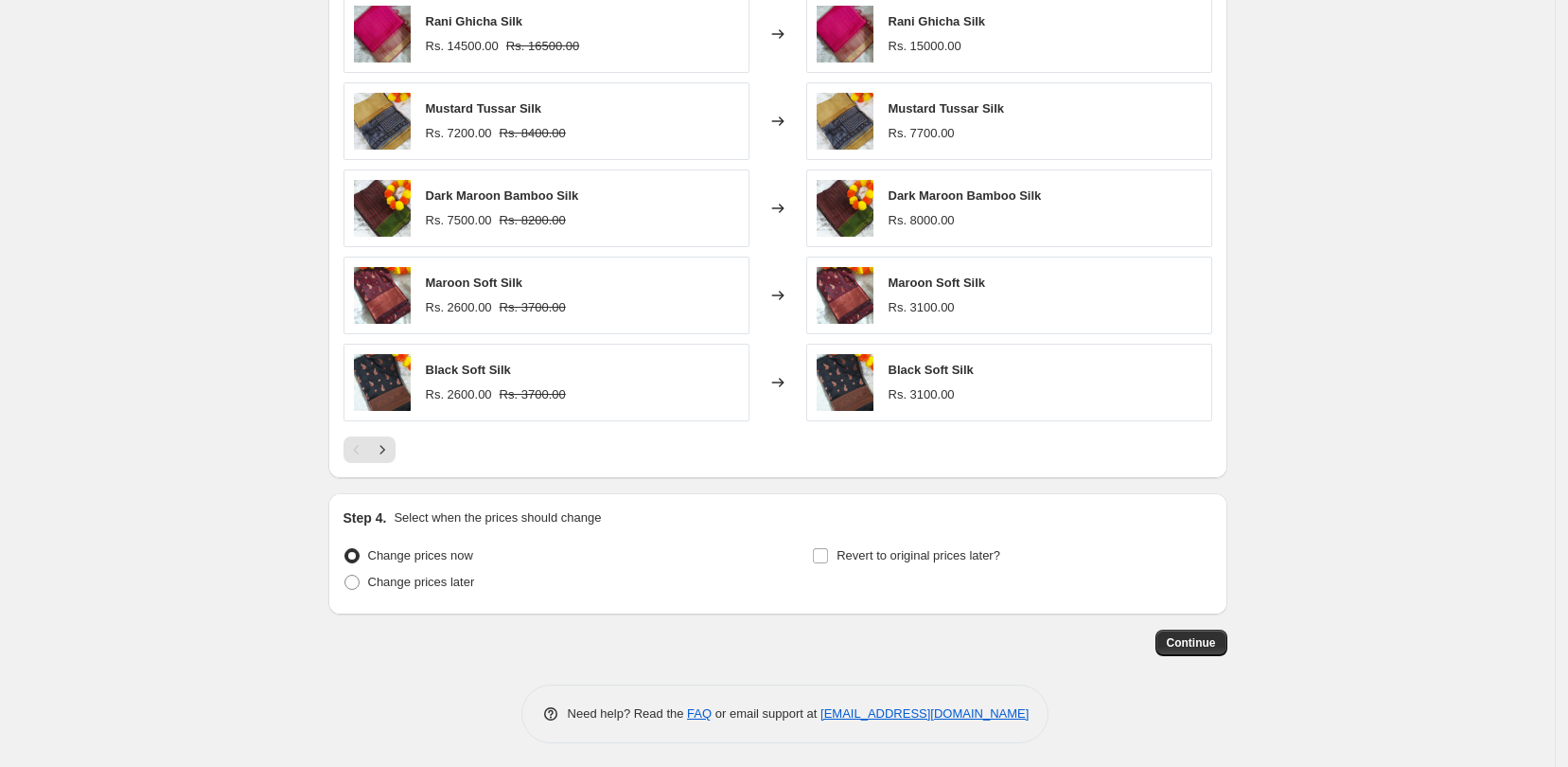
scroll to position [1756, 0]
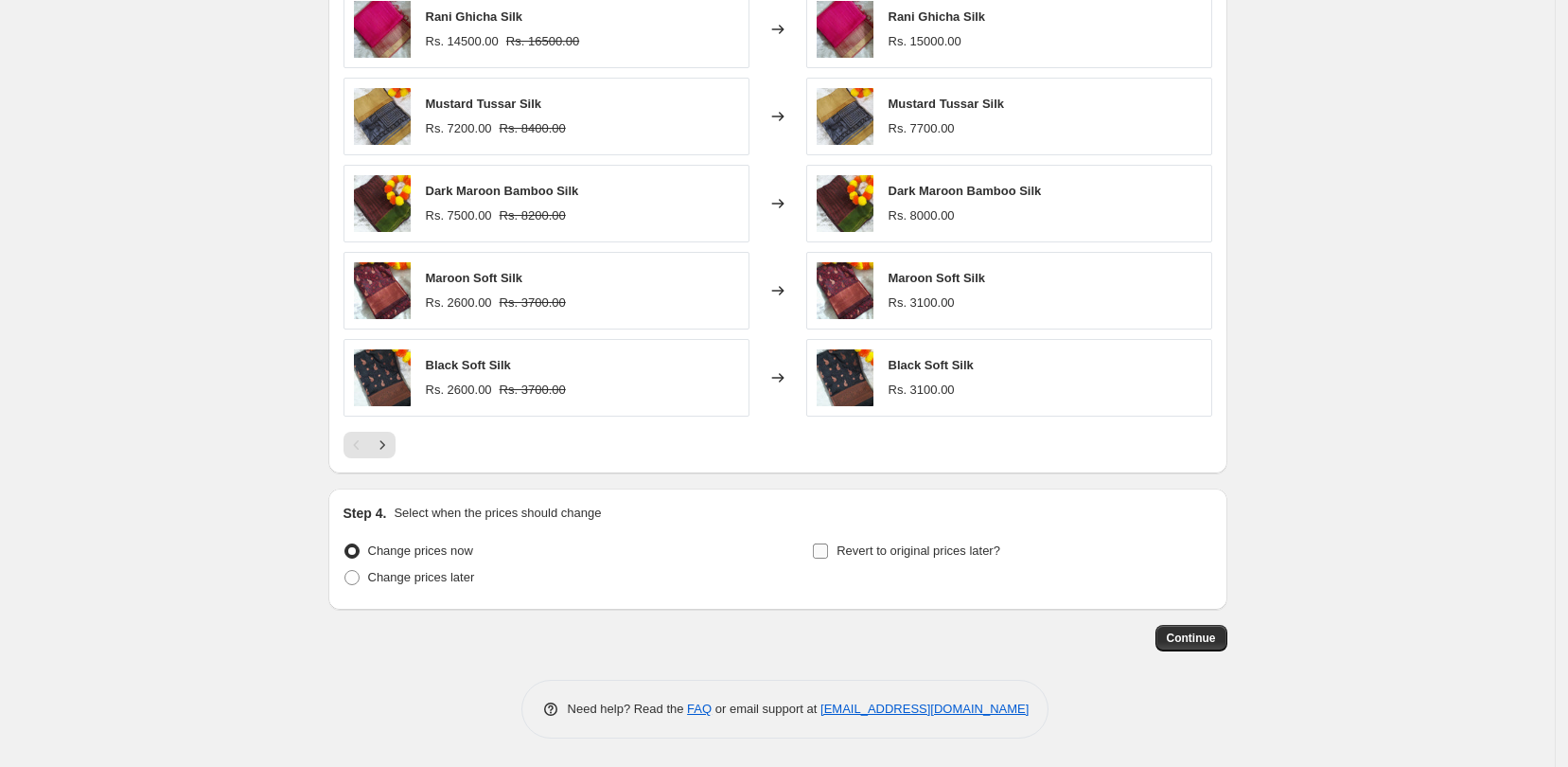
click at [825, 561] on label "Revert to original prices later?" at bounding box center [906, 551] width 188 height 27
click at [825, 558] on input "Revert to original prices later?" at bounding box center [820, 550] width 15 height 15
checkbox input "true"
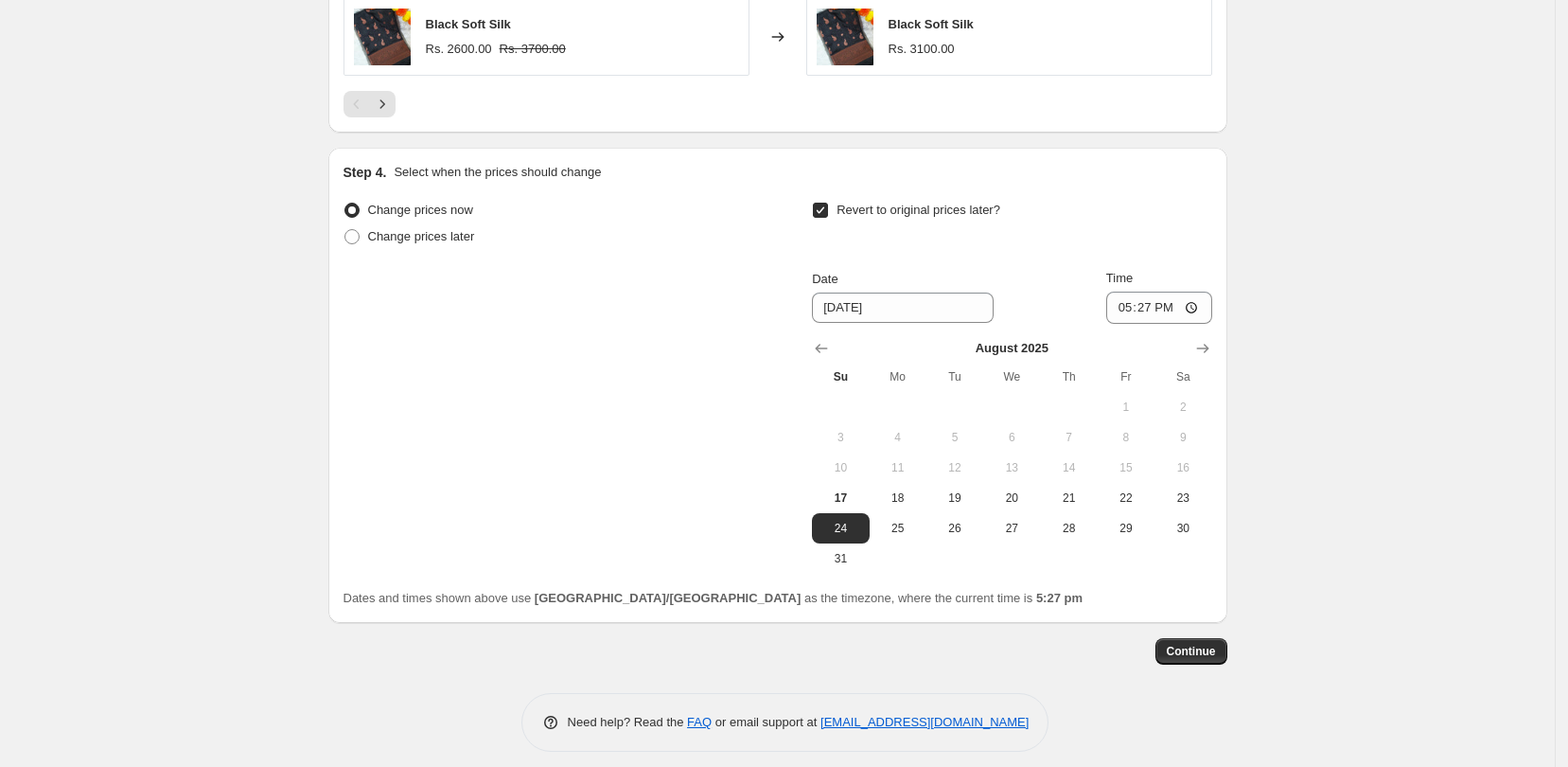
scroll to position [2110, 0]
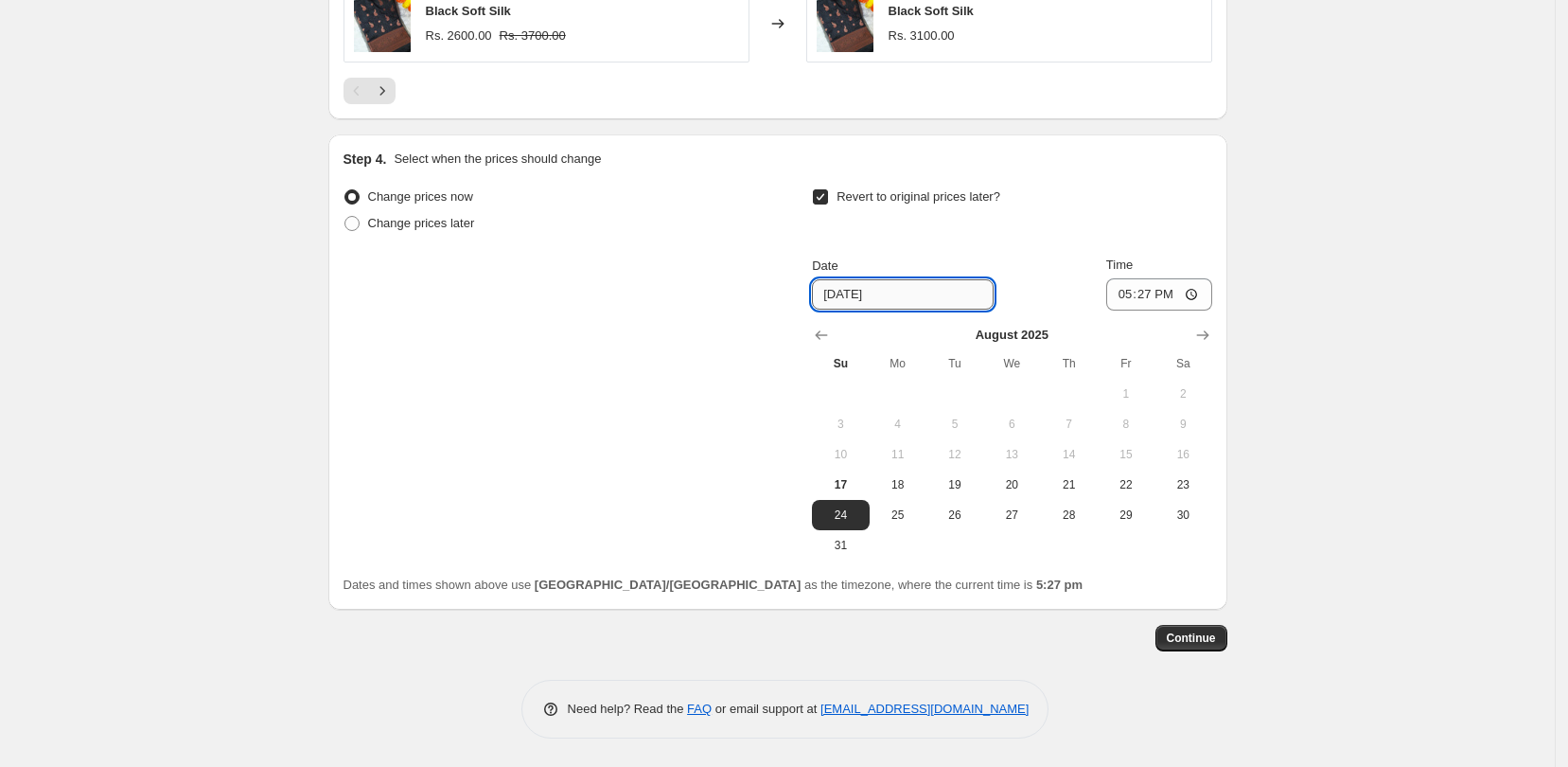
click at [915, 292] on input "[DATE]" at bounding box center [903, 294] width 182 height 30
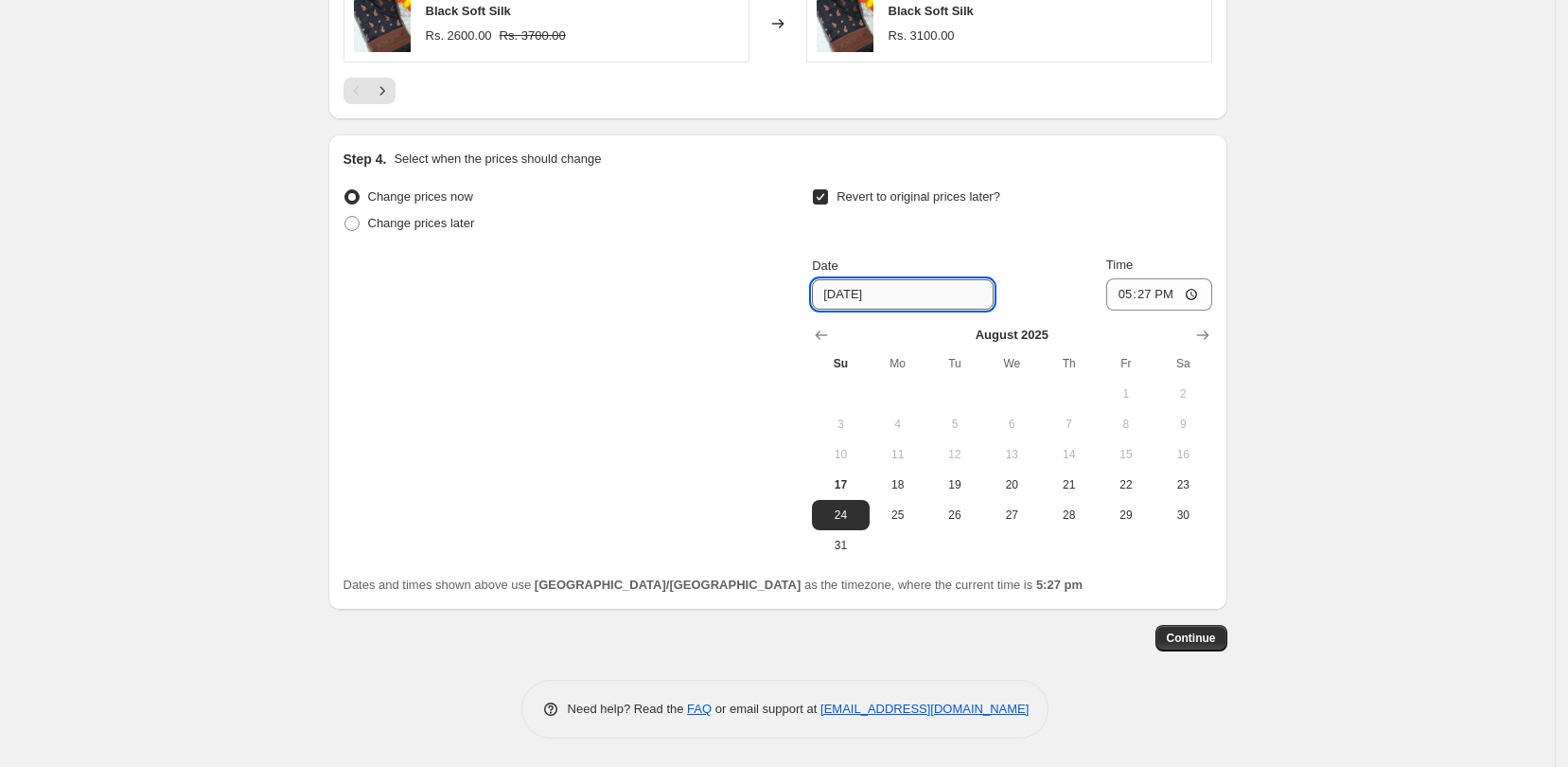
click at [915, 292] on input "[DATE]" at bounding box center [903, 294] width 182 height 30
click at [1209, 333] on icon "Show next month, September 2025" at bounding box center [1202, 334] width 12 height 9
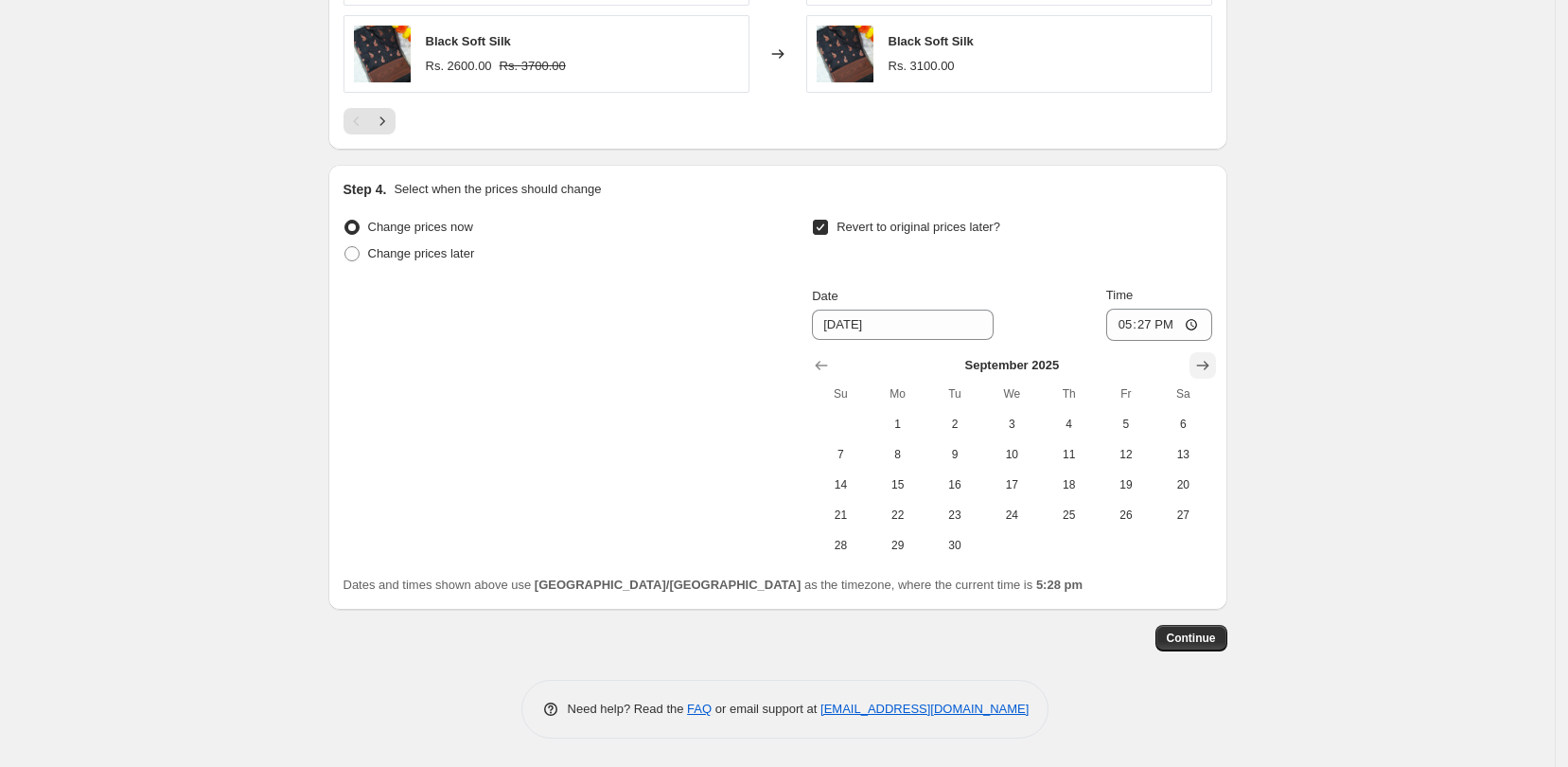
click at [1212, 369] on icon "Show next month, October 2025" at bounding box center [1203, 365] width 19 height 19
click at [1121, 517] on span "24" at bounding box center [1127, 514] width 42 height 15
type input "[DATE]"
click at [1195, 635] on span "Continue" at bounding box center [1191, 637] width 49 height 15
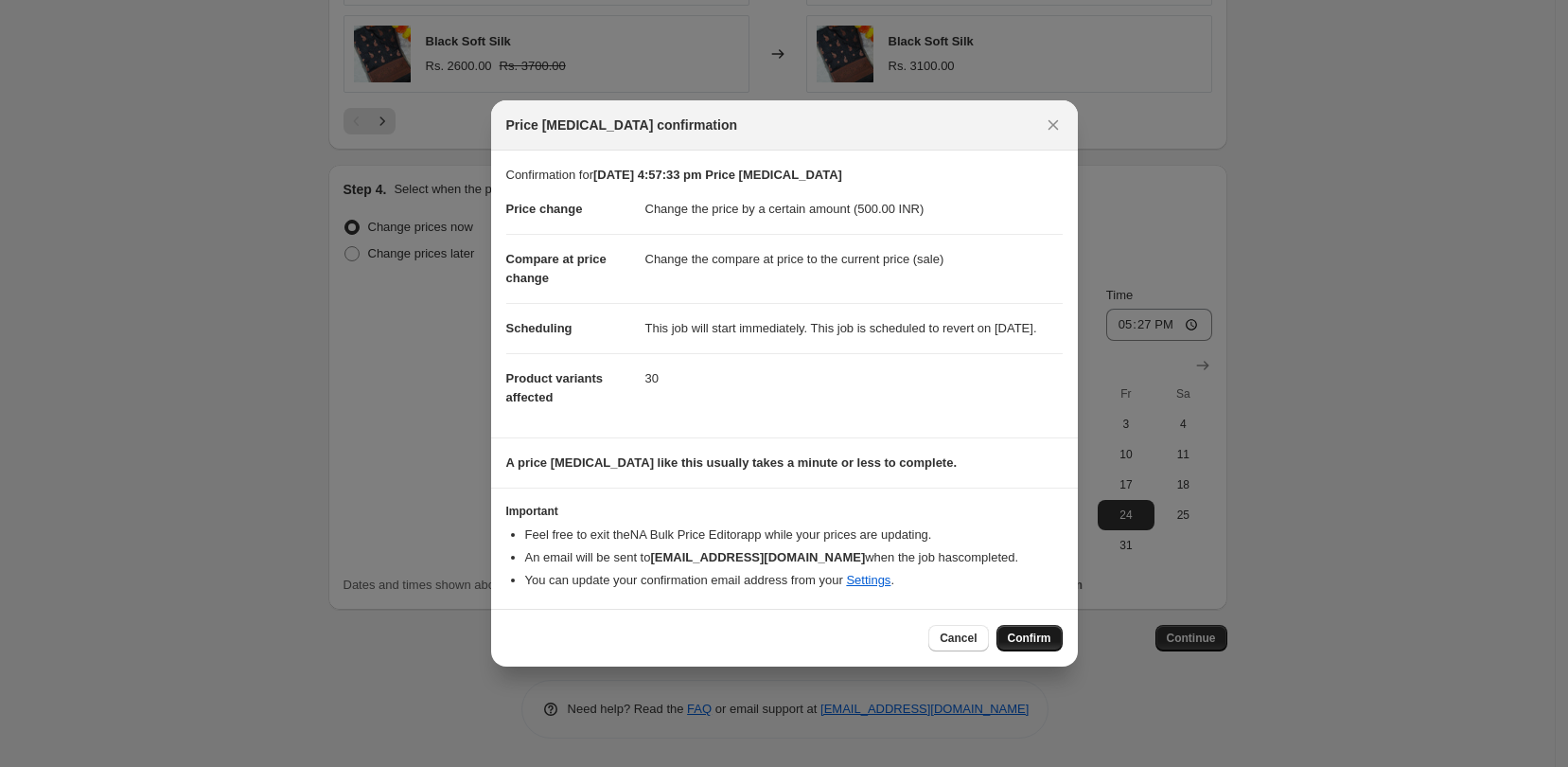
click at [1025, 644] on span "Confirm" at bounding box center [1030, 637] width 44 height 15
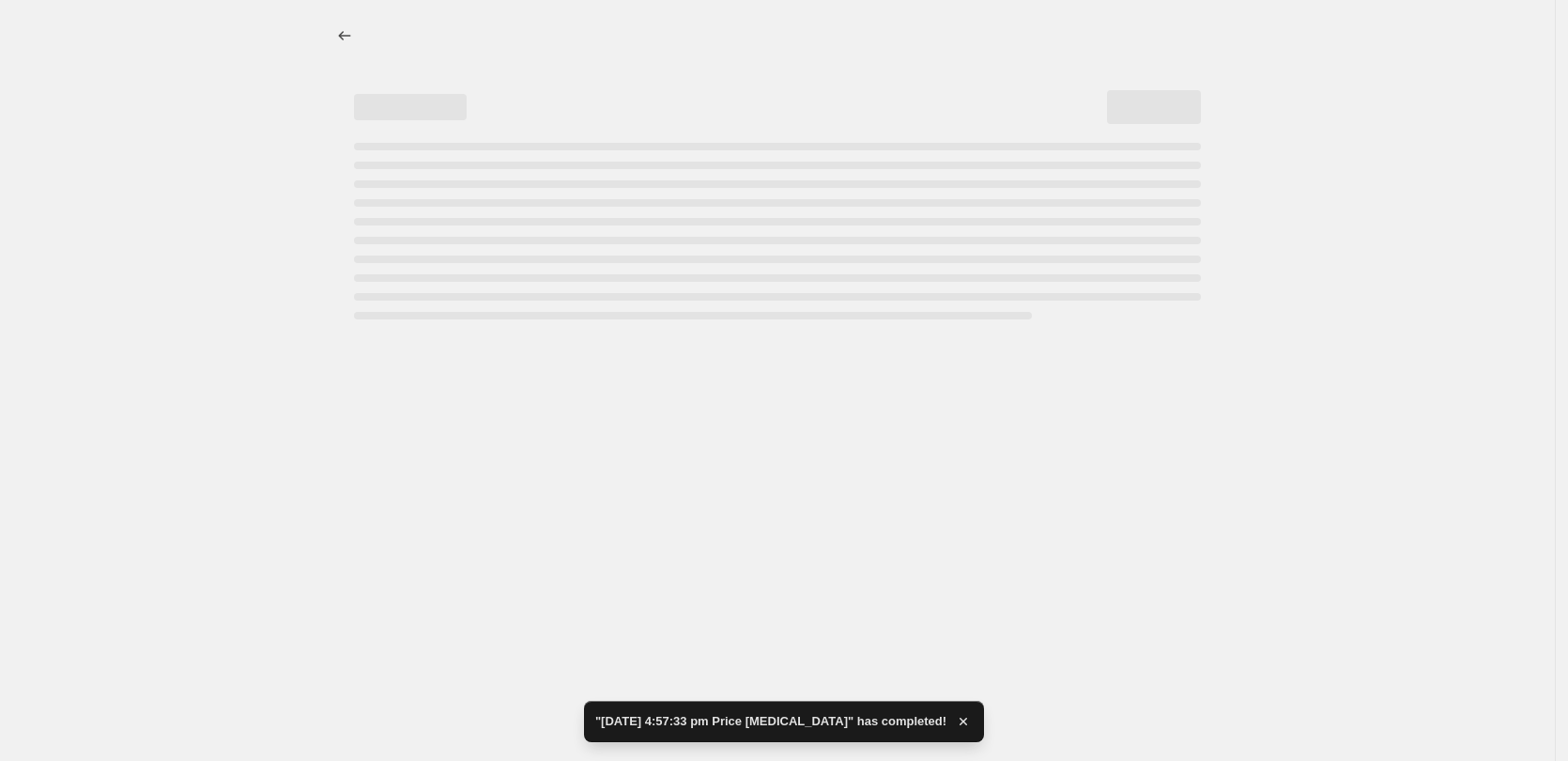
select select "by"
select select "collection"
